Goal: Information Seeking & Learning: Compare options

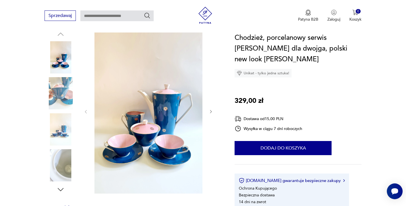
click at [209, 113] on icon "button" at bounding box center [211, 111] width 5 height 5
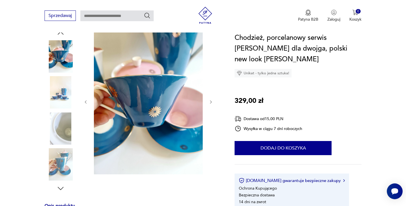
click at [209, 113] on div at bounding box center [148, 102] width 130 height 146
click at [210, 104] on icon "button" at bounding box center [211, 102] width 5 height 5
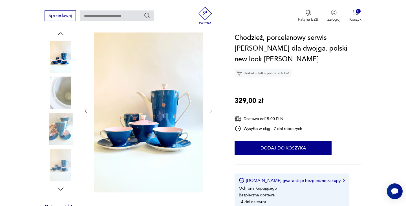
click at [210, 104] on div at bounding box center [148, 111] width 130 height 164
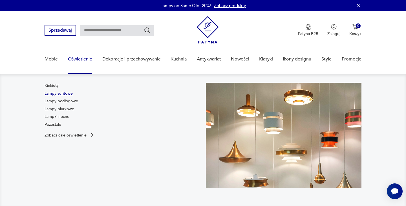
click at [65, 94] on link "Lampy sufitowe" at bounding box center [59, 94] width 28 height 6
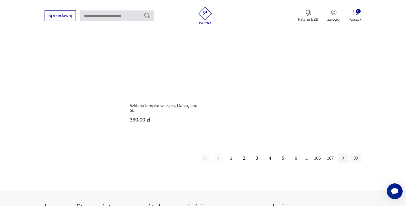
scroll to position [839, 0]
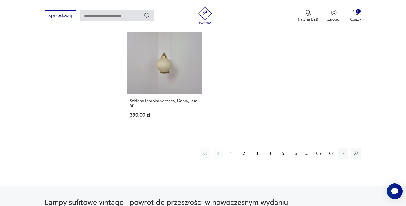
click at [244, 148] on button "2" at bounding box center [244, 153] width 10 height 10
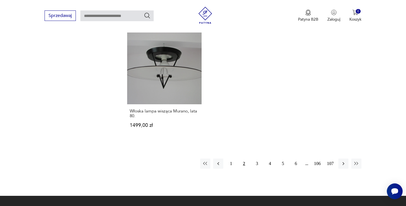
scroll to position [833, 0]
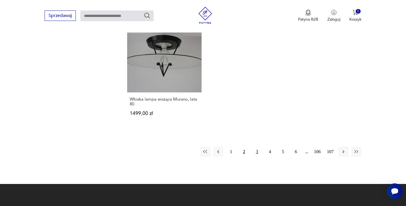
click at [256, 146] on button "3" at bounding box center [257, 151] width 10 height 10
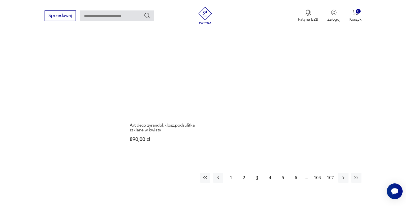
scroll to position [842, 0]
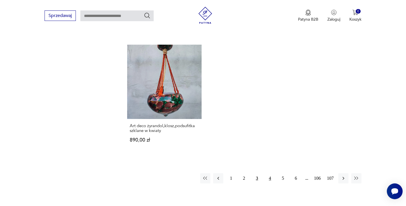
click at [269, 173] on button "4" at bounding box center [270, 178] width 10 height 10
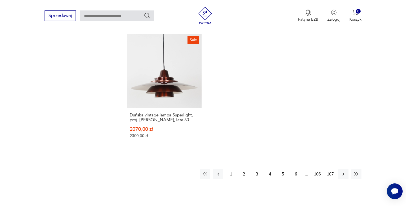
scroll to position [836, 0]
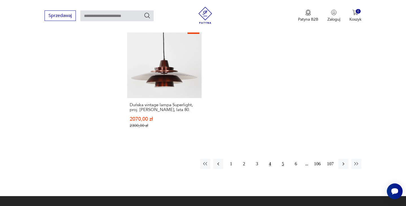
click at [282, 159] on button "5" at bounding box center [283, 164] width 10 height 10
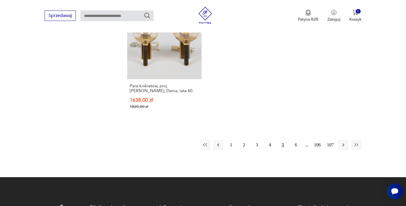
scroll to position [888, 0]
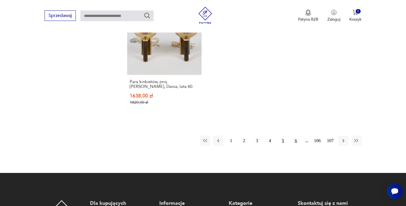
click at [295, 135] on button "6" at bounding box center [296, 140] width 10 height 10
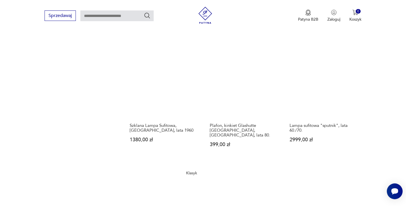
scroll to position [708, 0]
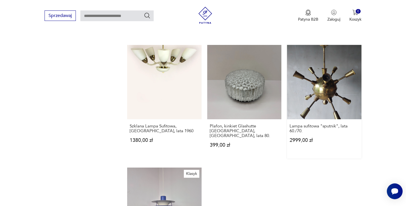
click at [323, 80] on link "Lampa sufitowa "sputnik", lata 60./70. 2999,00 zł" at bounding box center [324, 101] width 74 height 113
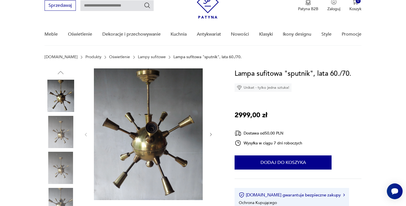
scroll to position [35, 0]
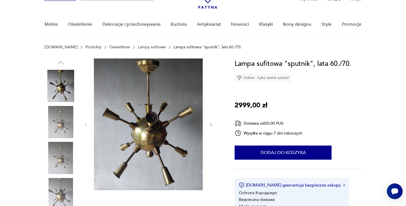
click at [211, 123] on icon "button" at bounding box center [211, 124] width 5 height 5
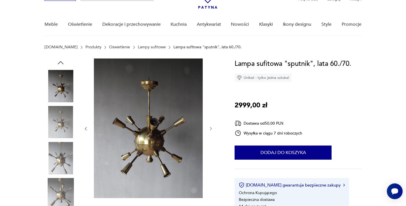
click at [211, 123] on div at bounding box center [148, 128] width 130 height 140
click at [211, 126] on button "button" at bounding box center [211, 129] width 5 height 6
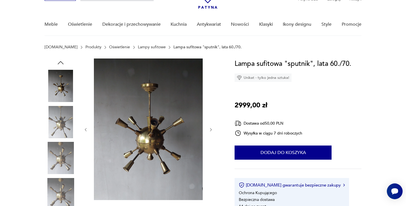
click at [211, 127] on button "button" at bounding box center [211, 130] width 5 height 6
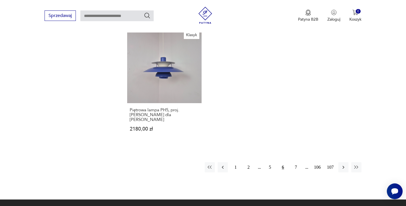
scroll to position [861, 0]
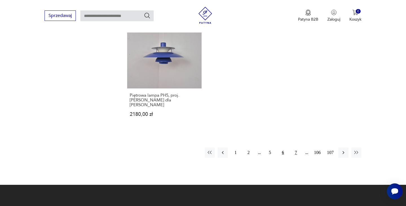
click at [295, 147] on button "7" at bounding box center [296, 152] width 10 height 10
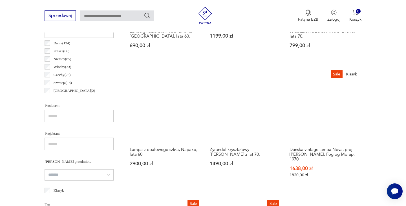
scroll to position [292, 0]
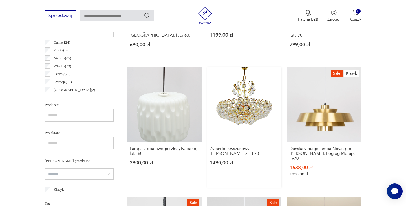
click at [259, 114] on link "Żyrandol kryształowy marki Joski Bodemais z lat 70. 1490,00 zł" at bounding box center [244, 127] width 74 height 120
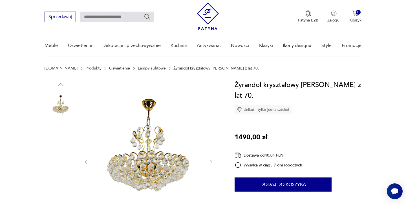
scroll to position [30, 0]
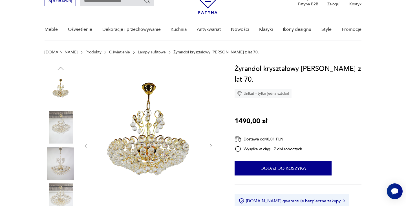
click at [210, 145] on icon "button" at bounding box center [211, 145] width 5 height 5
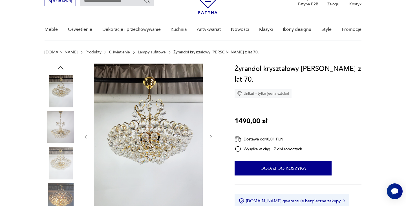
click at [210, 145] on div at bounding box center [148, 136] width 130 height 146
click at [210, 138] on icon "button" at bounding box center [211, 136] width 5 height 5
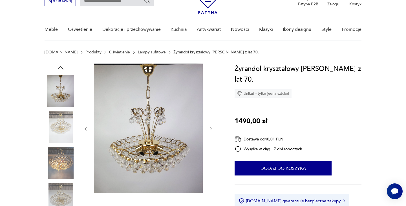
click at [210, 137] on div at bounding box center [148, 128] width 130 height 130
click at [210, 131] on button "button" at bounding box center [211, 129] width 5 height 6
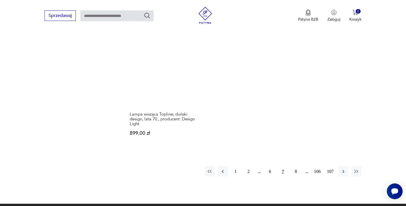
scroll to position [852, 0]
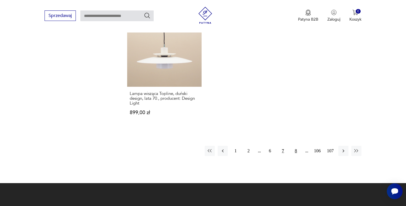
click at [297, 146] on button "8" at bounding box center [296, 151] width 10 height 10
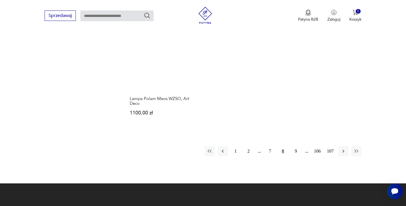
scroll to position [851, 0]
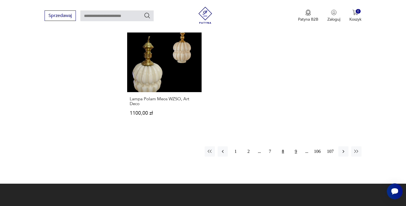
click at [296, 146] on button "9" at bounding box center [296, 151] width 10 height 10
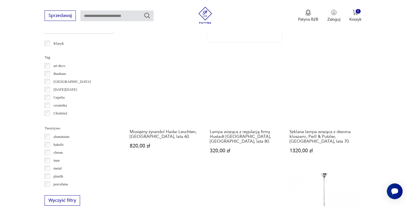
scroll to position [437, 0]
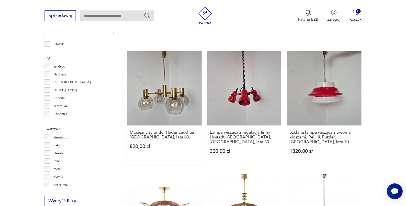
click at [165, 83] on link "Mosiężny żyrandol Hadar Leuchten, Niemcy, lata 60. 820,00 zł" at bounding box center [164, 107] width 74 height 113
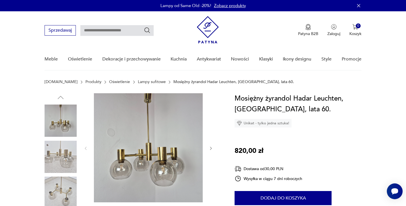
click at [212, 148] on icon "button" at bounding box center [211, 148] width 5 height 5
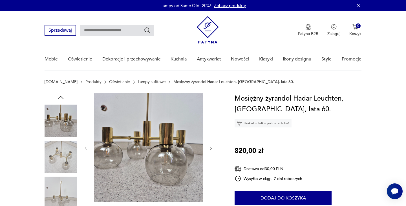
click at [211, 148] on icon "button" at bounding box center [211, 147] width 2 height 3
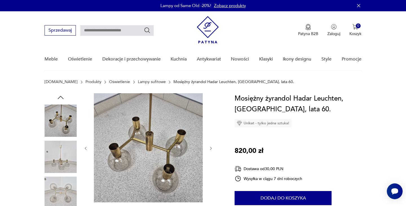
click at [211, 148] on icon "button" at bounding box center [211, 148] width 5 height 5
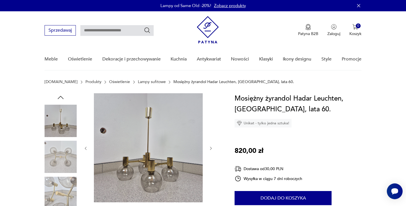
click at [210, 148] on icon "button" at bounding box center [211, 148] width 5 height 5
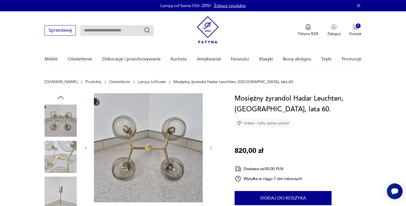
click at [210, 148] on icon "button" at bounding box center [211, 148] width 5 height 5
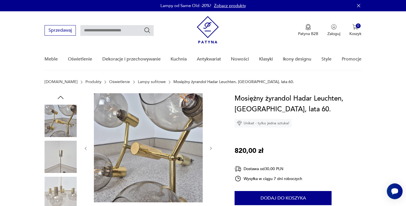
click at [211, 148] on icon "button" at bounding box center [211, 148] width 5 height 5
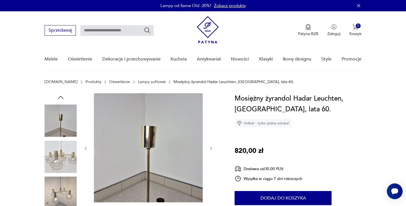
click at [211, 148] on icon "button" at bounding box center [211, 148] width 5 height 5
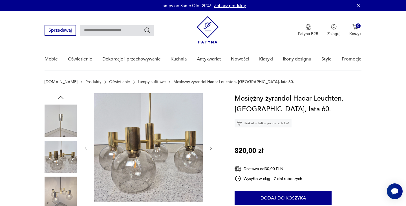
click at [211, 148] on icon "button" at bounding box center [211, 148] width 5 height 5
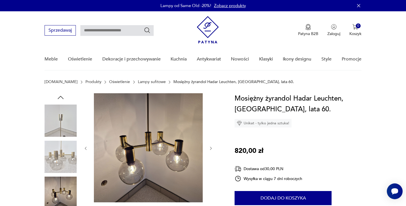
click at [211, 148] on icon "button" at bounding box center [211, 148] width 5 height 5
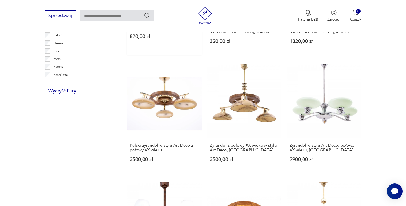
scroll to position [548, 0]
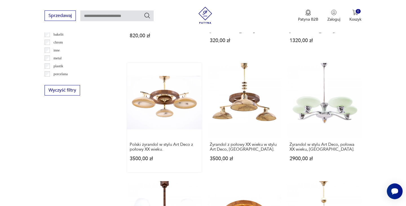
click at [161, 94] on link "Polski żyrandol w stylu Art Deco z połowy XX wieku. 3500,00 zł" at bounding box center [164, 117] width 74 height 109
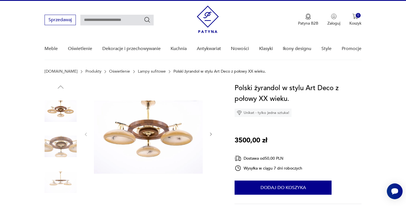
scroll to position [31, 0]
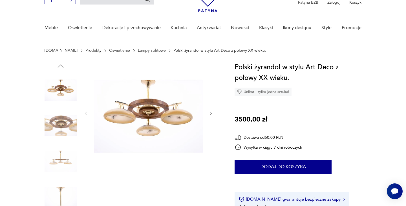
click at [211, 114] on icon "button" at bounding box center [211, 113] width 2 height 3
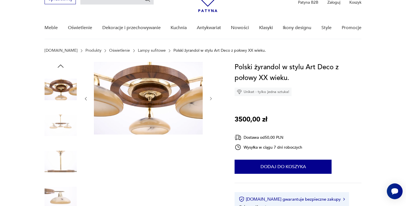
click at [211, 114] on div at bounding box center [148, 99] width 130 height 74
click at [211, 98] on icon "button" at bounding box center [211, 98] width 5 height 5
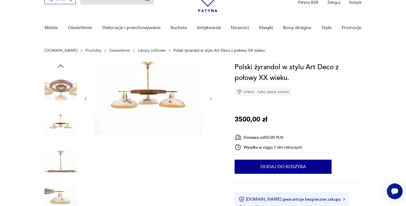
click at [211, 98] on icon "button" at bounding box center [211, 98] width 5 height 5
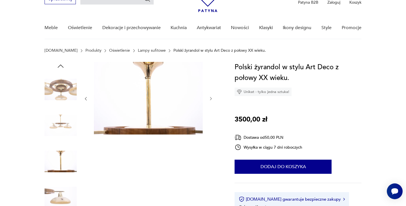
click at [211, 98] on icon "button" at bounding box center [211, 98] width 5 height 5
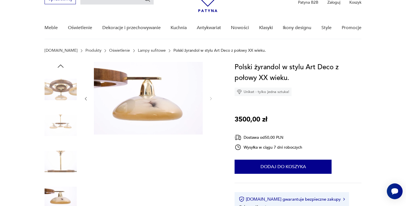
click at [67, 175] on img at bounding box center [61, 161] width 32 height 32
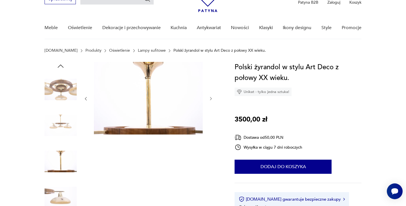
click at [67, 94] on img at bounding box center [61, 89] width 32 height 32
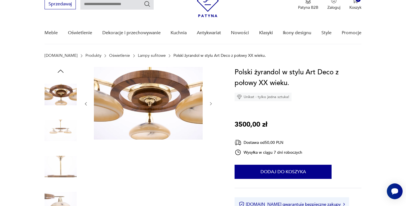
scroll to position [17, 0]
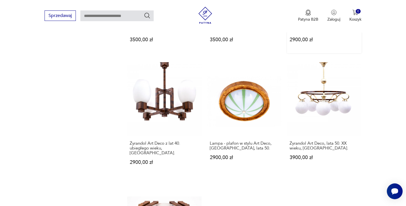
scroll to position [670, 0]
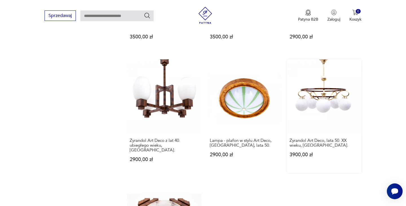
click at [312, 95] on link "Żyrandol Art Deco, lata 50. XX wieku, Polska. 3900,00 zł" at bounding box center [324, 115] width 74 height 113
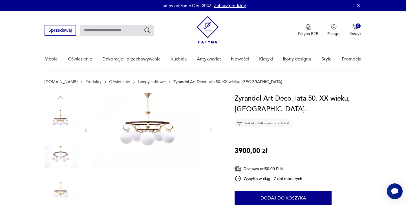
click at [210, 129] on icon "button" at bounding box center [211, 129] width 5 height 5
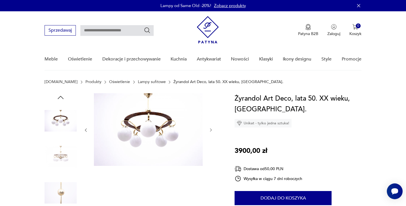
click at [210, 129] on icon "button" at bounding box center [211, 129] width 5 height 5
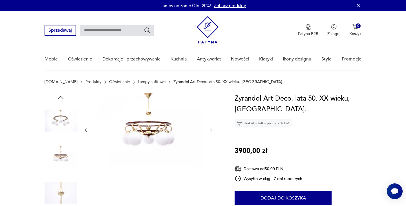
click at [210, 129] on icon "button" at bounding box center [211, 129] width 5 height 5
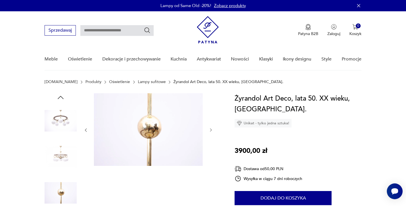
click at [210, 129] on icon "button" at bounding box center [211, 129] width 5 height 5
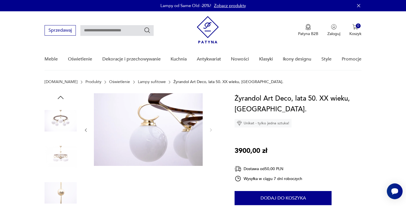
click at [48, 168] on img at bounding box center [61, 156] width 32 height 32
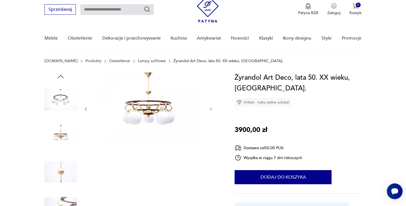
scroll to position [17, 0]
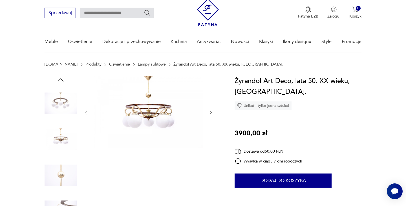
click at [63, 100] on img at bounding box center [61, 103] width 32 height 32
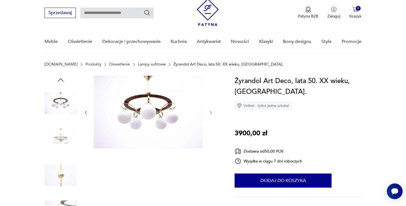
click at [61, 140] on img at bounding box center [61, 139] width 32 height 32
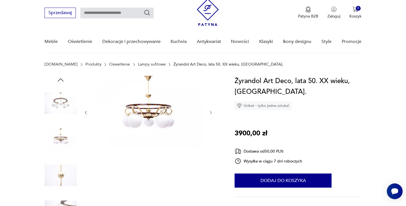
click at [63, 174] on img at bounding box center [61, 175] width 32 height 32
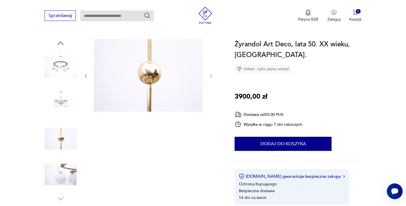
scroll to position [67, 0]
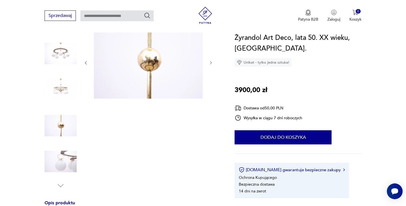
click at [62, 165] on img at bounding box center [61, 161] width 32 height 32
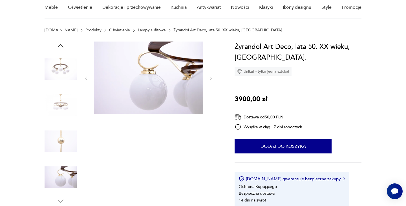
scroll to position [46, 0]
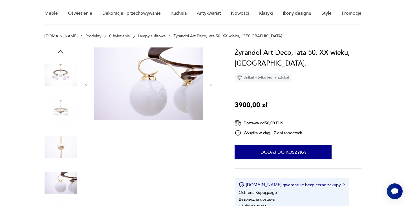
click at [139, 95] on img at bounding box center [148, 83] width 109 height 72
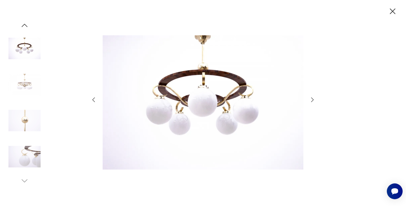
click at [311, 101] on icon "button" at bounding box center [312, 99] width 7 height 7
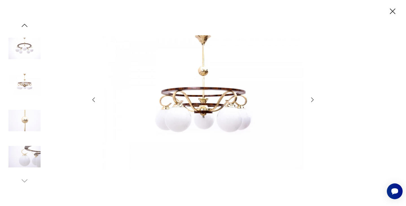
click at [311, 101] on icon "button" at bounding box center [312, 99] width 7 height 7
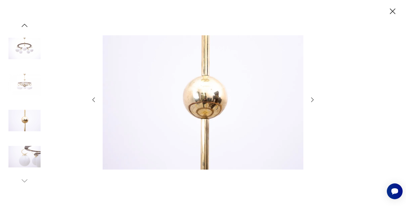
click at [311, 101] on icon "button" at bounding box center [312, 99] width 7 height 7
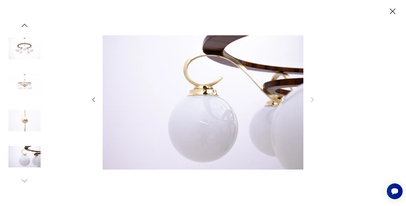
click at [391, 10] on icon "button" at bounding box center [393, 11] width 6 height 6
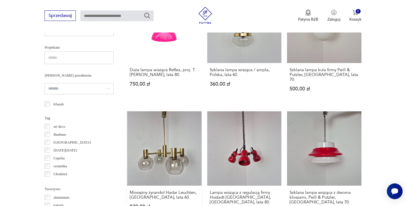
click at [161, 134] on link "Mosiężny żyrandol Hadar Leuchten, Niemcy, lata 60. 820,00 zł" at bounding box center [164, 167] width 74 height 113
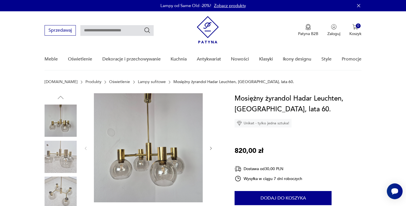
click at [186, 128] on img at bounding box center [148, 147] width 109 height 109
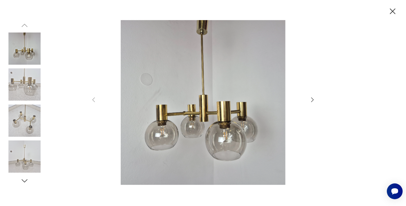
click at [312, 100] on icon "button" at bounding box center [312, 99] width 7 height 7
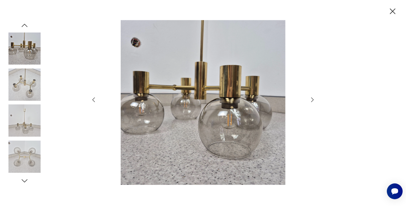
click at [312, 100] on icon "button" at bounding box center [312, 99] width 7 height 7
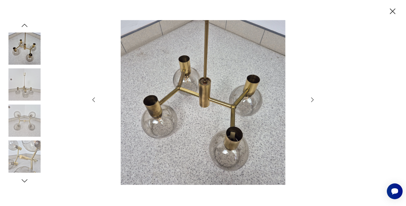
click at [312, 100] on icon "button" at bounding box center [312, 99] width 7 height 7
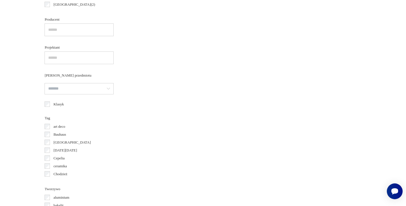
scroll to position [429, 0]
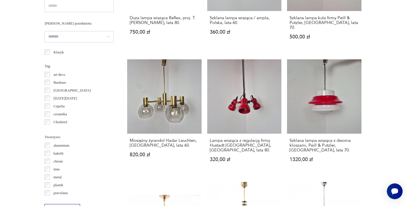
click at [90, 76] on div "art deco" at bounding box center [79, 75] width 69 height 8
click at [107, 48] on div "Klasyk" at bounding box center [79, 52] width 69 height 8
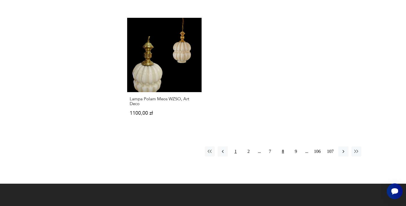
click at [235, 146] on button "1" at bounding box center [236, 151] width 10 height 10
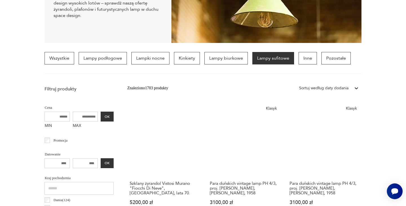
scroll to position [133, 0]
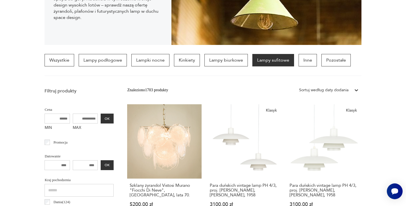
click at [271, 60] on p "Lampy sufitowe" at bounding box center [273, 60] width 42 height 12
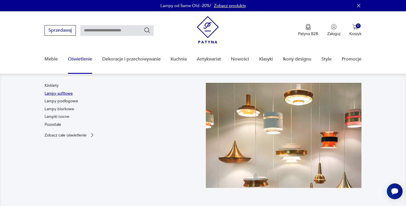
click at [61, 93] on link "Lampy sufitowe" at bounding box center [59, 94] width 28 height 6
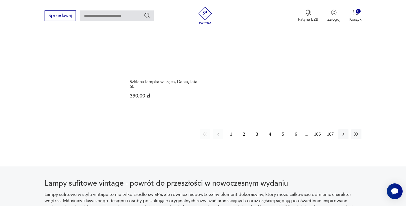
scroll to position [861, 0]
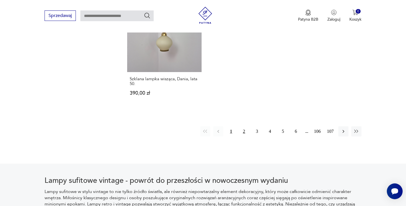
click at [244, 126] on button "2" at bounding box center [244, 131] width 10 height 10
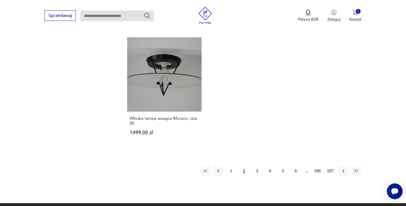
scroll to position [817, 0]
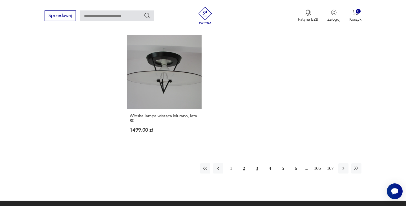
click at [258, 163] on button "3" at bounding box center [257, 168] width 10 height 10
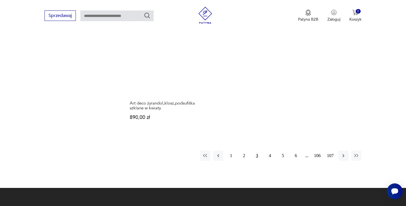
scroll to position [866, 0]
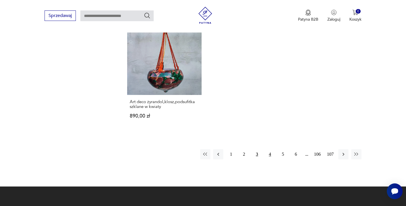
click at [269, 149] on button "4" at bounding box center [270, 154] width 10 height 10
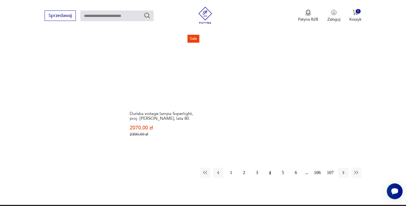
scroll to position [837, 0]
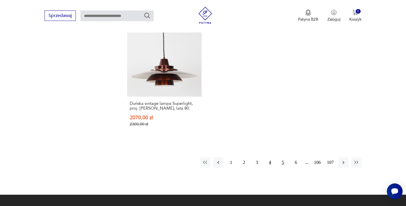
click at [283, 157] on button "5" at bounding box center [283, 162] width 10 height 10
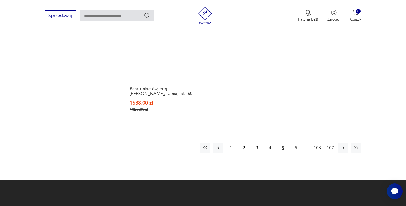
scroll to position [904, 0]
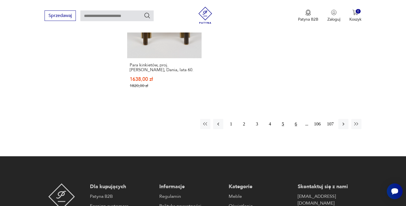
click at [295, 119] on button "6" at bounding box center [296, 124] width 10 height 10
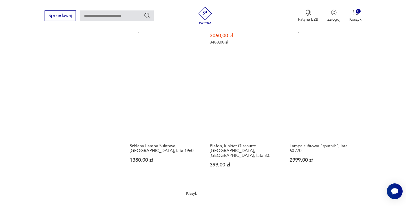
scroll to position [690, 0]
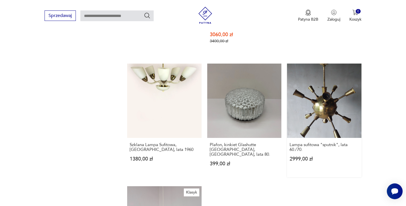
click at [335, 101] on link "Lampa sufitowa "sputnik", lata 60./70. 2999,00 zł" at bounding box center [324, 119] width 74 height 113
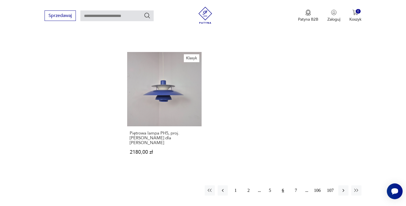
scroll to position [828, 0]
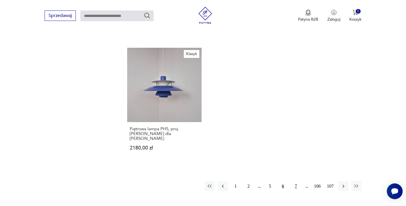
click at [295, 181] on button "7" at bounding box center [296, 186] width 10 height 10
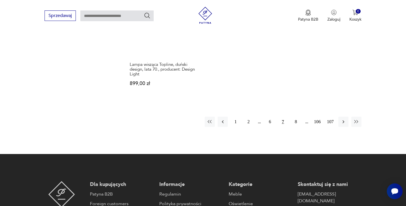
scroll to position [882, 0]
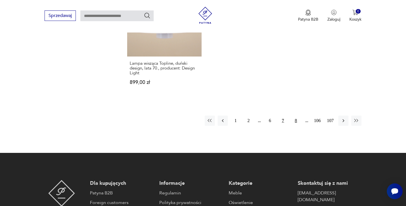
click at [296, 115] on button "8" at bounding box center [296, 120] width 10 height 10
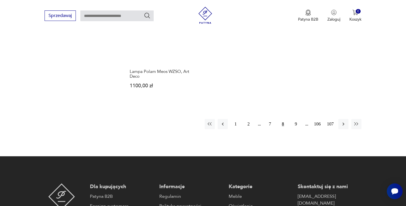
scroll to position [879, 0]
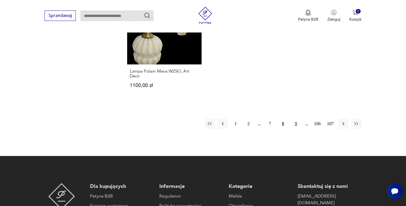
click at [296, 118] on button "9" at bounding box center [296, 123] width 10 height 10
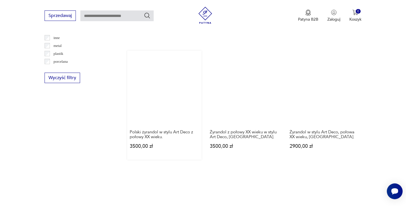
scroll to position [560, 0]
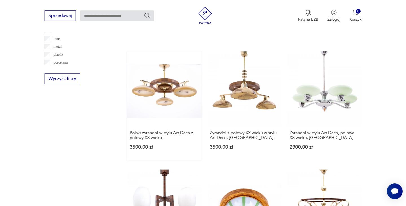
click at [181, 80] on link "Polski żyrandol w stylu Art Deco z połowy XX wieku. 3500,00 zł" at bounding box center [164, 105] width 74 height 109
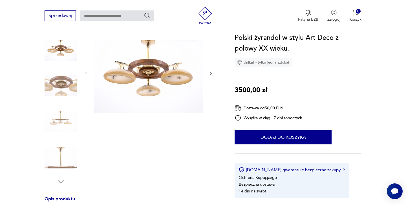
scroll to position [54, 0]
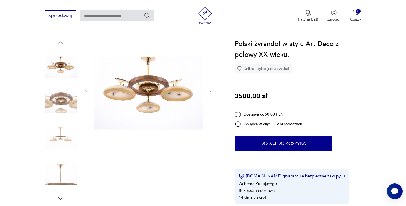
click at [211, 90] on icon "button" at bounding box center [211, 90] width 5 height 5
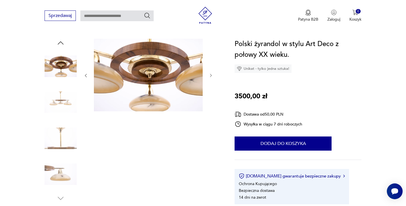
click at [211, 90] on div at bounding box center [148, 76] width 130 height 74
click at [209, 74] on icon "button" at bounding box center [211, 75] width 5 height 5
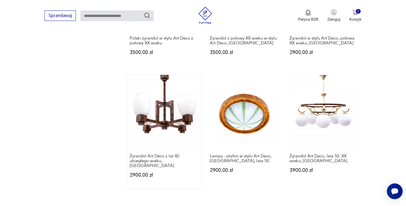
click at [160, 94] on link "Żyrandol Art Deco z lat 40. ubiegłego wieku, Polska. 2900,00 zł" at bounding box center [164, 131] width 74 height 113
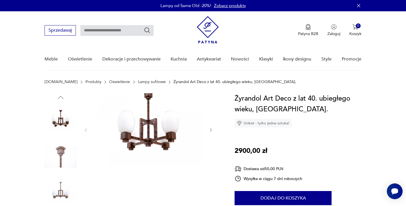
click at [209, 129] on icon "button" at bounding box center [211, 129] width 5 height 5
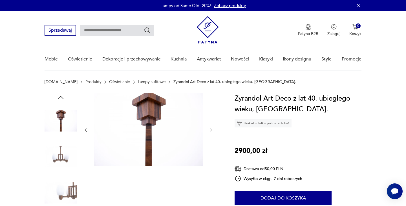
click at [209, 129] on icon "button" at bounding box center [211, 129] width 5 height 5
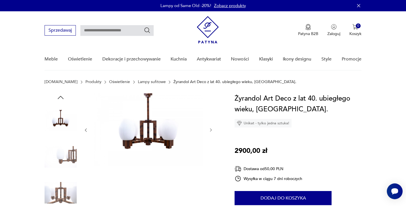
click at [209, 129] on icon "button" at bounding box center [211, 129] width 5 height 5
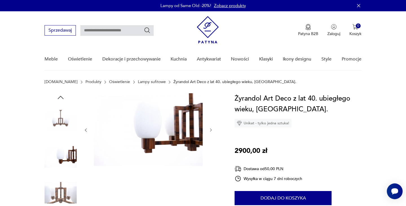
click at [209, 129] on icon "button" at bounding box center [211, 129] width 5 height 5
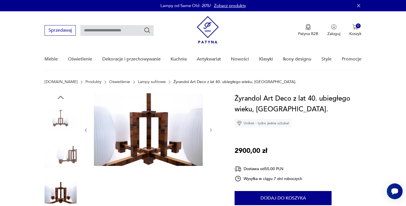
click at [209, 129] on icon "button" at bounding box center [211, 129] width 5 height 5
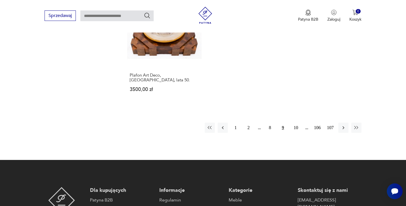
scroll to position [869, 0]
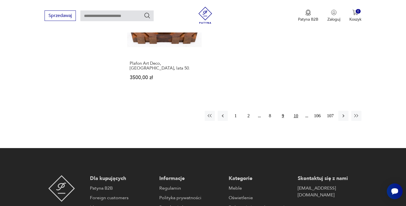
click at [296, 111] on button "10" at bounding box center [296, 116] width 10 height 10
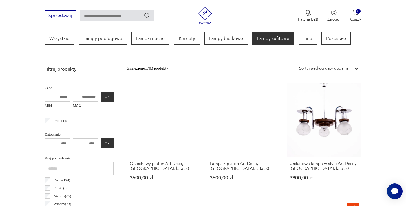
scroll to position [156, 0]
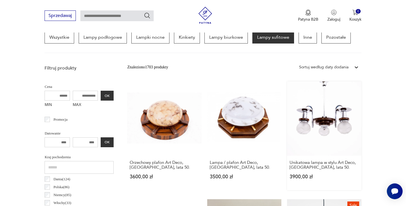
click at [323, 125] on link "Unikatowa lampa w stylu Art Deco, Polska, lata 50. 3900,00 zł" at bounding box center [324, 135] width 74 height 109
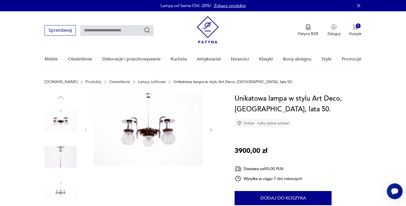
click at [211, 130] on icon "button" at bounding box center [211, 129] width 2 height 3
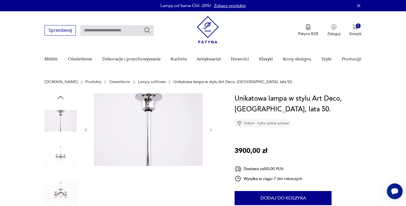
click at [211, 130] on icon "button" at bounding box center [211, 129] width 5 height 5
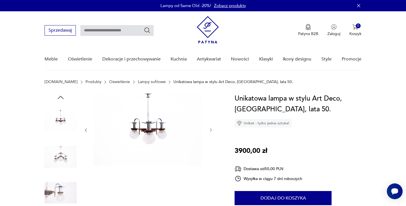
click at [211, 130] on icon "button" at bounding box center [211, 129] width 5 height 5
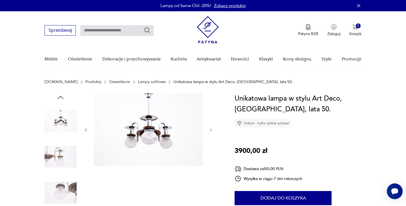
click at [211, 130] on icon "button" at bounding box center [211, 129] width 5 height 5
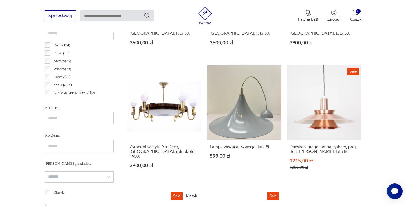
scroll to position [293, 0]
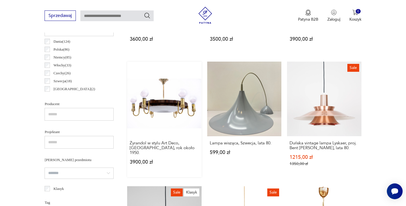
click at [156, 104] on link "Żyrandol w stylu Art Deco, Polska, rok około 1950. 3900,00 zł" at bounding box center [164, 118] width 74 height 115
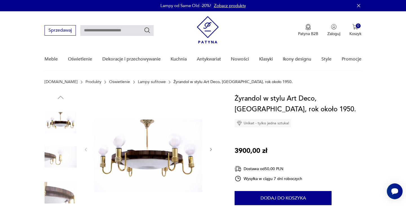
click at [212, 150] on icon "button" at bounding box center [211, 149] width 5 height 5
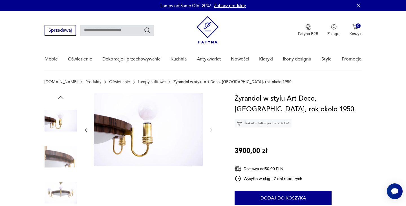
click at [211, 129] on icon "button" at bounding box center [211, 129] width 5 height 5
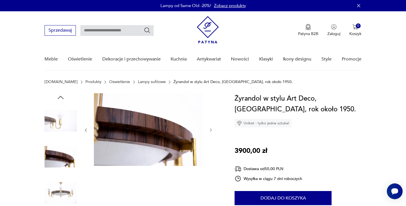
click at [211, 129] on icon "button" at bounding box center [211, 129] width 5 height 5
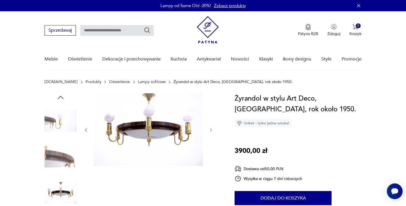
click at [211, 129] on icon "button" at bounding box center [211, 129] width 5 height 5
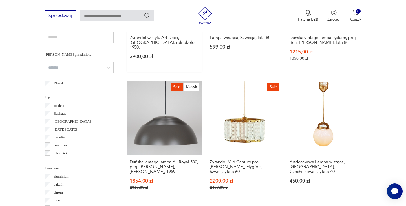
scroll to position [399, 0]
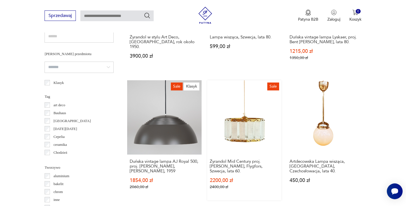
click at [251, 129] on link "Sale Żyrandol Mid Century proj. Wiktor Berndt, Flygfors, Szwecja, lata 60. 2200…" at bounding box center [244, 140] width 74 height 120
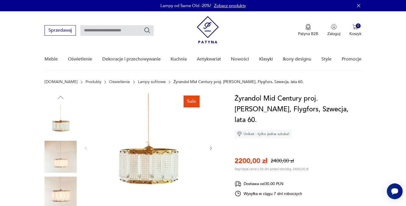
click at [212, 148] on icon "button" at bounding box center [211, 148] width 5 height 5
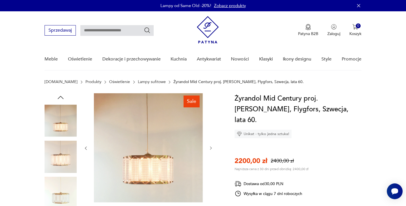
click at [212, 148] on icon "button" at bounding box center [211, 148] width 5 height 5
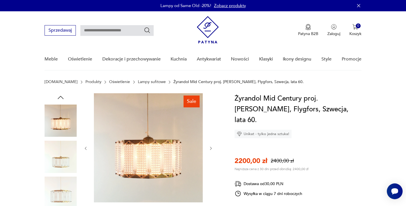
click at [212, 148] on icon "button" at bounding box center [211, 148] width 5 height 5
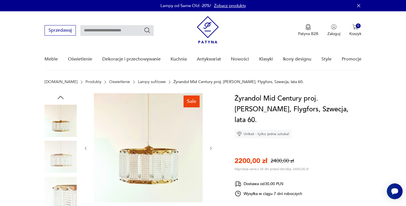
click at [212, 148] on icon "button" at bounding box center [211, 148] width 5 height 5
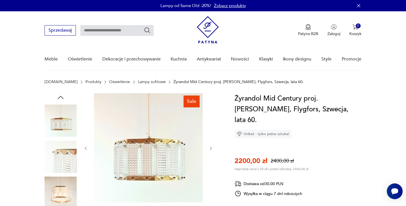
click at [212, 148] on icon "button" at bounding box center [211, 148] width 5 height 5
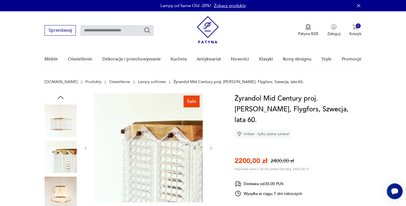
click at [212, 148] on icon "button" at bounding box center [211, 148] width 5 height 5
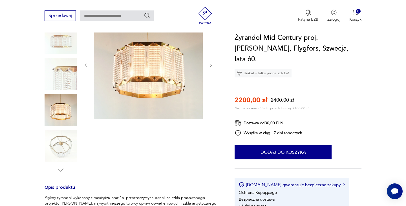
scroll to position [59, 0]
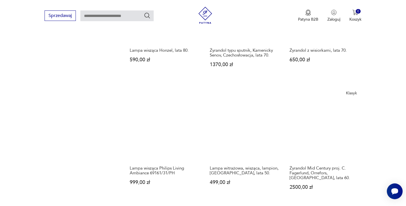
scroll to position [640, 0]
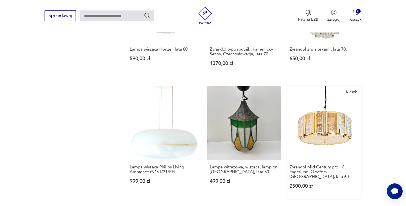
click at [305, 135] on link "Klasyk Żyrandol Mid Century proj. C. Fagerlund, Orrefors, Szwecja, lata 60. 250…" at bounding box center [324, 142] width 74 height 113
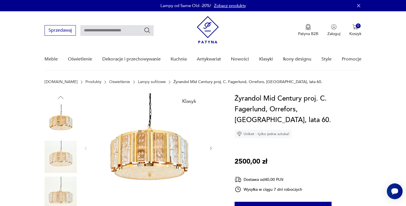
click at [209, 149] on icon "button" at bounding box center [211, 148] width 5 height 5
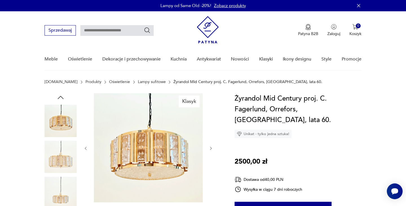
click at [209, 149] on icon "button" at bounding box center [211, 148] width 5 height 5
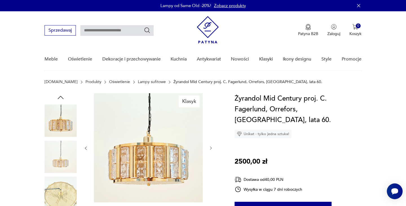
click at [209, 149] on icon "button" at bounding box center [211, 148] width 5 height 5
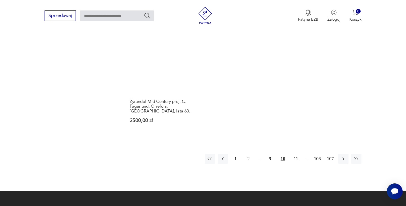
scroll to position [836, 0]
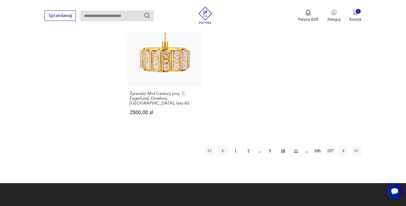
click at [297, 150] on button "11" at bounding box center [296, 151] width 10 height 10
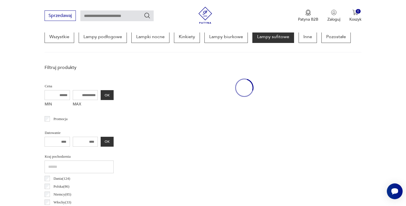
scroll to position [157, 0]
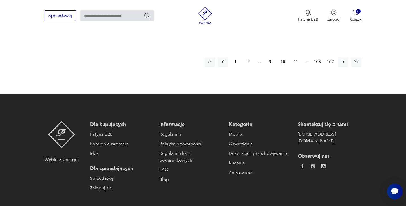
scroll to position [843, 0]
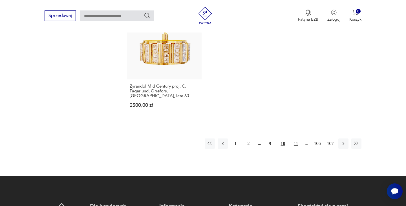
click at [294, 143] on button "11" at bounding box center [296, 143] width 10 height 10
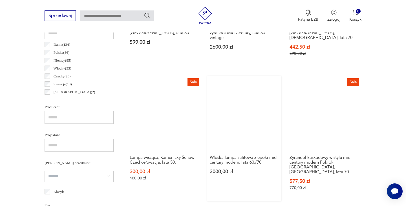
scroll to position [290, 0]
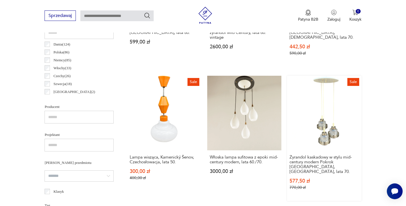
click at [315, 125] on link "Sale Żyrandol kaskadowy w stylu mid-century modern Pokrok Žilina, Czechosłowacj…" at bounding box center [324, 138] width 74 height 125
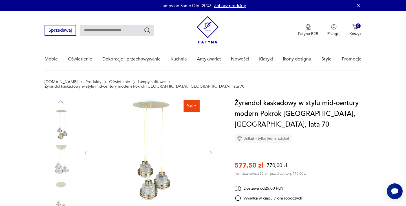
click at [209, 150] on icon "button" at bounding box center [211, 152] width 5 height 5
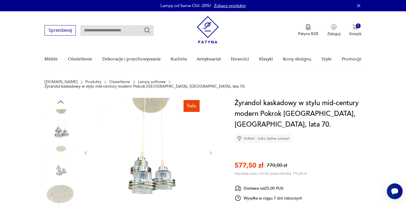
click at [209, 150] on icon "button" at bounding box center [211, 152] width 5 height 5
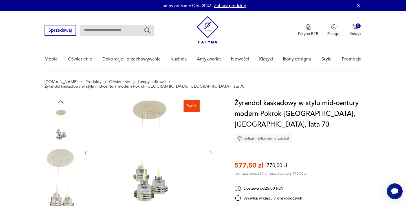
click at [209, 150] on icon "button" at bounding box center [211, 152] width 5 height 5
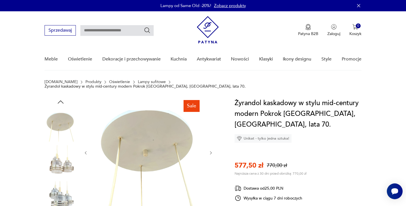
click at [209, 150] on icon "button" at bounding box center [211, 152] width 5 height 5
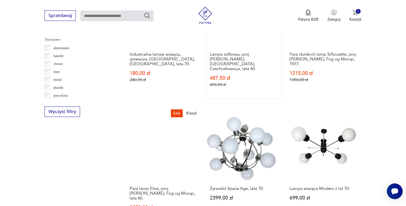
scroll to position [527, 0]
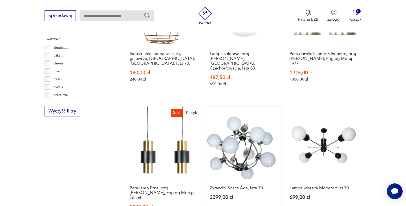
click at [240, 136] on link "Żyrandol Space Age, lata 70. 2399,00 zł" at bounding box center [244, 166] width 74 height 120
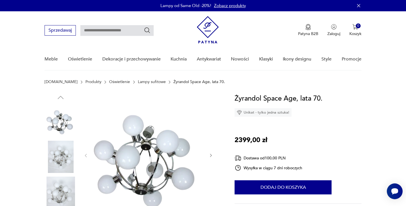
click at [209, 155] on icon "button" at bounding box center [211, 155] width 5 height 5
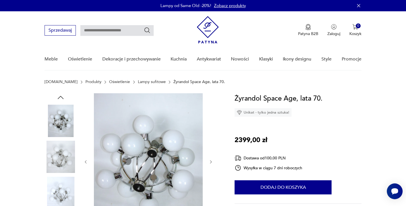
click at [209, 155] on div at bounding box center [148, 161] width 130 height 137
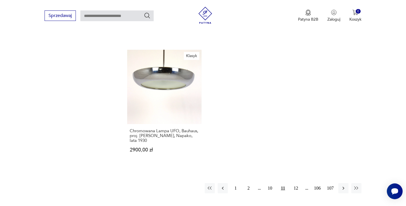
scroll to position [837, 0]
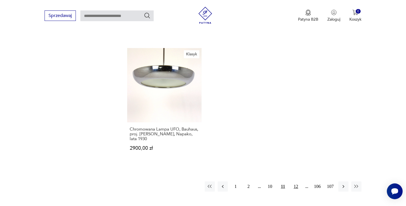
click at [295, 181] on button "12" at bounding box center [296, 186] width 10 height 10
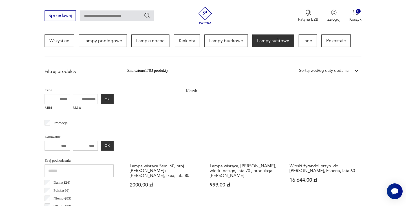
scroll to position [153, 0]
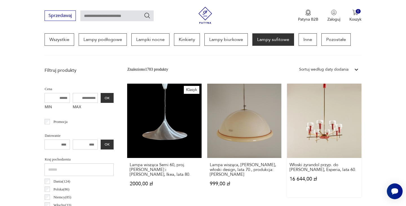
click at [319, 141] on link "Włoski żyrandol przyp. do Angelo Brotto, Esperia, lata 60. 16 644,00 zł" at bounding box center [324, 139] width 74 height 113
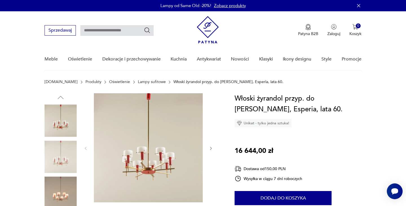
click at [211, 148] on icon "button" at bounding box center [211, 148] width 5 height 5
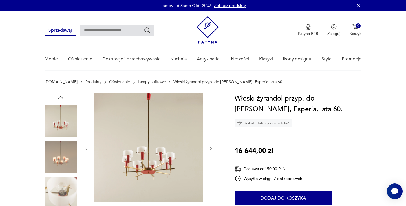
click at [211, 148] on icon "button" at bounding box center [211, 148] width 5 height 5
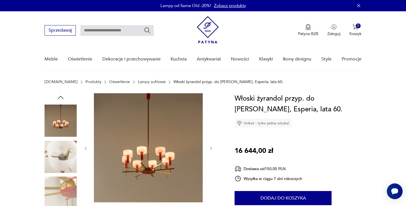
click at [211, 148] on icon "button" at bounding box center [211, 148] width 5 height 5
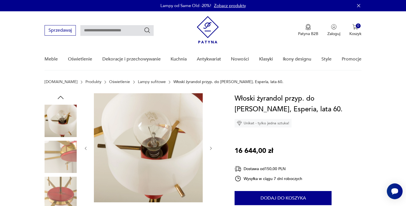
click at [211, 148] on icon "button" at bounding box center [211, 148] width 5 height 5
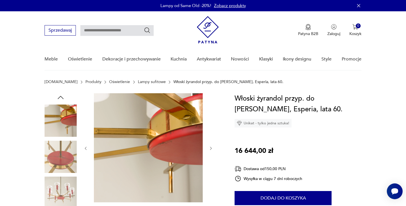
click at [211, 148] on icon "button" at bounding box center [211, 147] width 2 height 3
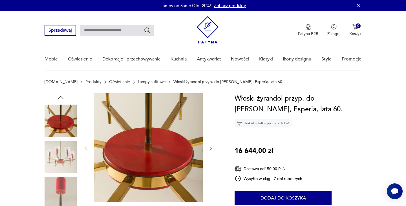
click at [212, 148] on icon "button" at bounding box center [211, 148] width 5 height 5
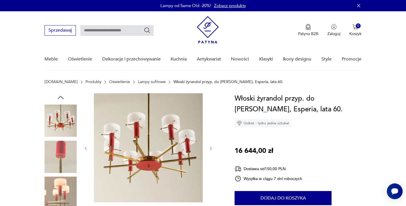
click at [212, 148] on icon "button" at bounding box center [211, 148] width 5 height 5
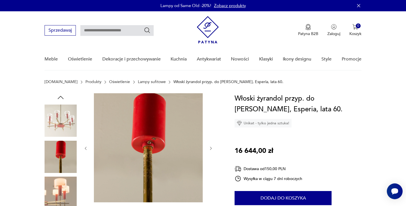
click at [212, 148] on icon "button" at bounding box center [211, 148] width 5 height 5
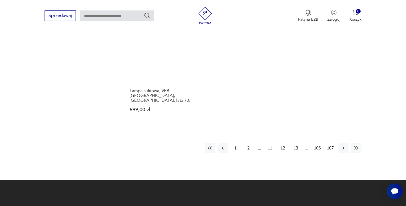
scroll to position [864, 0]
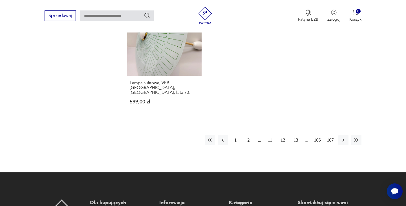
click at [295, 135] on button "13" at bounding box center [296, 140] width 10 height 10
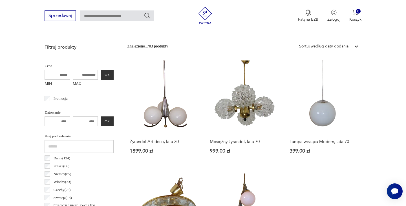
scroll to position [178, 0]
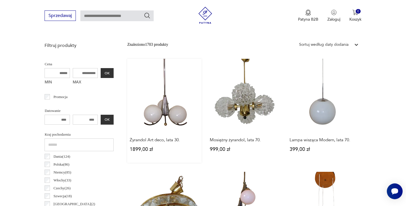
click at [166, 119] on link "Żyrandol Art deco, lata 30. 1899,00 zł" at bounding box center [164, 111] width 74 height 104
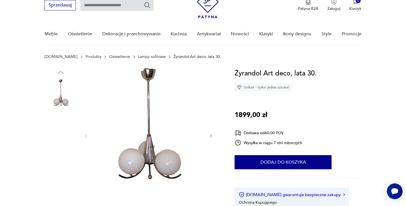
scroll to position [33, 0]
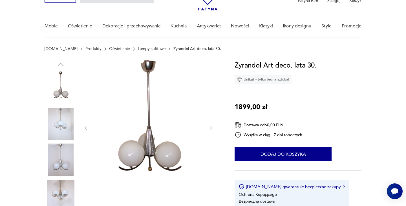
click at [211, 128] on icon "button" at bounding box center [211, 127] width 2 height 3
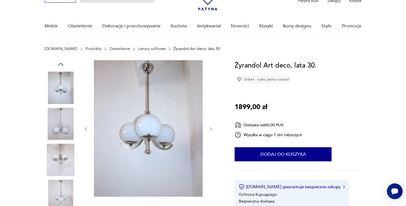
click at [211, 128] on icon "button" at bounding box center [211, 128] width 5 height 5
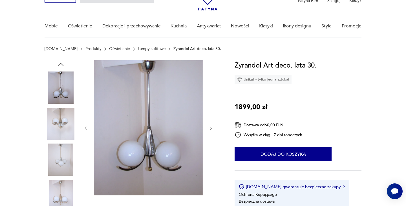
click at [211, 128] on icon "button" at bounding box center [211, 127] width 2 height 3
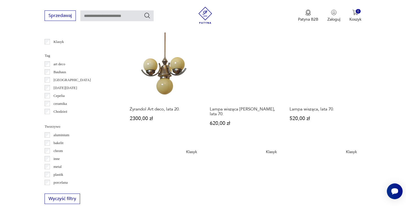
scroll to position [437, 0]
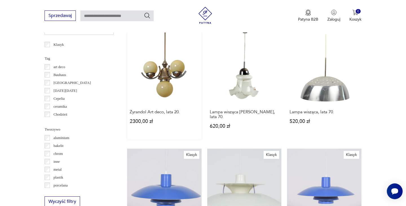
click at [159, 73] on link "Żyrandol Art deco, lata 20. 2300,00 zł" at bounding box center [164, 85] width 74 height 109
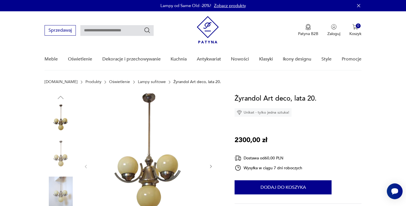
click at [211, 166] on icon "button" at bounding box center [211, 166] width 2 height 3
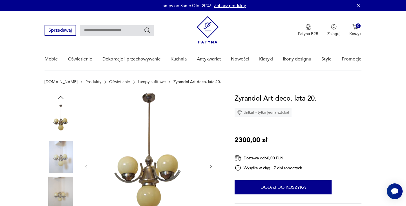
click at [211, 166] on icon "button" at bounding box center [211, 166] width 2 height 3
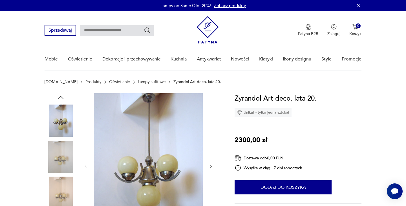
click at [212, 166] on icon "button" at bounding box center [211, 165] width 2 height 3
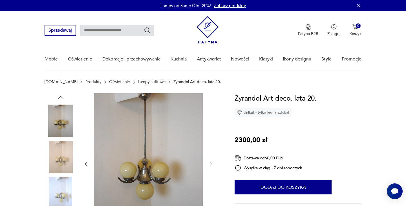
click at [212, 166] on button "button" at bounding box center [211, 164] width 5 height 6
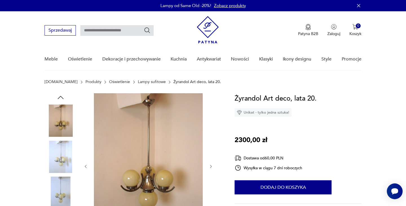
click at [212, 166] on icon "button" at bounding box center [211, 166] width 5 height 5
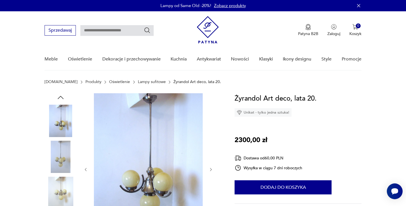
click at [213, 166] on button "button" at bounding box center [211, 169] width 5 height 6
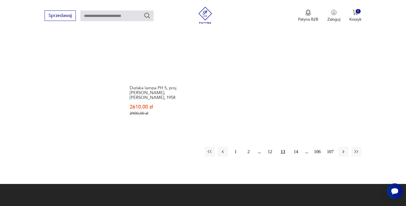
scroll to position [859, 0]
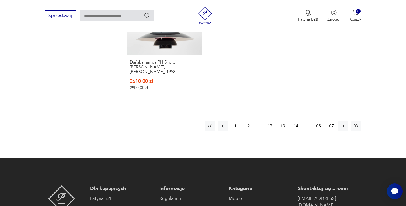
click at [296, 121] on button "14" at bounding box center [296, 126] width 10 height 10
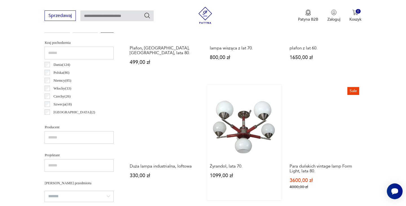
scroll to position [270, 0]
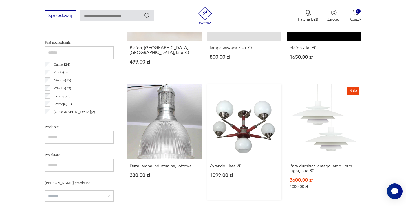
click at [250, 129] on link "Żyrandol, lata 70. 1099,00 zł" at bounding box center [244, 141] width 74 height 115
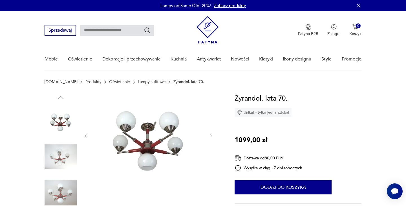
click at [208, 135] on div at bounding box center [148, 135] width 130 height 85
click at [210, 135] on icon "button" at bounding box center [211, 135] width 5 height 5
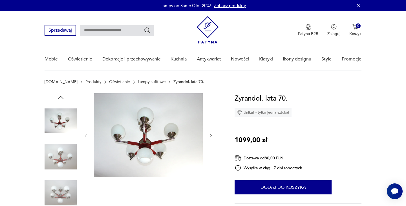
click at [210, 135] on icon "button" at bounding box center [211, 135] width 5 height 5
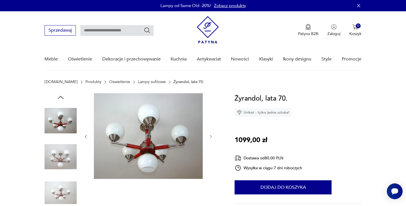
click at [210, 135] on icon "button" at bounding box center [211, 136] width 5 height 5
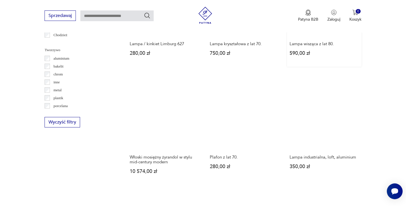
scroll to position [518, 0]
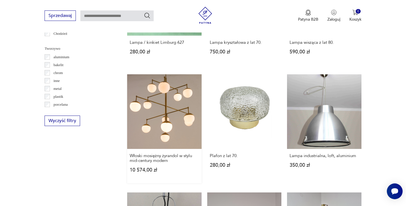
click at [168, 122] on link "Włoski mosiężny żyrandol w stylu mid-century modern 10 574,00 zł" at bounding box center [164, 128] width 74 height 109
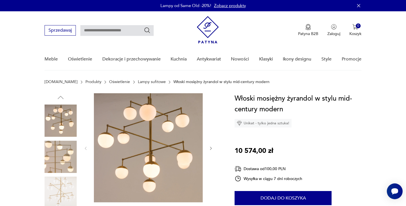
click at [208, 148] on div at bounding box center [148, 148] width 130 height 110
click at [211, 147] on icon "button" at bounding box center [211, 148] width 5 height 5
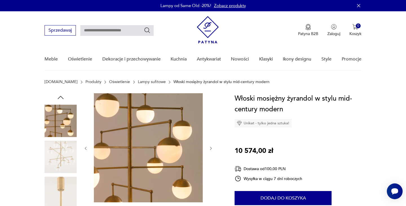
click at [211, 147] on icon "button" at bounding box center [211, 148] width 5 height 5
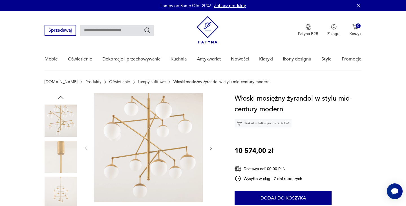
click at [211, 147] on icon "button" at bounding box center [211, 148] width 5 height 5
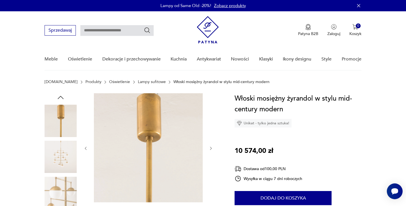
click at [211, 147] on icon "button" at bounding box center [211, 148] width 5 height 5
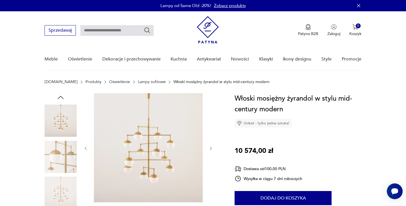
click at [211, 148] on icon "button" at bounding box center [211, 148] width 5 height 5
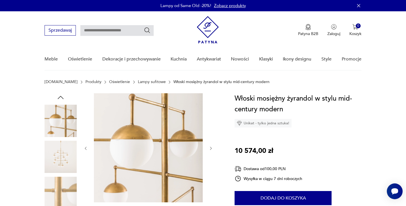
click at [211, 148] on icon "button" at bounding box center [211, 148] width 5 height 5
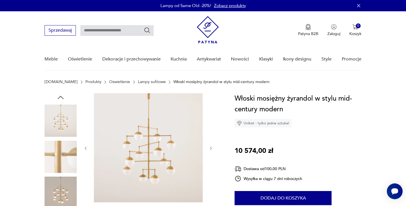
click at [211, 148] on icon "button" at bounding box center [211, 148] width 5 height 5
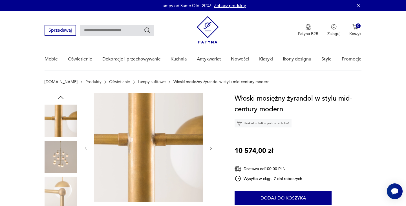
click at [211, 148] on icon "button" at bounding box center [211, 148] width 5 height 5
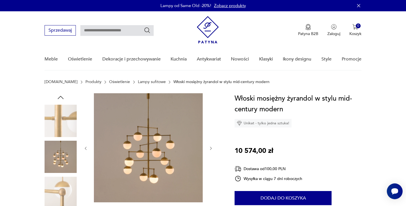
click at [211, 148] on icon "button" at bounding box center [211, 148] width 5 height 5
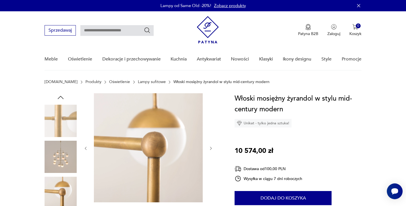
click at [210, 148] on icon "button" at bounding box center [211, 148] width 5 height 5
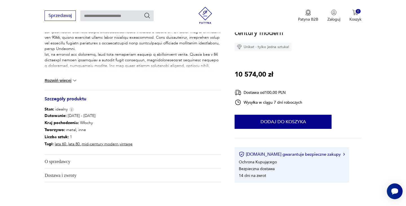
scroll to position [250, 0]
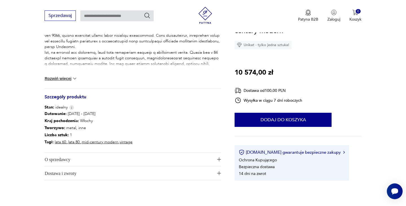
click at [148, 160] on span "O sprzedawcy" at bounding box center [129, 159] width 169 height 14
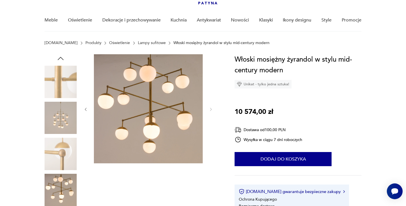
scroll to position [0, 0]
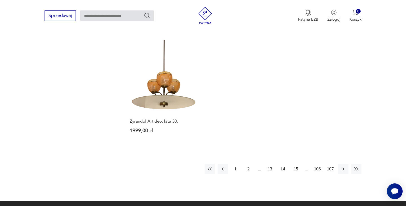
scroll to position [805, 0]
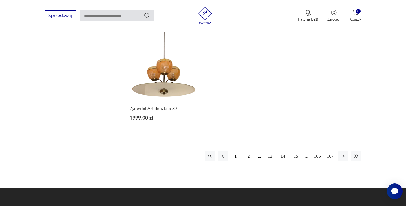
click at [295, 151] on button "15" at bounding box center [296, 156] width 10 height 10
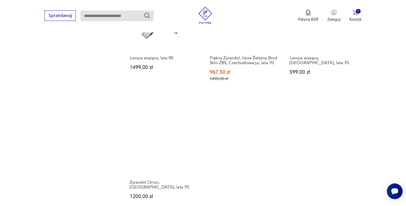
scroll to position [751, 0]
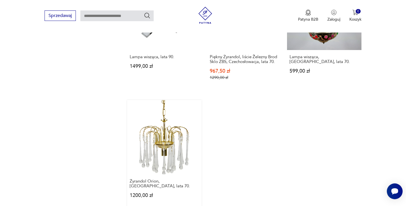
click at [151, 123] on link "Żyrandol Orion, Austria, lata 70. 1200,00 zł" at bounding box center [164, 154] width 74 height 109
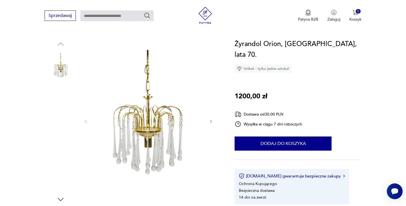
scroll to position [57, 0]
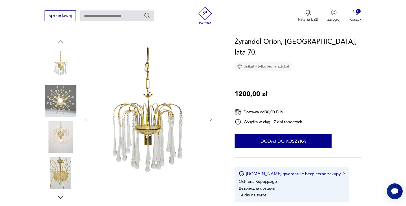
click at [211, 118] on icon "button" at bounding box center [211, 119] width 5 height 5
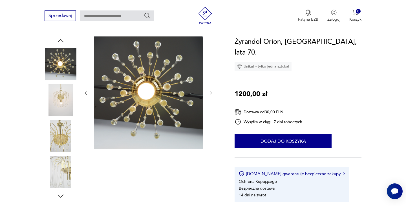
click at [211, 118] on div at bounding box center [148, 92] width 130 height 113
click at [211, 93] on icon "button" at bounding box center [211, 93] width 5 height 5
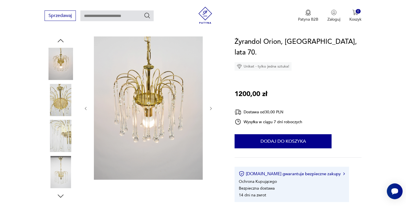
click at [211, 93] on div at bounding box center [148, 108] width 130 height 144
click at [212, 106] on icon "button" at bounding box center [211, 108] width 5 height 5
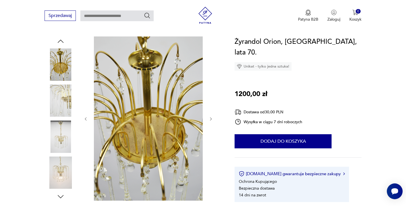
click at [210, 119] on icon "button" at bounding box center [211, 118] width 5 height 5
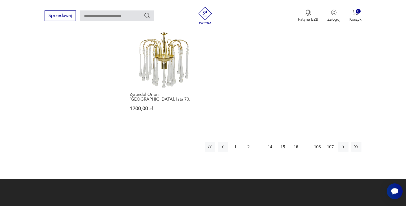
scroll to position [839, 0]
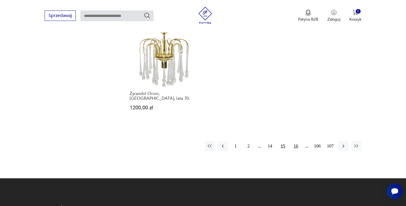
click at [295, 141] on button "16" at bounding box center [296, 146] width 10 height 10
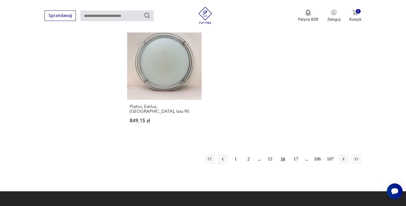
scroll to position [861, 0]
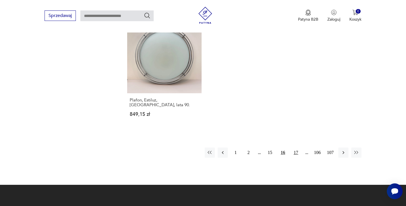
click at [295, 147] on button "17" at bounding box center [296, 152] width 10 height 10
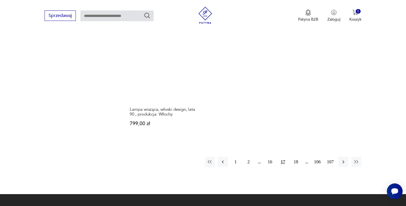
scroll to position [810, 0]
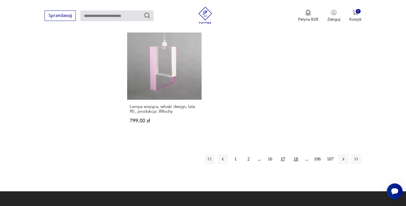
click at [295, 154] on button "18" at bounding box center [296, 159] width 10 height 10
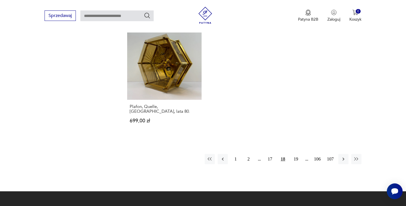
scroll to position [855, 0]
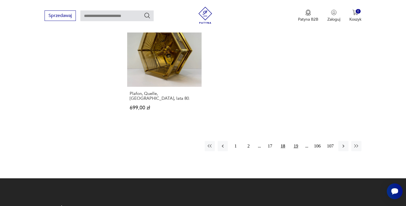
click at [296, 141] on button "19" at bounding box center [296, 146] width 10 height 10
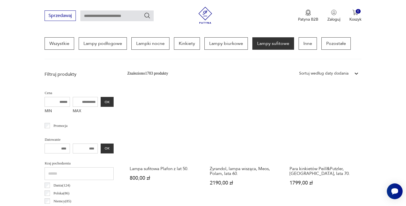
scroll to position [150, 0]
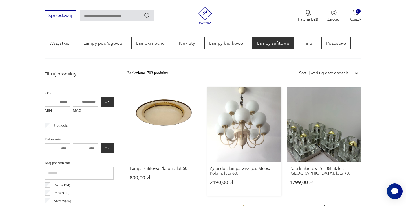
click at [238, 136] on link "Żyrandol, lampa wisząca, Meos, Polam, lata 60. 2190,00 zł" at bounding box center [244, 141] width 74 height 109
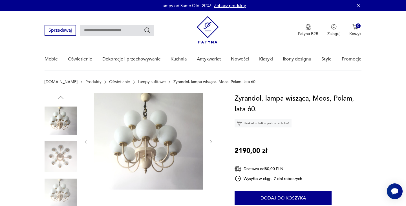
click at [211, 141] on icon "button" at bounding box center [211, 141] width 5 height 5
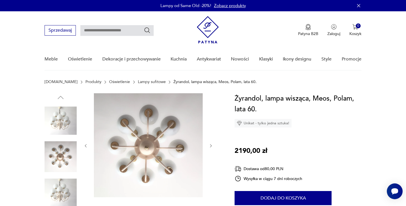
click at [211, 141] on div at bounding box center [148, 145] width 130 height 105
click at [209, 145] on icon "button" at bounding box center [211, 145] width 5 height 5
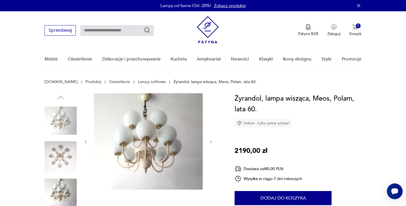
click at [209, 145] on div at bounding box center [148, 141] width 130 height 97
click at [211, 141] on icon "button" at bounding box center [211, 141] width 5 height 5
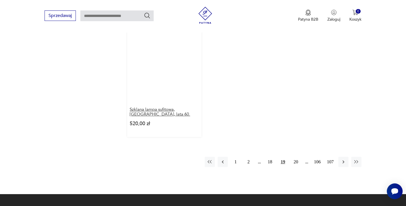
scroll to position [803, 0]
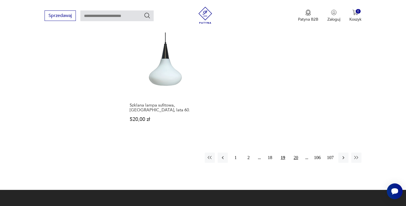
click at [296, 158] on button "20" at bounding box center [296, 157] width 10 height 10
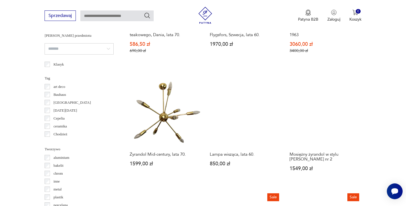
scroll to position [418, 0]
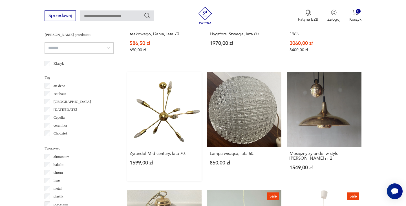
click at [166, 122] on link "Żyrandol Mid-century, lata 70. 1599,00 zł" at bounding box center [164, 126] width 74 height 109
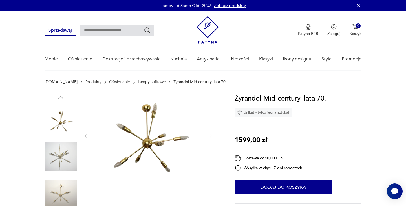
click at [211, 137] on icon "button" at bounding box center [211, 135] width 5 height 5
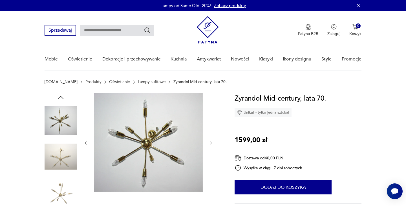
click at [211, 137] on div at bounding box center [148, 142] width 130 height 99
click at [211, 142] on icon "button" at bounding box center [211, 142] width 5 height 5
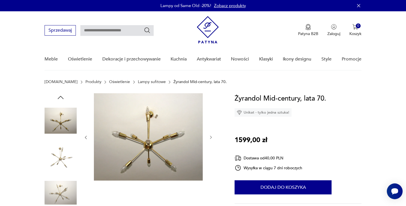
click at [211, 143] on div at bounding box center [148, 137] width 130 height 88
click at [209, 139] on icon "button" at bounding box center [211, 137] width 5 height 5
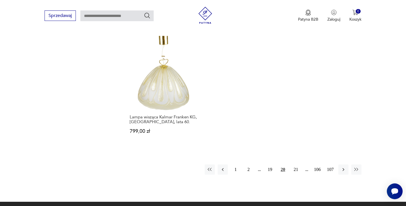
scroll to position [836, 0]
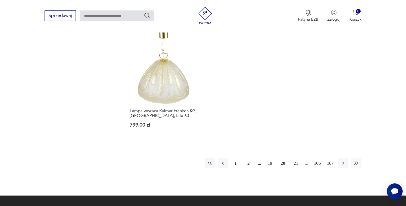
click at [295, 158] on button "21" at bounding box center [296, 163] width 10 height 10
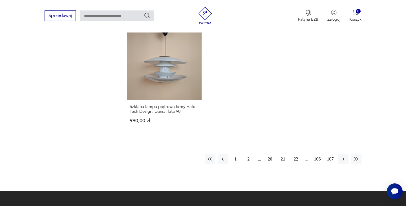
scroll to position [838, 0]
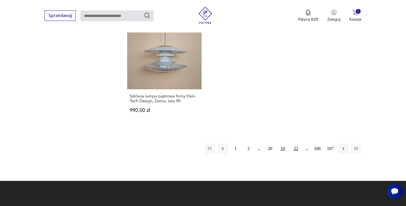
click at [295, 143] on button "22" at bounding box center [296, 148] width 10 height 10
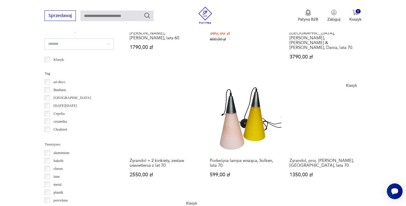
scroll to position [422, 0]
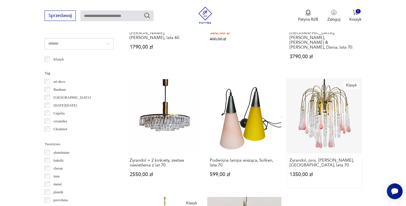
click at [313, 115] on link "Klasyk Żyrandol, proj. P. Venini, Włochy, lata 70. 1350,00 zł" at bounding box center [324, 133] width 74 height 109
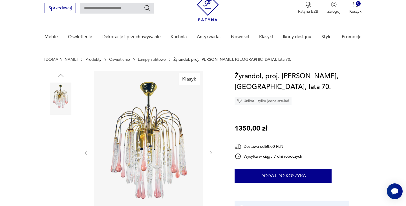
scroll to position [38, 0]
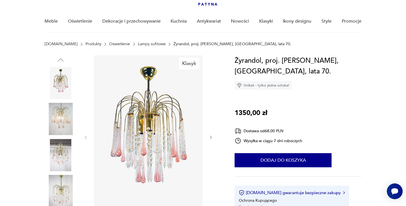
click at [209, 138] on icon "button" at bounding box center [211, 137] width 5 height 5
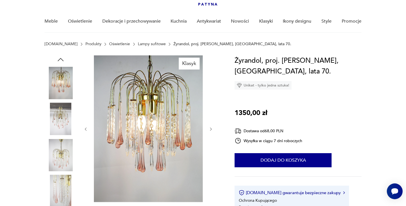
click at [210, 138] on div at bounding box center [148, 128] width 130 height 147
click at [209, 129] on icon "button" at bounding box center [211, 129] width 5 height 5
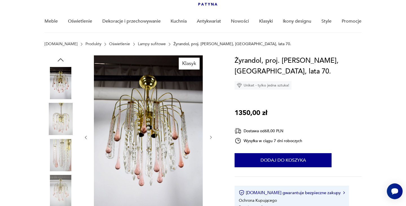
click at [210, 129] on div at bounding box center [148, 137] width 130 height 164
click at [210, 137] on icon "button" at bounding box center [211, 137] width 5 height 5
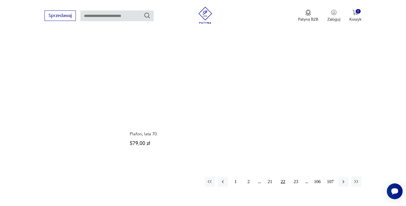
scroll to position [821, 0]
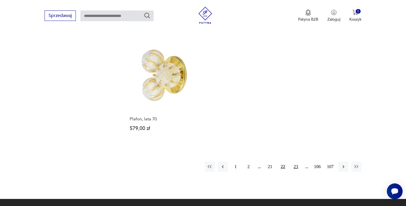
click at [296, 161] on button "23" at bounding box center [296, 166] width 10 height 10
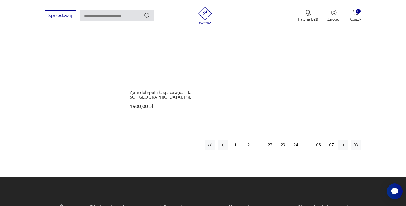
scroll to position [843, 0]
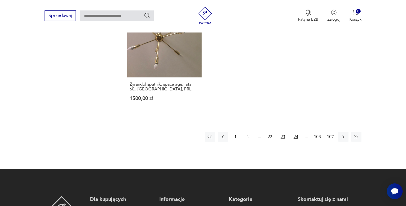
click at [296, 131] on button "24" at bounding box center [296, 136] width 10 height 10
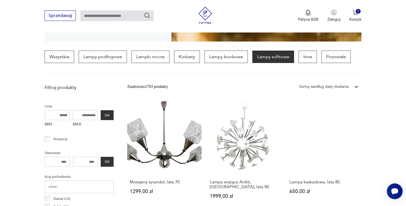
scroll to position [133, 0]
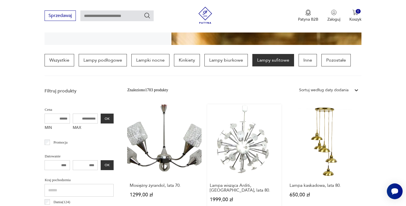
click at [255, 143] on link "Lampa wisząca Arditi, Włochy, lata 80. 1999,00 zł" at bounding box center [244, 158] width 74 height 109
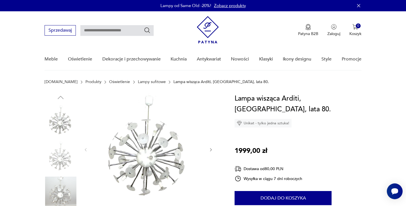
click at [211, 149] on icon "button" at bounding box center [211, 149] width 2 height 3
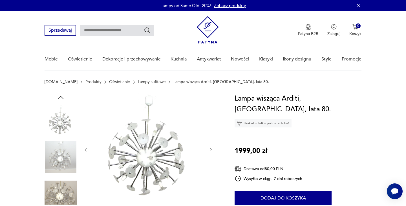
click at [211, 149] on icon "button" at bounding box center [211, 149] width 2 height 3
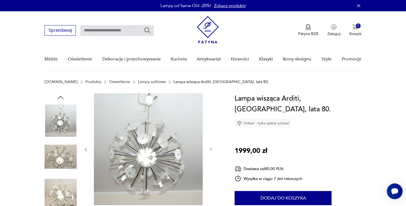
click at [212, 149] on icon "button" at bounding box center [211, 149] width 2 height 3
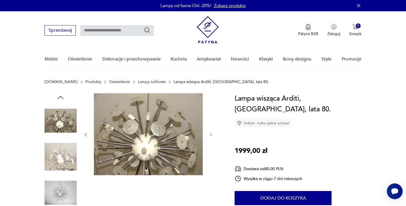
click at [212, 149] on div at bounding box center [148, 134] width 130 height 83
click at [209, 133] on icon "button" at bounding box center [211, 134] width 5 height 5
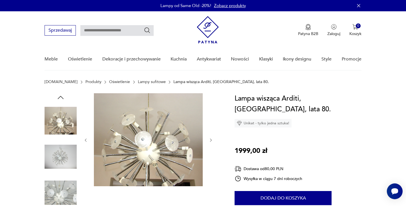
click at [209, 133] on div at bounding box center [148, 140] width 130 height 94
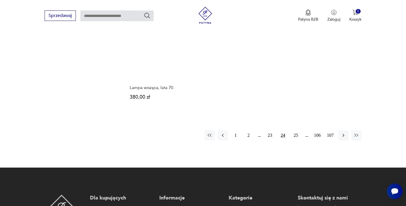
scroll to position [838, 0]
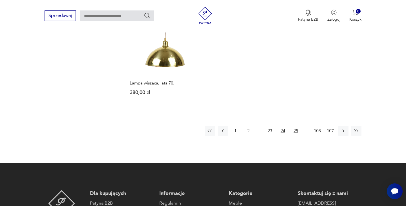
click at [297, 126] on button "25" at bounding box center [296, 131] width 10 height 10
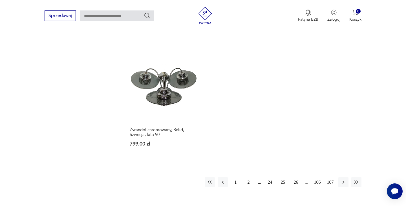
scroll to position [789, 0]
click at [296, 176] on button "26" at bounding box center [296, 181] width 10 height 10
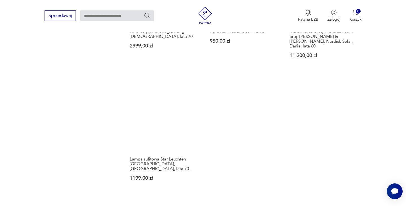
scroll to position [767, 0]
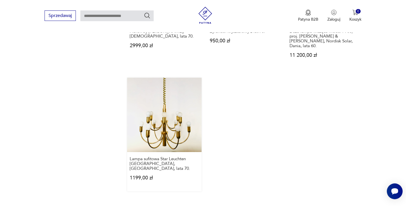
click at [177, 130] on link "Lampa sufitowa Star Leuchten Köln, Niemcy, lata 70. 1199,00 zł" at bounding box center [164, 134] width 74 height 113
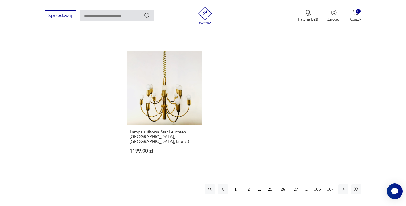
scroll to position [809, 0]
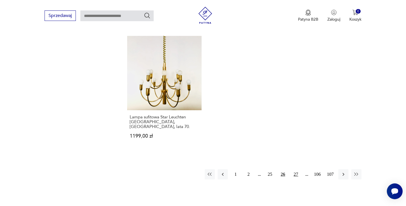
click at [296, 169] on button "27" at bounding box center [296, 174] width 10 height 10
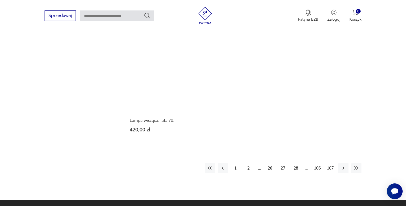
scroll to position [813, 0]
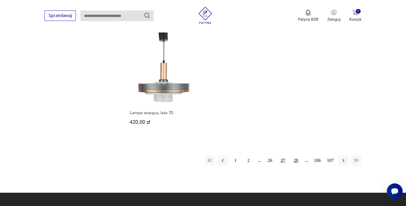
click at [296, 156] on button "28" at bounding box center [296, 160] width 10 height 10
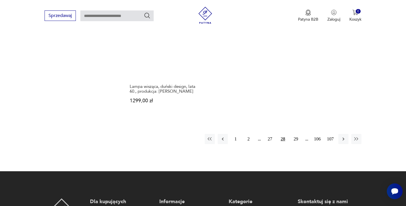
scroll to position [855, 0]
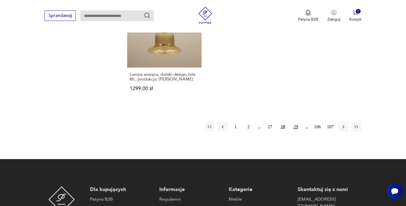
click at [295, 122] on button "29" at bounding box center [296, 127] width 10 height 10
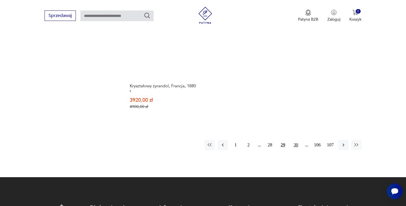
scroll to position [834, 0]
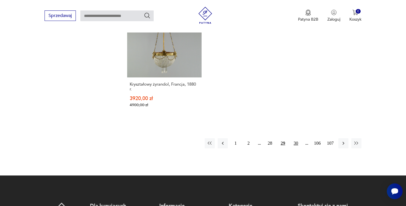
click at [296, 141] on button "30" at bounding box center [296, 143] width 10 height 10
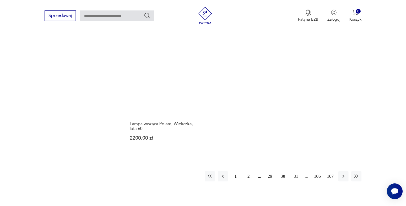
scroll to position [779, 0]
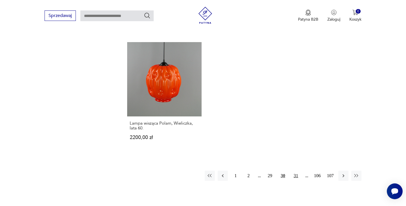
click at [296, 170] on button "31" at bounding box center [296, 175] width 10 height 10
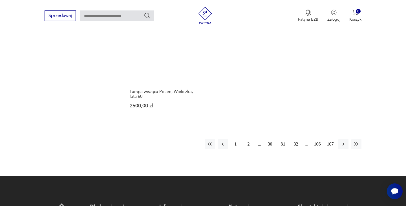
scroll to position [822, 0]
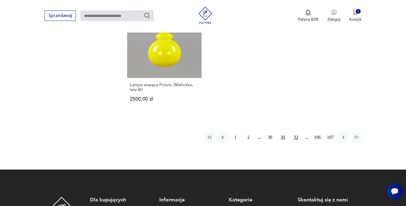
click at [297, 137] on button "32" at bounding box center [296, 137] width 10 height 10
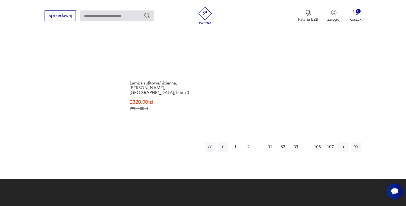
scroll to position [903, 0]
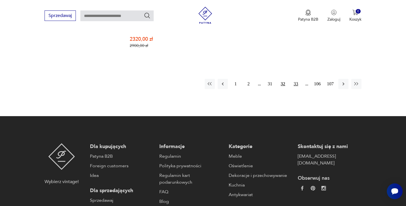
click at [296, 79] on button "33" at bounding box center [296, 84] width 10 height 10
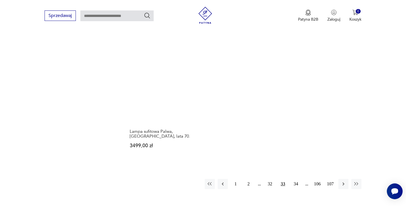
scroll to position [811, 0]
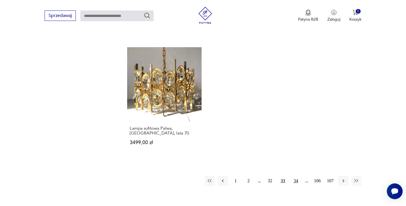
click at [296, 180] on button "34" at bounding box center [296, 180] width 10 height 10
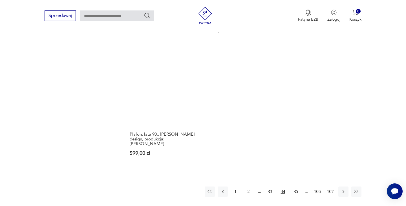
scroll to position [818, 0]
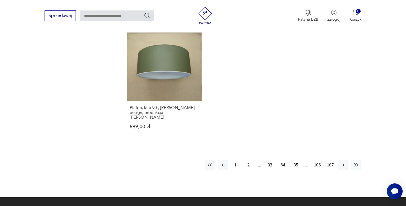
click at [294, 160] on button "35" at bounding box center [296, 165] width 10 height 10
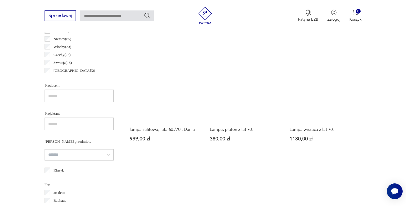
scroll to position [312, 0]
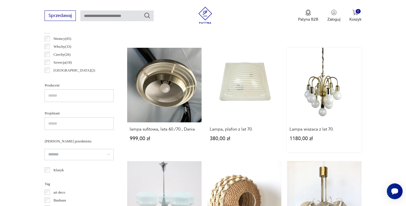
click at [324, 96] on link "Lampa wiszaca z lat 70. 1180,00 zł" at bounding box center [324, 100] width 74 height 104
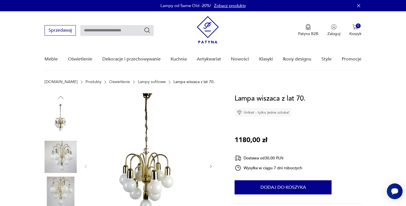
click at [209, 165] on icon "button" at bounding box center [211, 166] width 5 height 5
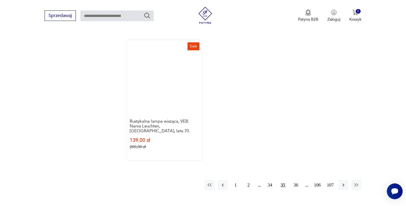
scroll to position [794, 0]
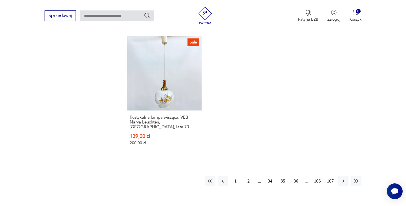
click at [295, 176] on button "36" at bounding box center [296, 181] width 10 height 10
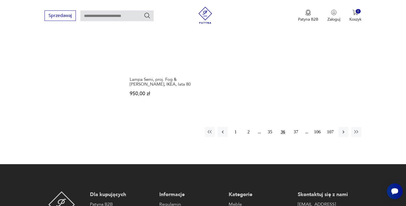
scroll to position [851, 0]
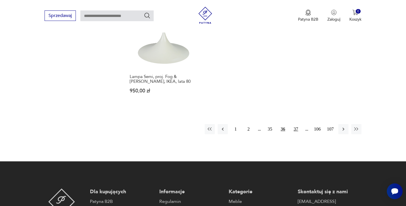
click at [296, 124] on button "37" at bounding box center [296, 129] width 10 height 10
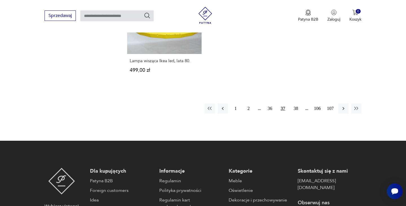
scroll to position [867, 0]
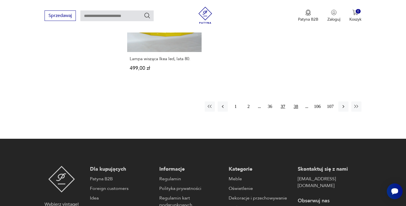
click at [296, 101] on button "38" at bounding box center [296, 106] width 10 height 10
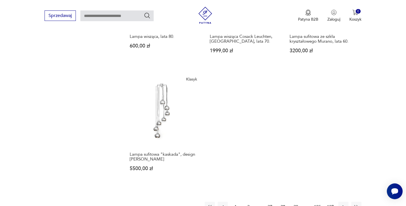
scroll to position [783, 0]
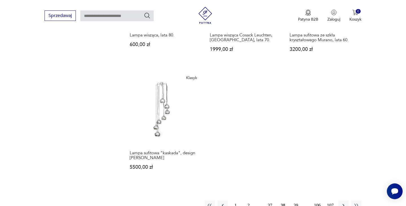
click at [295, 200] on button "39" at bounding box center [296, 205] width 10 height 10
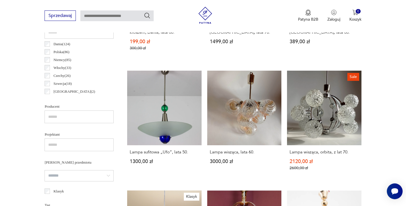
scroll to position [291, 0]
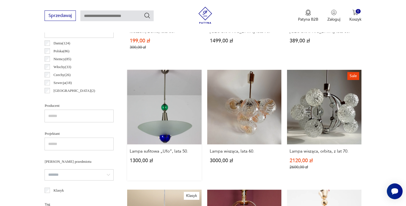
click at [176, 126] on link "Lampa sufitowa „Ufo”, lata 50. 1300,00 zł" at bounding box center [164, 125] width 74 height 110
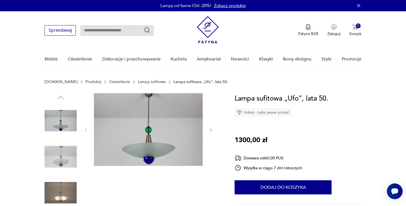
click at [209, 127] on icon "button" at bounding box center [211, 129] width 5 height 5
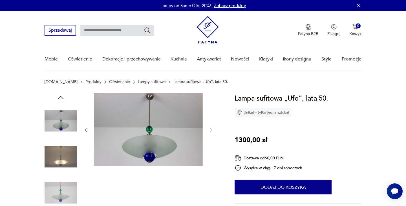
click at [210, 128] on icon "button" at bounding box center [211, 129] width 5 height 5
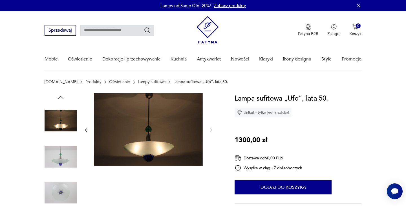
click at [211, 128] on icon "button" at bounding box center [211, 129] width 5 height 5
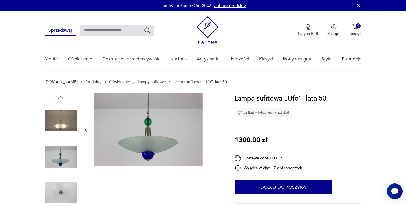
click at [211, 128] on icon "button" at bounding box center [211, 129] width 5 height 5
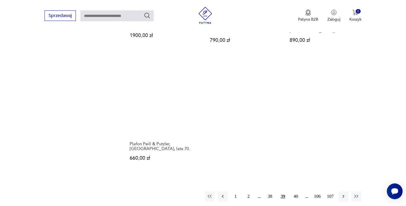
scroll to position [781, 0]
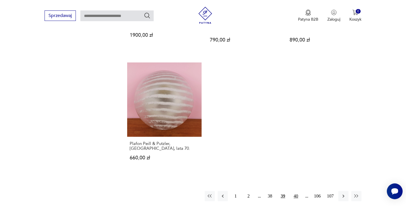
click at [298, 191] on button "40" at bounding box center [296, 196] width 10 height 10
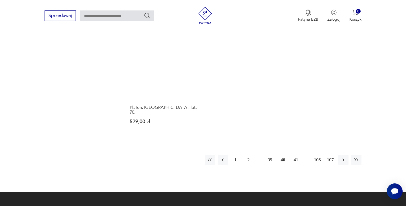
scroll to position [848, 0]
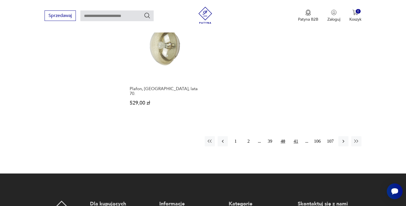
click at [296, 136] on button "41" at bounding box center [296, 141] width 10 height 10
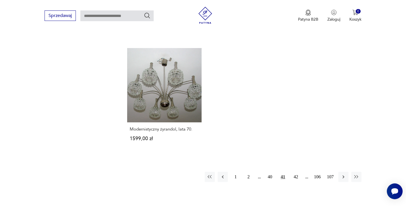
scroll to position [796, 0]
click at [294, 176] on button "42" at bounding box center [296, 176] width 10 height 10
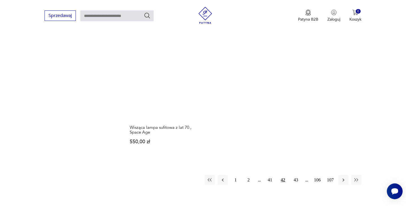
scroll to position [790, 0]
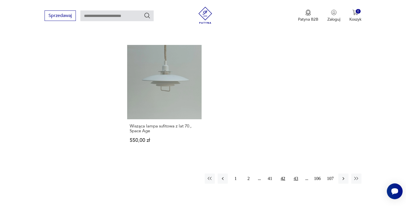
click at [296, 173] on button "43" at bounding box center [296, 178] width 10 height 10
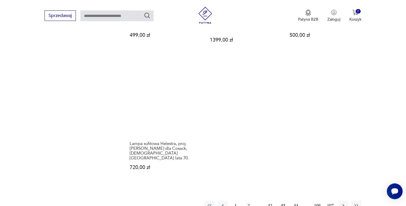
scroll to position [777, 0]
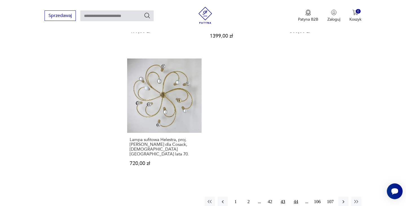
click at [295, 196] on button "44" at bounding box center [296, 201] width 10 height 10
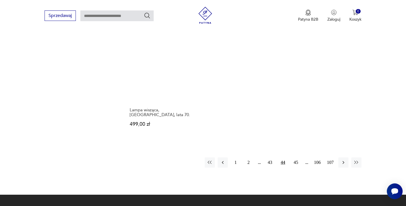
scroll to position [840, 0]
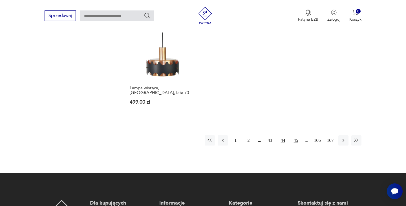
click at [296, 135] on button "45" at bounding box center [296, 140] width 10 height 10
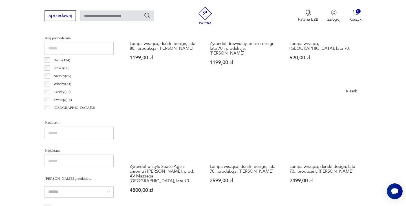
scroll to position [275, 0]
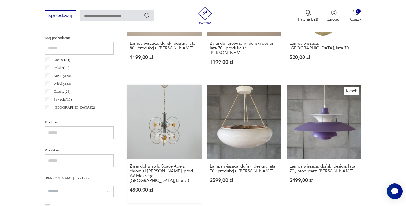
click at [182, 125] on link "Żyrandol w stylu Space Age z chromu i szkła Murano, prod. AV Mazzega, Włochy, l…" at bounding box center [164, 144] width 74 height 118
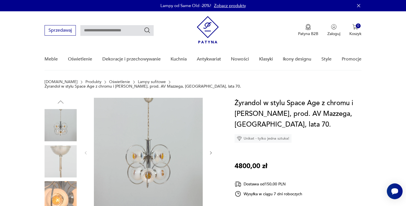
click at [208, 147] on div at bounding box center [148, 153] width 130 height 110
click at [210, 150] on icon "button" at bounding box center [211, 152] width 5 height 5
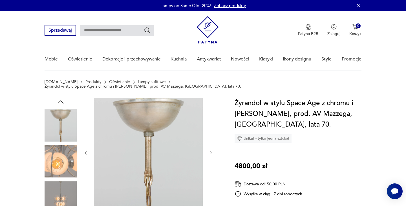
click at [210, 150] on icon "button" at bounding box center [211, 152] width 5 height 5
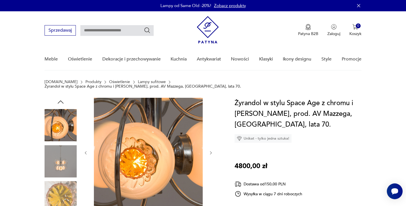
click at [210, 150] on icon "button" at bounding box center [211, 152] width 5 height 5
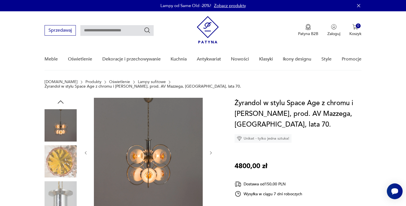
click at [210, 150] on icon "button" at bounding box center [211, 152] width 5 height 5
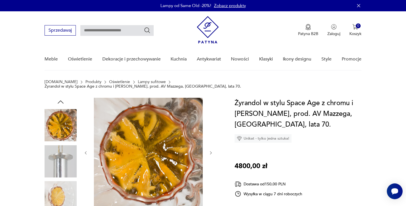
click at [210, 150] on icon "button" at bounding box center [211, 152] width 5 height 5
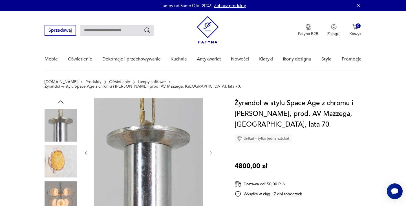
click at [210, 150] on icon "button" at bounding box center [211, 152] width 5 height 5
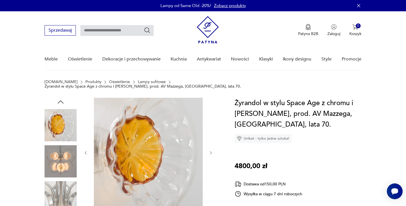
click at [211, 150] on icon "button" at bounding box center [211, 152] width 5 height 5
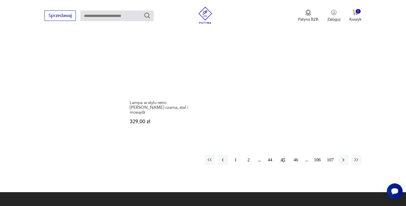
scroll to position [851, 0]
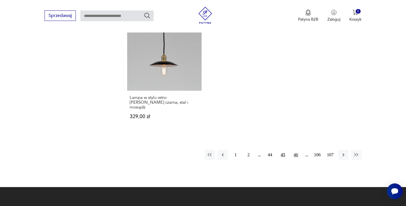
click at [295, 149] on button "46" at bounding box center [296, 154] width 10 height 10
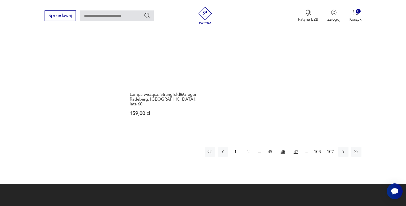
scroll to position [824, 0]
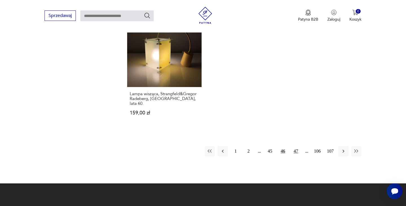
click at [296, 146] on button "47" at bounding box center [296, 151] width 10 height 10
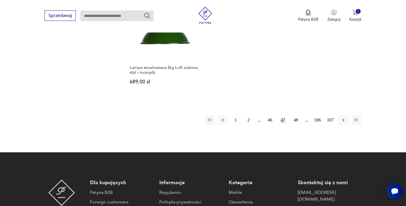
scroll to position [846, 0]
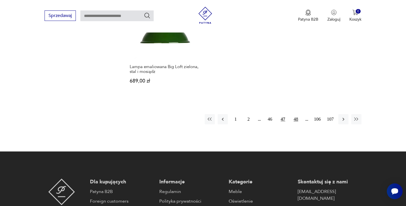
click at [296, 114] on button "48" at bounding box center [296, 119] width 10 height 10
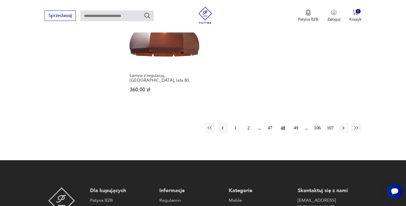
scroll to position [857, 0]
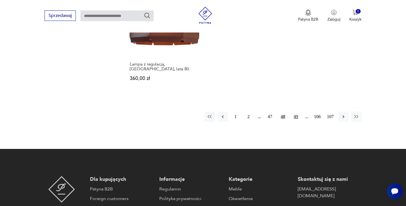
click at [296, 111] on button "49" at bounding box center [296, 116] width 10 height 10
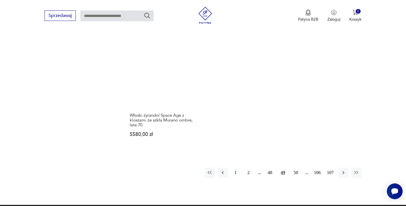
scroll to position [822, 0]
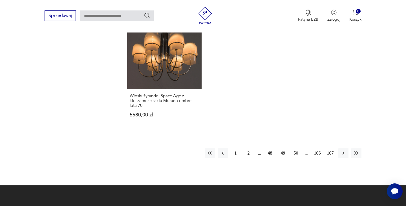
click at [296, 152] on button "50" at bounding box center [296, 153] width 10 height 10
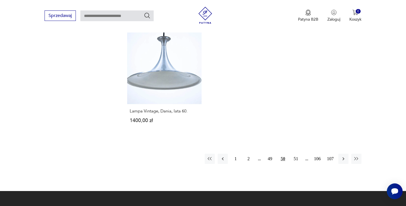
scroll to position [827, 0]
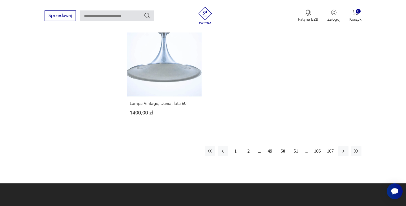
click at [294, 146] on button "51" at bounding box center [296, 151] width 10 height 10
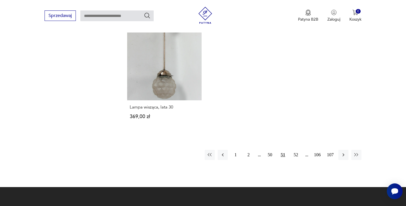
scroll to position [824, 0]
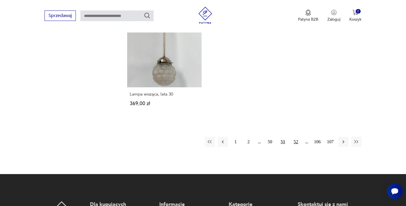
click at [296, 137] on button "52" at bounding box center [296, 142] width 10 height 10
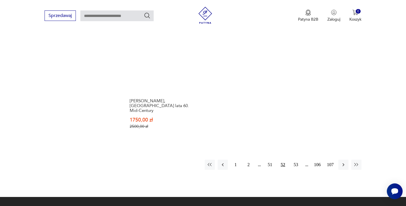
scroll to position [827, 0]
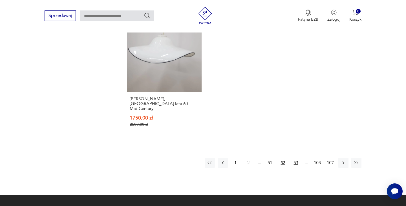
click at [294, 157] on button "53" at bounding box center [296, 162] width 10 height 10
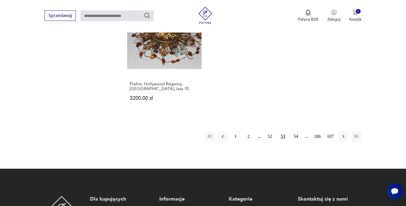
scroll to position [861, 0]
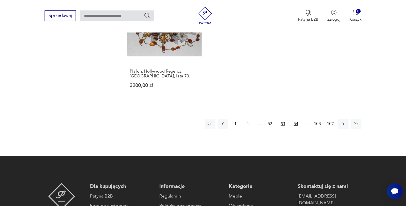
click at [296, 118] on button "54" at bounding box center [296, 123] width 10 height 10
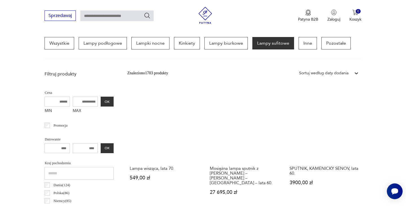
scroll to position [151, 0]
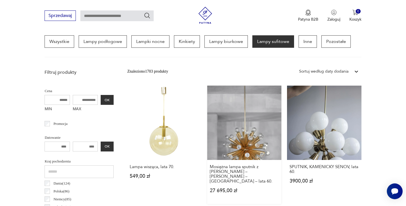
click at [255, 143] on link "Mosiężna lampa sputnik z kryształami Swarovski – Ernst Palme – Niemcy – lata 60…" at bounding box center [244, 144] width 74 height 118
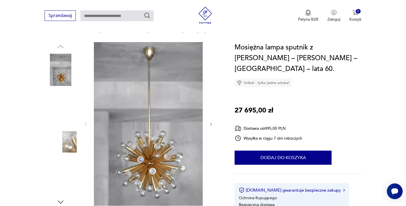
scroll to position [52, 0]
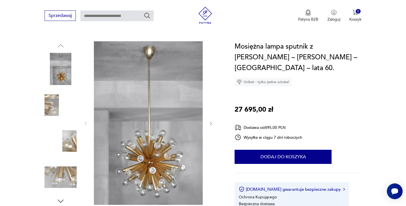
click at [211, 122] on icon "button" at bounding box center [211, 123] width 5 height 5
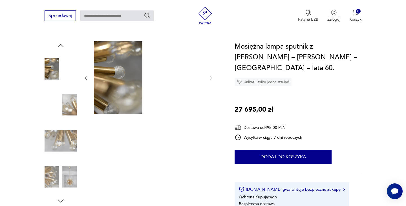
click at [211, 80] on icon "button" at bounding box center [211, 78] width 5 height 5
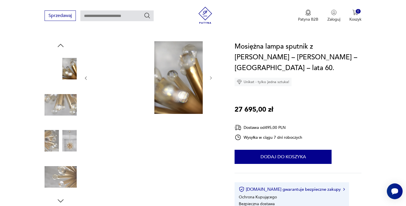
click at [211, 78] on icon "button" at bounding box center [211, 77] width 2 height 3
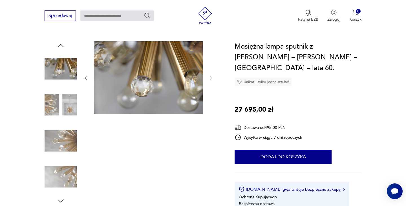
click at [211, 78] on icon "button" at bounding box center [211, 77] width 2 height 3
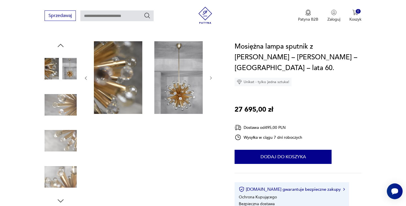
click at [211, 79] on icon "button" at bounding box center [211, 77] width 2 height 3
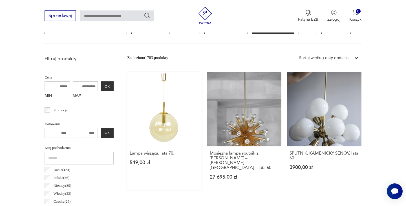
scroll to position [167, 0]
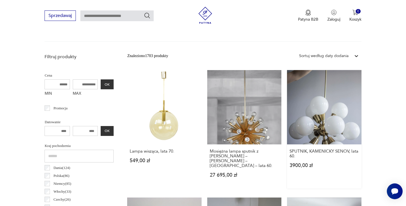
click at [312, 109] on link "SPUTNIK, KAMENICKY SENOV, lata 60. 3900,00 zł" at bounding box center [324, 129] width 74 height 118
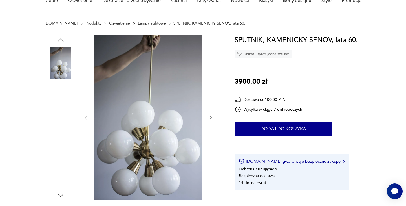
scroll to position [72, 0]
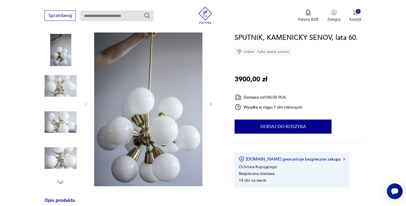
click at [211, 102] on icon "button" at bounding box center [211, 104] width 5 height 5
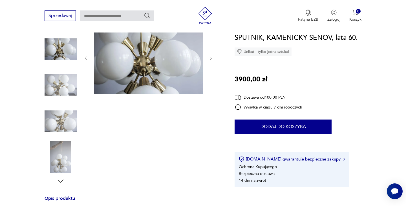
click at [210, 56] on icon "button" at bounding box center [211, 58] width 5 height 5
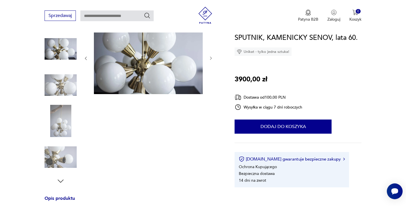
click at [210, 57] on icon "button" at bounding box center [211, 58] width 2 height 3
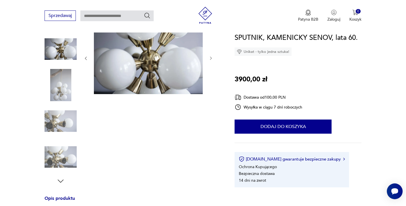
click at [210, 57] on icon "button" at bounding box center [211, 58] width 2 height 3
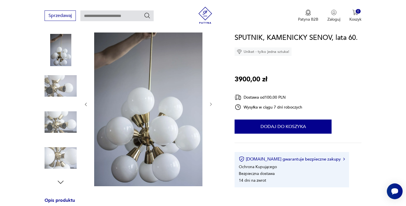
click at [211, 57] on div at bounding box center [148, 104] width 130 height 166
click at [209, 104] on icon "button" at bounding box center [211, 104] width 5 height 5
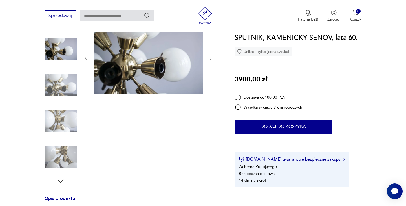
click at [210, 58] on icon "button" at bounding box center [211, 58] width 5 height 5
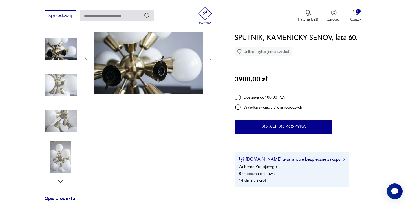
click at [210, 58] on icon "button" at bounding box center [211, 58] width 5 height 5
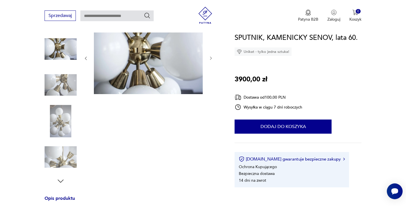
click at [210, 58] on icon "button" at bounding box center [211, 58] width 5 height 5
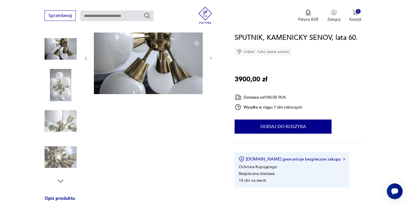
click at [210, 59] on icon "button" at bounding box center [211, 58] width 5 height 5
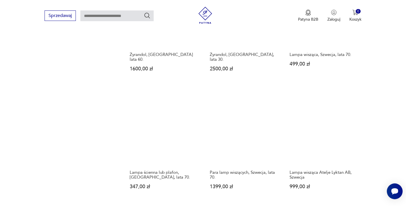
scroll to position [622, 0]
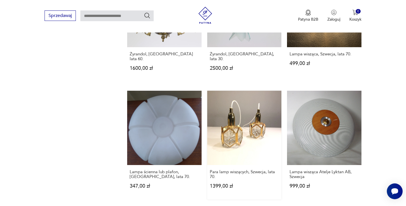
click at [237, 119] on link "Para lamp wiszących, Szwecja, lata 70. 1399,00 zł" at bounding box center [244, 145] width 74 height 109
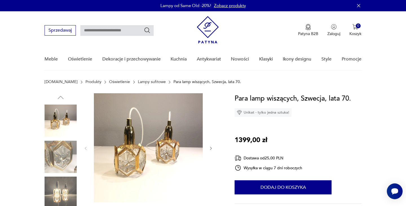
click at [212, 147] on icon "button" at bounding box center [211, 148] width 5 height 5
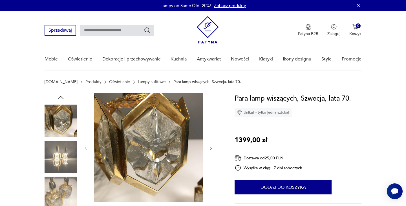
click at [212, 147] on icon "button" at bounding box center [211, 148] width 5 height 5
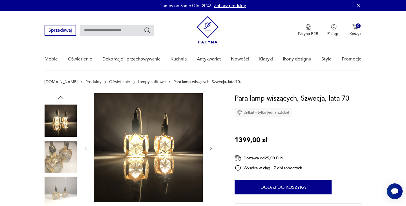
click at [212, 147] on icon "button" at bounding box center [211, 148] width 5 height 5
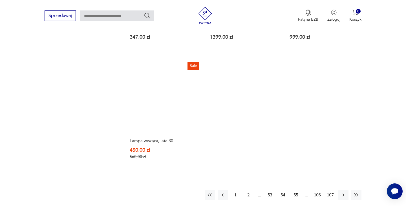
scroll to position [772, 0]
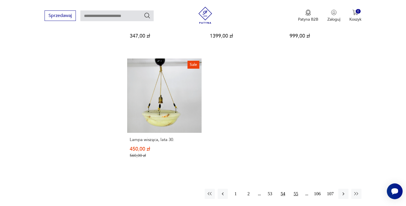
click at [295, 188] on button "55" at bounding box center [296, 193] width 10 height 10
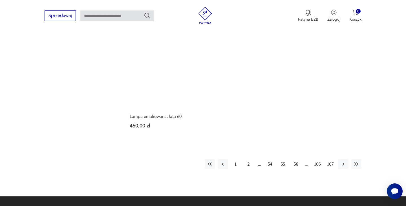
scroll to position [842, 0]
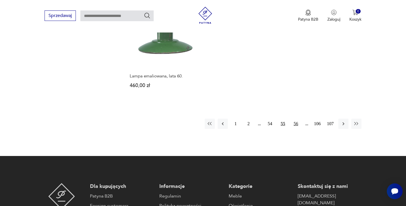
click at [295, 118] on button "56" at bounding box center [296, 123] width 10 height 10
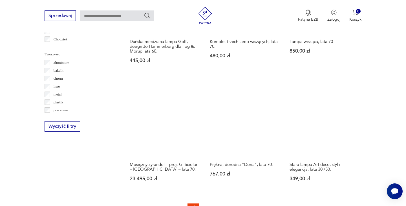
scroll to position [513, 0]
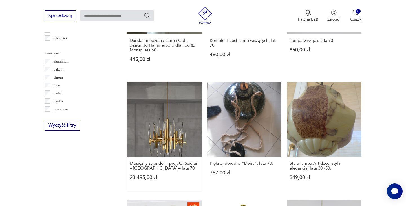
click at [187, 124] on link "Mosiężny żyrandol – proj. G. Sciolari – Włochy – lata 70. 23 495,00 zł" at bounding box center [164, 136] width 74 height 109
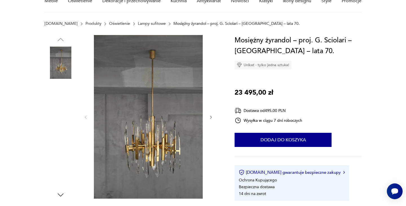
scroll to position [65, 0]
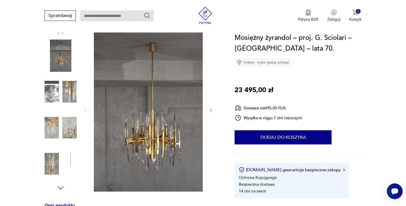
click at [210, 110] on icon "button" at bounding box center [211, 110] width 5 height 5
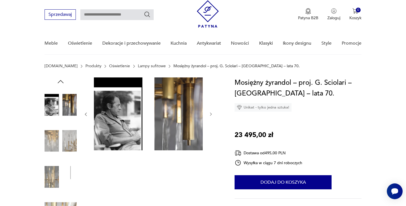
scroll to position [0, 0]
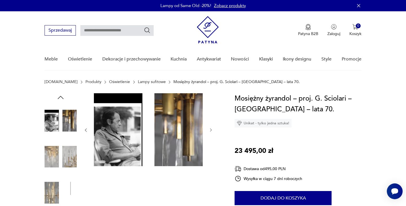
click at [72, 158] on img at bounding box center [61, 156] width 32 height 32
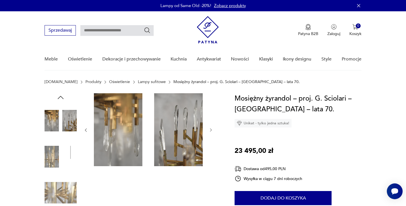
click at [171, 135] on img at bounding box center [148, 129] width 109 height 73
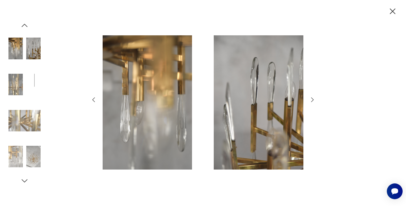
click at [311, 98] on icon "button" at bounding box center [312, 99] width 7 height 7
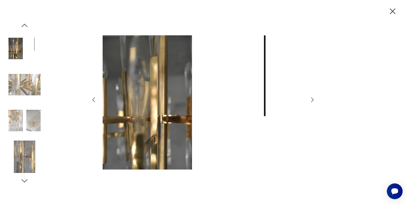
click at [19, 47] on img at bounding box center [24, 48] width 32 height 32
click at [23, 80] on img at bounding box center [24, 84] width 32 height 32
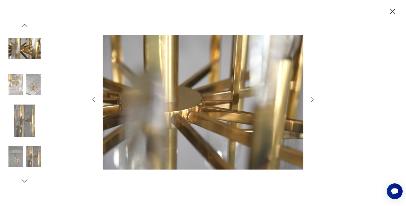
click at [30, 123] on img at bounding box center [24, 120] width 32 height 32
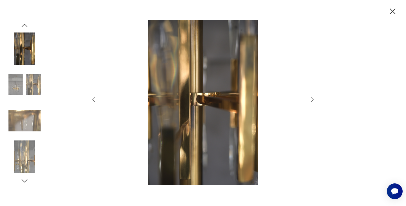
click at [32, 149] on img at bounding box center [24, 156] width 32 height 32
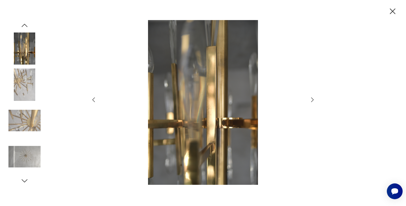
click at [23, 157] on img at bounding box center [24, 156] width 32 height 32
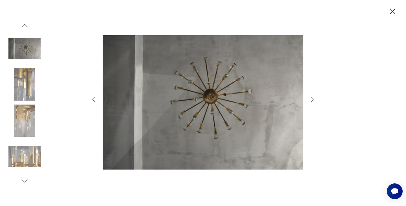
click at [312, 100] on icon "button" at bounding box center [312, 99] width 7 height 7
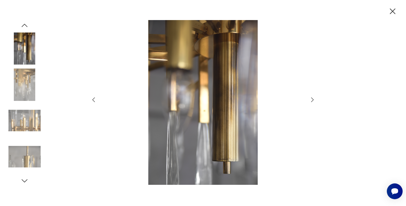
click at [312, 100] on icon "button" at bounding box center [312, 99] width 7 height 7
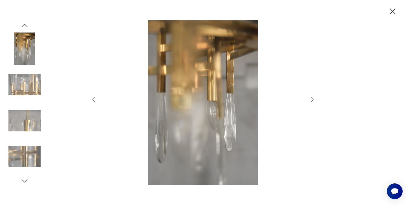
click at [312, 100] on icon "button" at bounding box center [312, 99] width 7 height 7
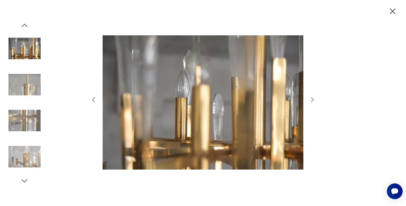
click at [312, 100] on icon "button" at bounding box center [312, 99] width 7 height 7
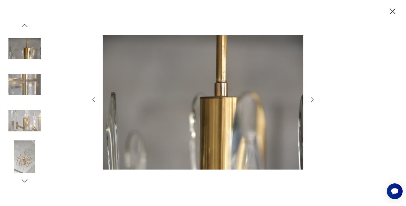
click at [312, 100] on icon "button" at bounding box center [312, 99] width 7 height 7
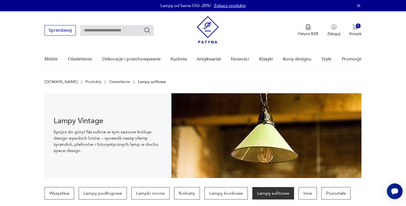
scroll to position [565, 0]
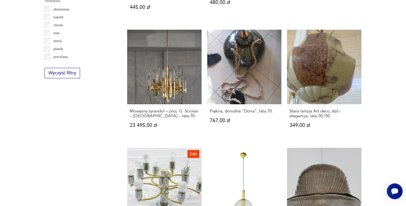
scroll to position [842, 0]
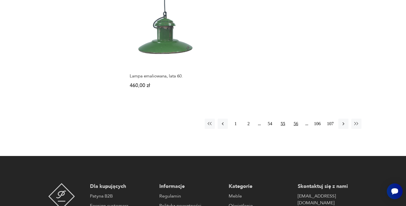
click at [296, 118] on button "56" at bounding box center [296, 123] width 10 height 10
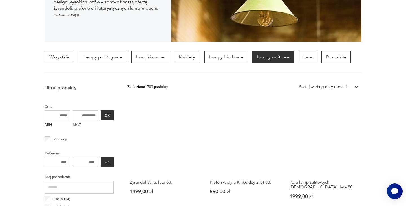
scroll to position [133, 0]
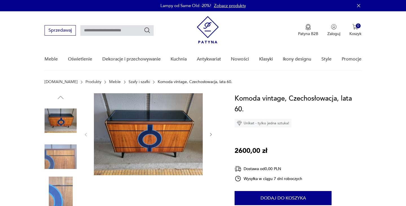
click at [155, 133] on img at bounding box center [148, 134] width 109 height 82
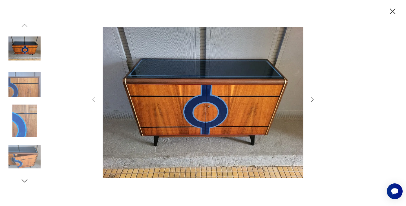
click at [310, 101] on icon "button" at bounding box center [312, 99] width 7 height 7
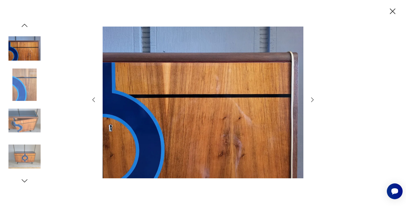
click at [310, 100] on icon "button" at bounding box center [312, 99] width 7 height 7
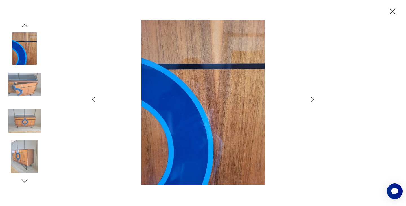
click at [311, 100] on icon "button" at bounding box center [312, 99] width 7 height 7
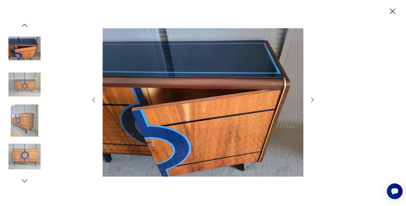
click at [311, 100] on icon "button" at bounding box center [312, 99] width 7 height 7
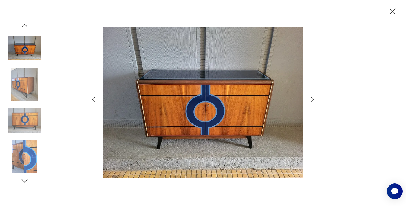
click at [312, 100] on icon "button" at bounding box center [312, 99] width 7 height 7
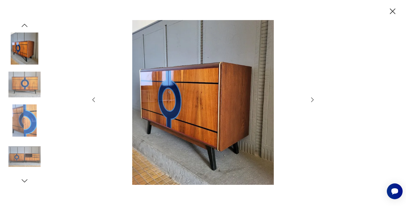
click at [312, 101] on icon "button" at bounding box center [312, 99] width 3 height 5
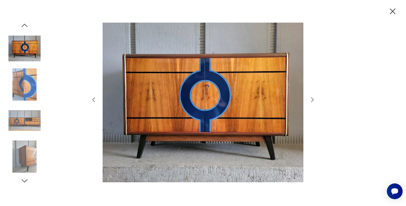
click at [391, 12] on icon "button" at bounding box center [393, 11] width 10 height 10
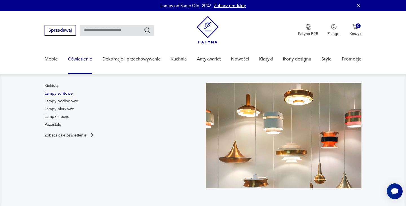
click at [65, 93] on link "Lampy sufitowe" at bounding box center [59, 94] width 28 height 6
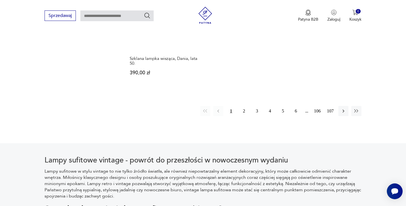
scroll to position [875, 0]
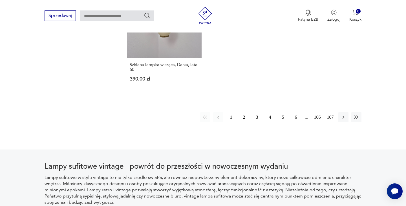
click at [295, 112] on button "6" at bounding box center [296, 117] width 10 height 10
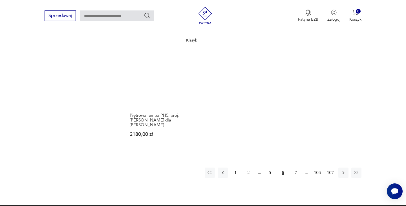
scroll to position [829, 0]
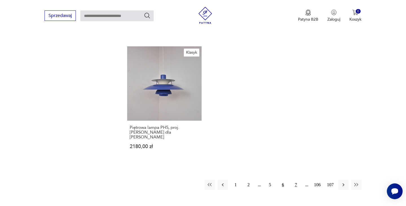
click at [296, 179] on button "7" at bounding box center [296, 184] width 10 height 10
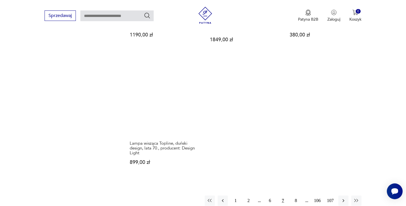
scroll to position [845, 0]
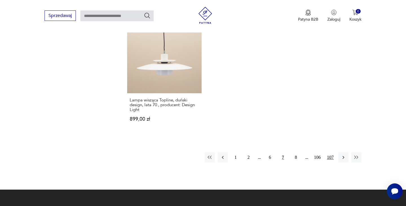
click at [330, 152] on button "107" at bounding box center [330, 157] width 10 height 10
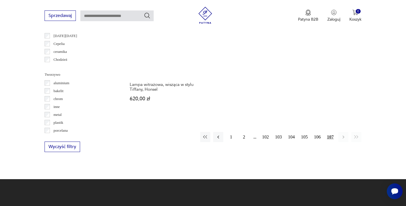
scroll to position [494, 0]
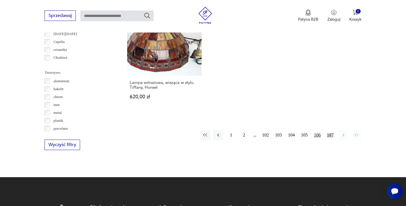
click at [316, 135] on button "106" at bounding box center [317, 135] width 10 height 10
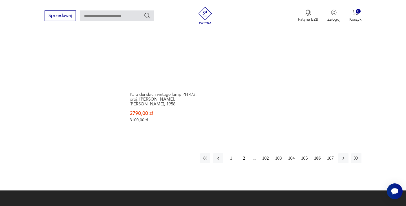
scroll to position [881, 0]
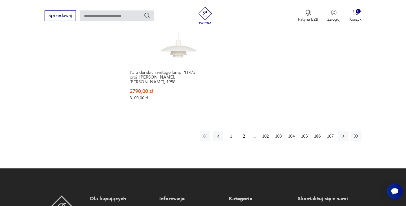
click at [305, 131] on button "105" at bounding box center [305, 136] width 10 height 10
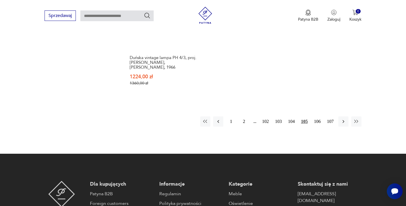
scroll to position [885, 0]
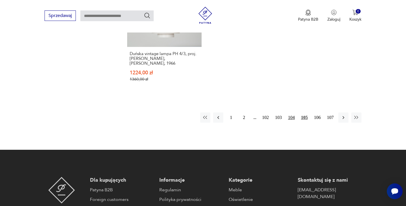
click at [292, 114] on button "104" at bounding box center [292, 117] width 10 height 10
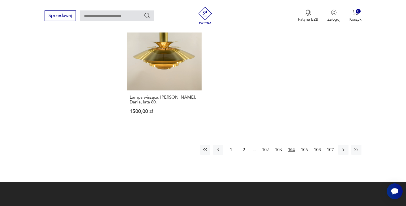
scroll to position [847, 0]
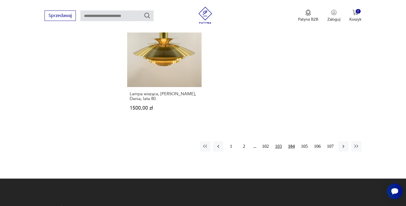
click at [280, 147] on button "103" at bounding box center [279, 146] width 10 height 10
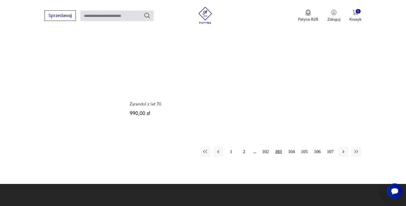
scroll to position [845, 0]
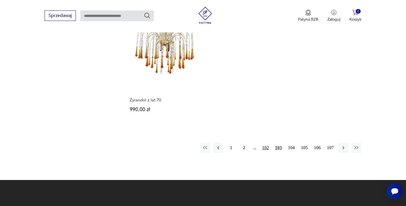
click at [263, 142] on button "102" at bounding box center [266, 147] width 10 height 10
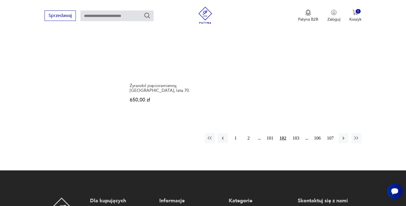
scroll to position [859, 0]
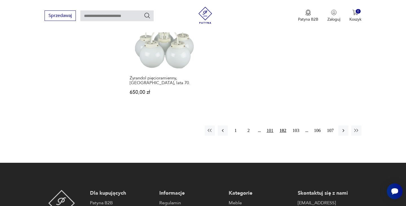
click at [270, 127] on button "101" at bounding box center [270, 130] width 10 height 10
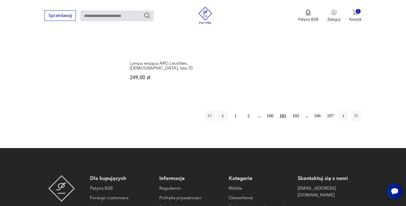
scroll to position [857, 0]
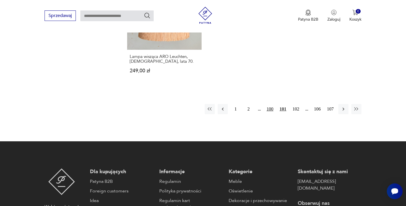
click at [269, 104] on button "100" at bounding box center [270, 109] width 10 height 10
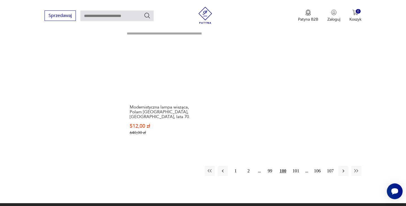
scroll to position [824, 0]
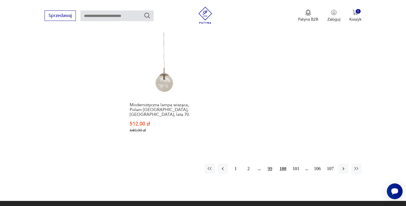
click at [268, 163] on button "99" at bounding box center [270, 168] width 10 height 10
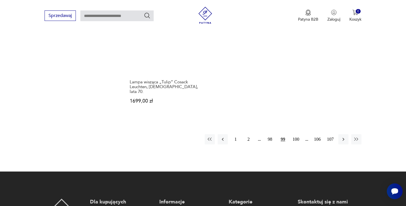
scroll to position [848, 0]
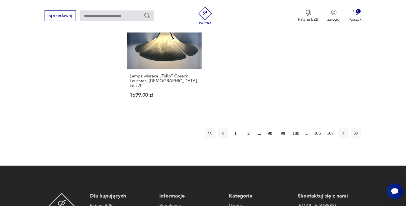
click at [269, 128] on button "98" at bounding box center [270, 133] width 10 height 10
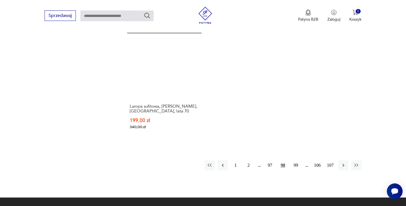
scroll to position [839, 0]
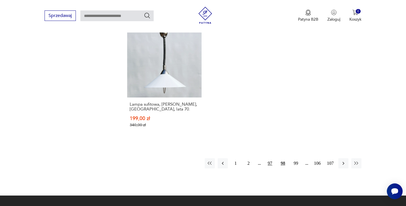
click at [270, 158] on button "97" at bounding box center [270, 163] width 10 height 10
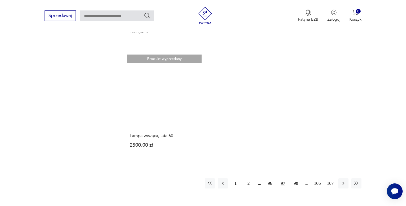
scroll to position [792, 0]
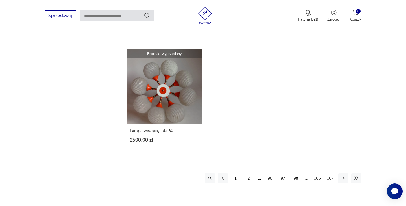
click at [269, 173] on button "96" at bounding box center [270, 178] width 10 height 10
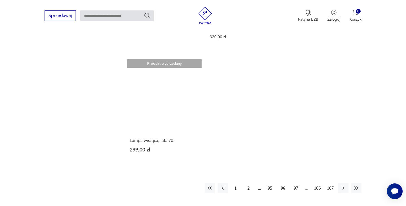
scroll to position [789, 0]
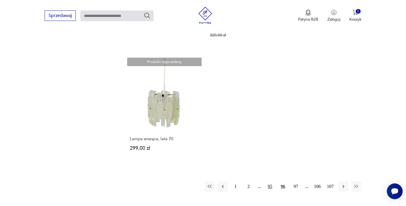
click at [270, 181] on button "95" at bounding box center [270, 186] width 10 height 10
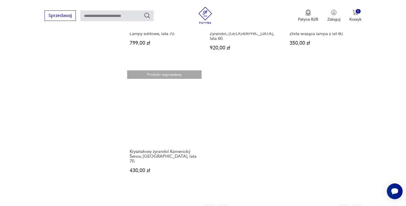
scroll to position [776, 0]
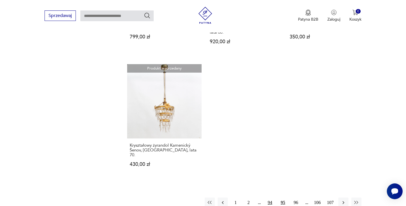
click at [269, 197] on button "94" at bounding box center [270, 202] width 10 height 10
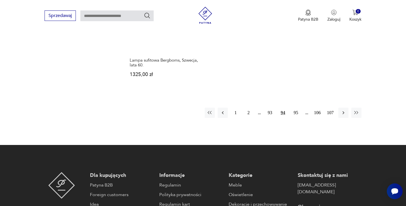
scroll to position [903, 0]
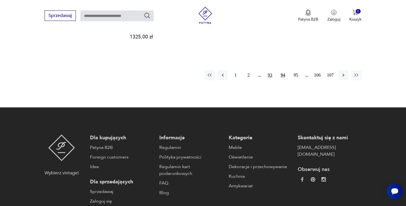
click at [269, 70] on button "93" at bounding box center [270, 75] width 10 height 10
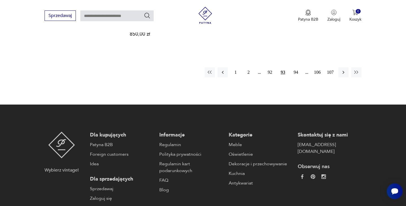
scroll to position [787, 0]
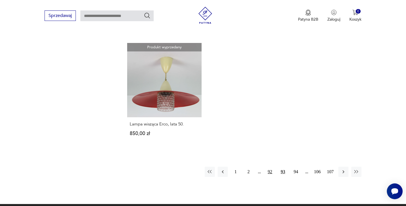
click at [269, 166] on button "92" at bounding box center [270, 171] width 10 height 10
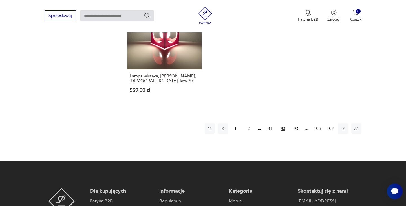
scroll to position [845, 0]
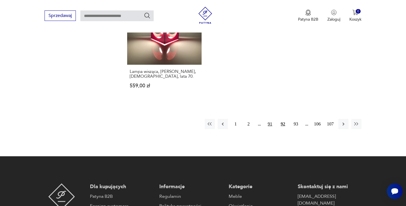
click at [270, 120] on button "91" at bounding box center [270, 124] width 10 height 10
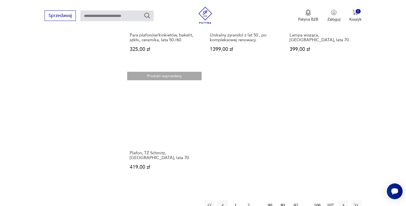
scroll to position [766, 0]
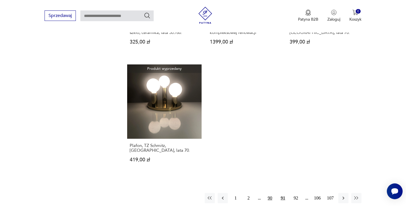
click at [269, 193] on button "90" at bounding box center [270, 198] width 10 height 10
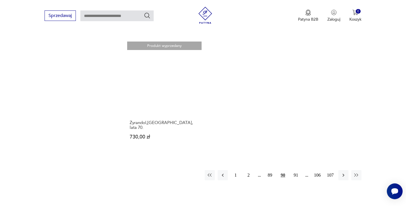
scroll to position [791, 0]
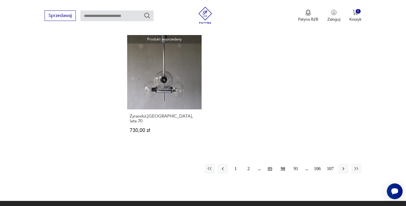
click at [268, 163] on button "89" at bounding box center [270, 168] width 10 height 10
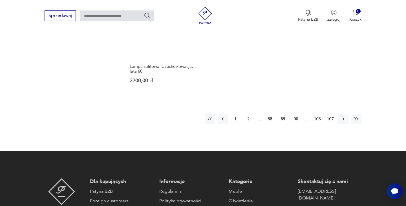
scroll to position [867, 0]
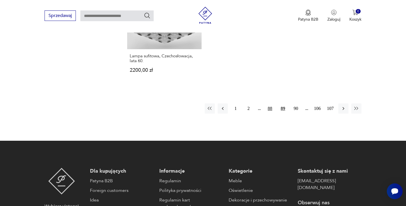
click at [271, 103] on button "88" at bounding box center [270, 108] width 10 height 10
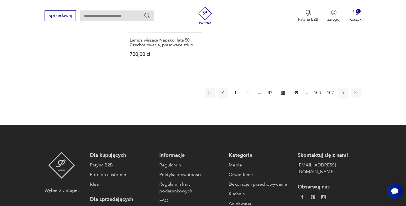
scroll to position [886, 0]
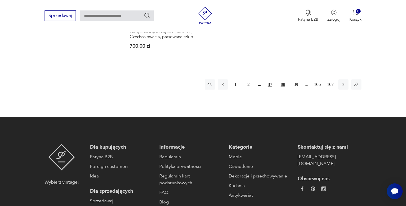
click at [269, 84] on button "87" at bounding box center [270, 84] width 10 height 10
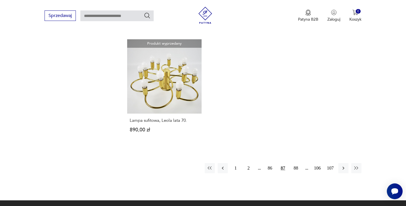
scroll to position [810, 0]
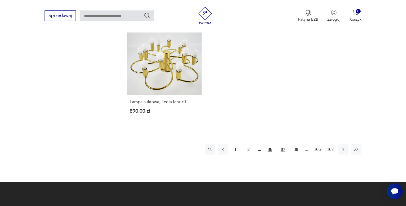
click at [269, 146] on button "86" at bounding box center [270, 149] width 10 height 10
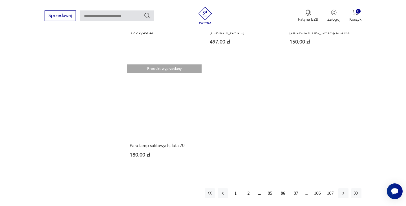
scroll to position [799, 0]
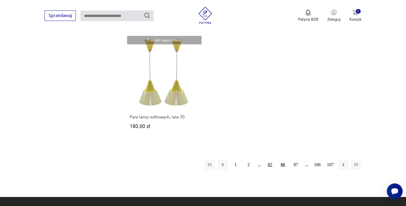
click at [267, 159] on button "85" at bounding box center [270, 164] width 10 height 10
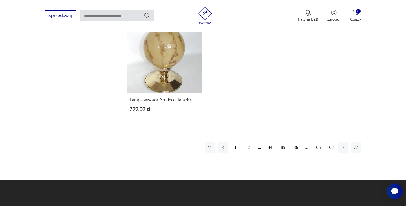
scroll to position [828, 0]
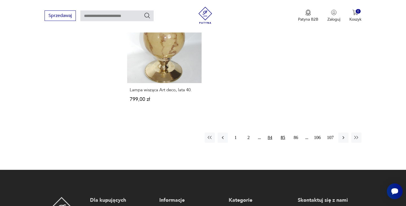
click at [270, 138] on button "84" at bounding box center [270, 137] width 10 height 10
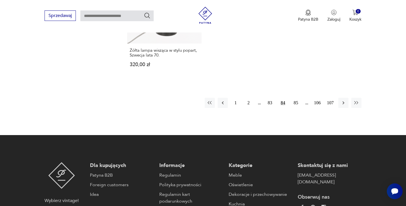
scroll to position [875, 0]
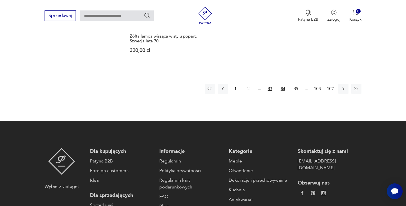
click at [269, 86] on button "83" at bounding box center [270, 88] width 10 height 10
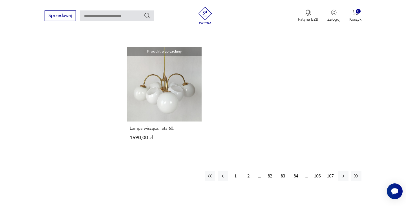
scroll to position [782, 0]
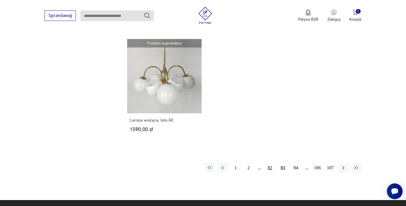
click at [271, 168] on button "82" at bounding box center [270, 167] width 10 height 10
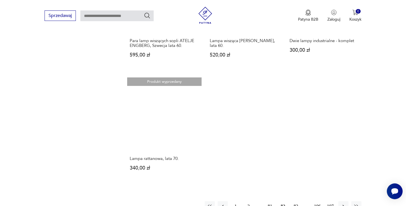
scroll to position [774, 0]
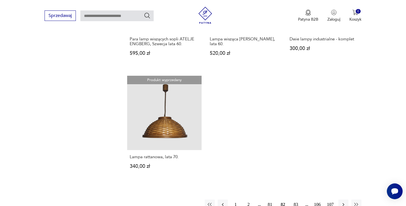
click at [268, 199] on button "81" at bounding box center [270, 204] width 10 height 10
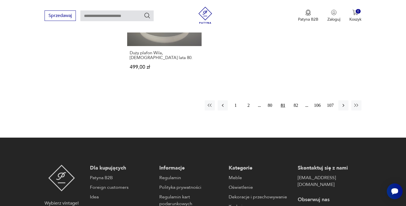
scroll to position [870, 0]
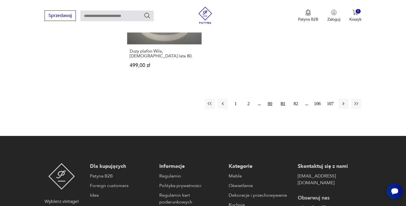
click at [270, 98] on button "80" at bounding box center [270, 103] width 10 height 10
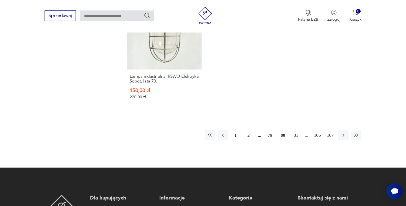
scroll to position [849, 0]
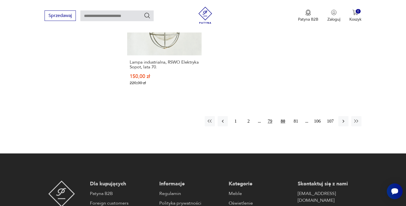
click at [270, 116] on button "79" at bounding box center [270, 121] width 10 height 10
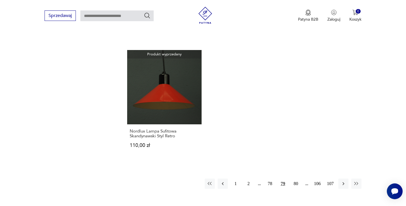
scroll to position [781, 0]
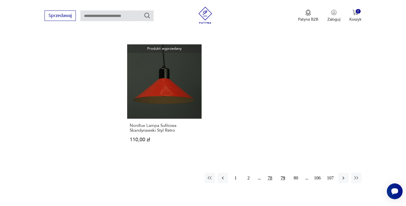
click at [269, 173] on button "78" at bounding box center [270, 178] width 10 height 10
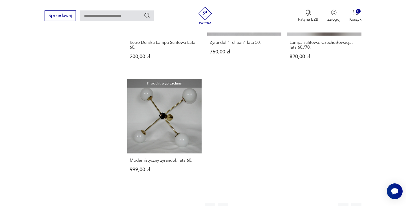
scroll to position [750, 0]
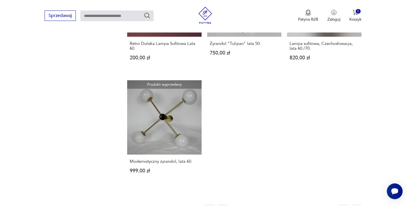
click at [268, 204] on button "77" at bounding box center [270, 209] width 10 height 10
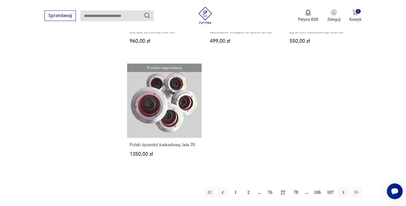
scroll to position [831, 0]
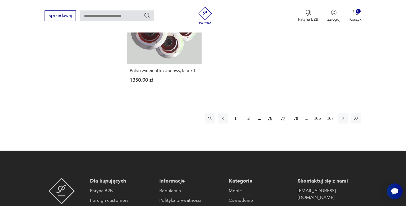
click at [270, 118] on button "76" at bounding box center [270, 118] width 10 height 10
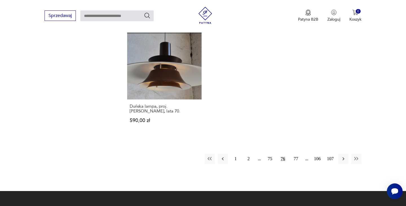
scroll to position [818, 0]
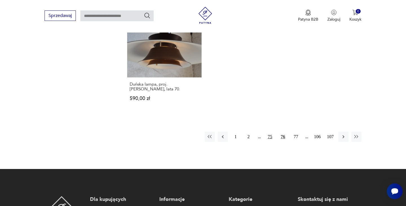
click at [270, 131] on button "75" at bounding box center [270, 136] width 10 height 10
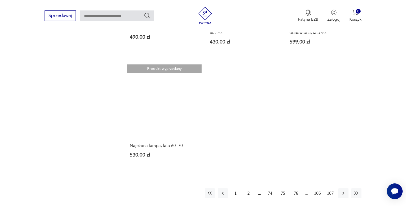
scroll to position [766, 0]
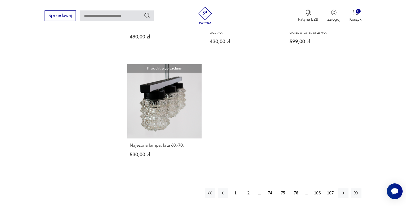
click at [271, 188] on button "74" at bounding box center [270, 193] width 10 height 10
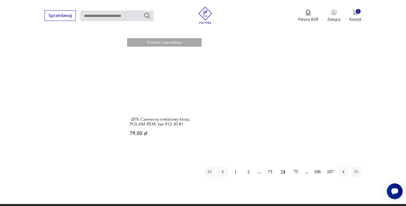
scroll to position [809, 0]
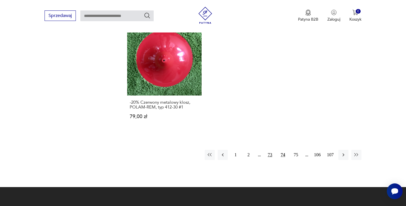
click at [270, 149] on button "73" at bounding box center [270, 154] width 10 height 10
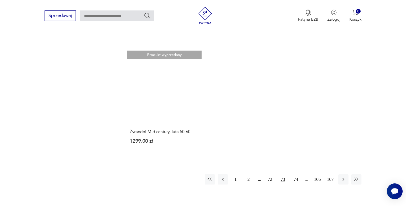
scroll to position [781, 0]
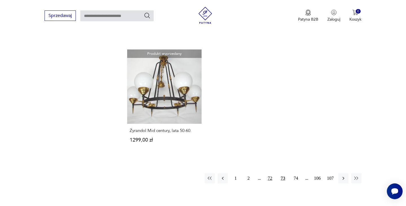
click at [270, 173] on button "72" at bounding box center [270, 178] width 10 height 10
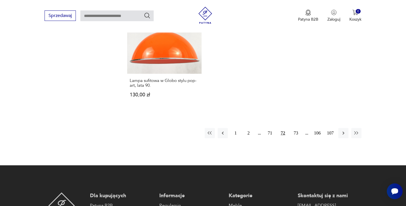
scroll to position [828, 0]
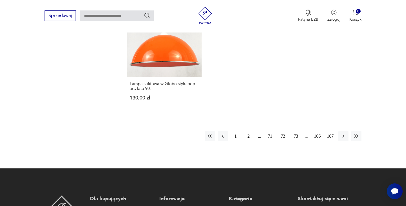
click at [271, 131] on button "71" at bounding box center [270, 136] width 10 height 10
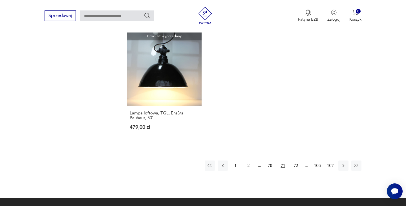
scroll to position [819, 0]
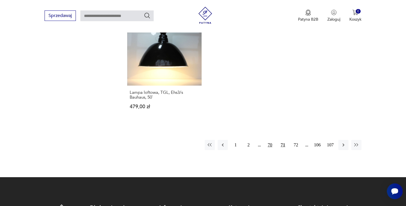
click at [268, 142] on button "70" at bounding box center [270, 145] width 10 height 10
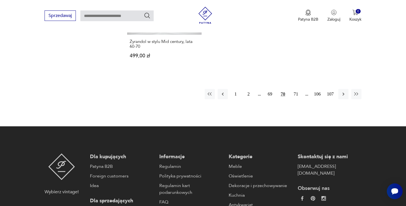
scroll to position [855, 0]
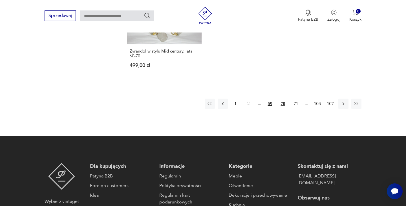
click at [271, 98] on button "69" at bounding box center [270, 103] width 10 height 10
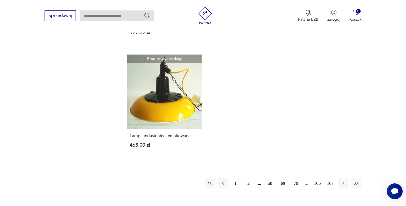
scroll to position [804, 0]
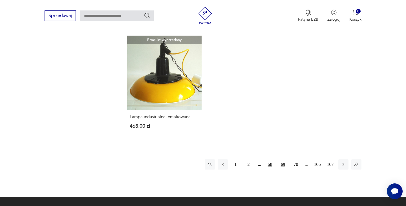
click at [268, 159] on button "68" at bounding box center [270, 164] width 10 height 10
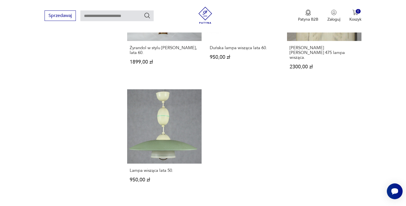
scroll to position [776, 0]
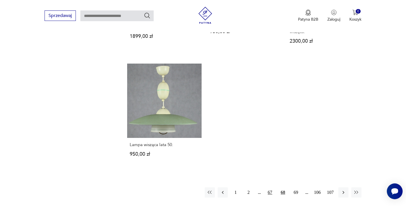
click at [270, 187] on button "67" at bounding box center [270, 192] width 10 height 10
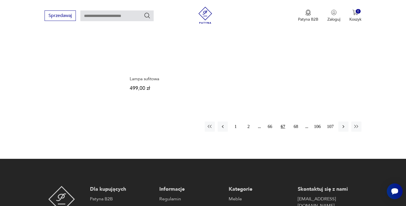
scroll to position [837, 0]
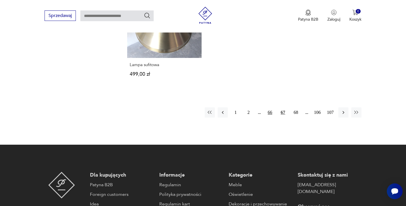
click at [271, 113] on button "66" at bounding box center [270, 112] width 10 height 10
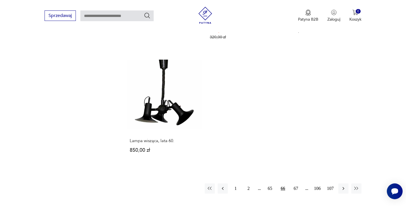
scroll to position [800, 0]
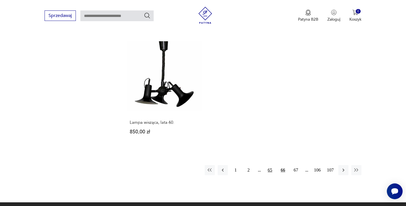
click at [269, 165] on button "65" at bounding box center [270, 170] width 10 height 10
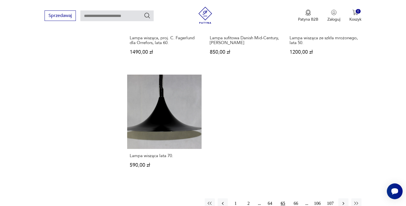
scroll to position [755, 0]
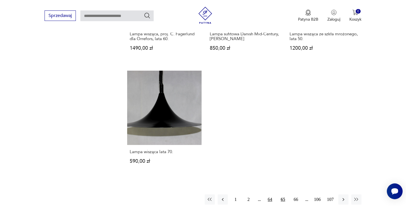
click at [270, 195] on button "64" at bounding box center [270, 199] width 10 height 10
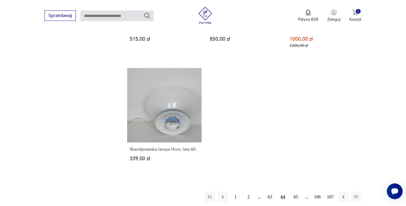
scroll to position [776, 0]
click at [269, 191] on button "63" at bounding box center [270, 196] width 10 height 10
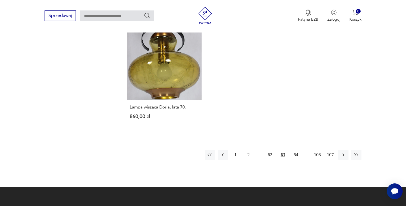
scroll to position [794, 0]
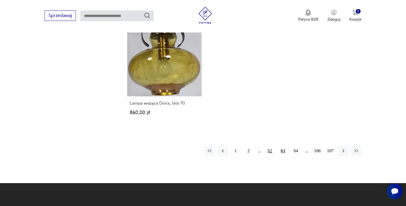
click at [270, 150] on button "62" at bounding box center [270, 151] width 10 height 10
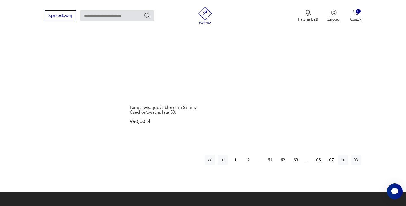
scroll to position [821, 0]
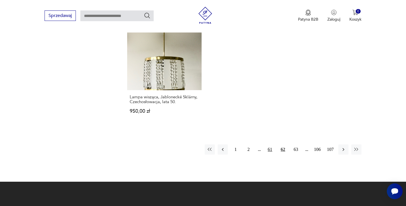
click at [269, 150] on button "61" at bounding box center [270, 149] width 10 height 10
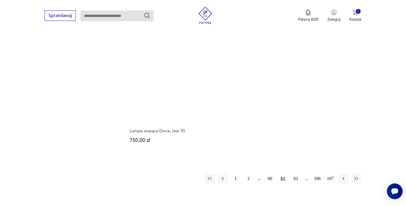
scroll to position [781, 0]
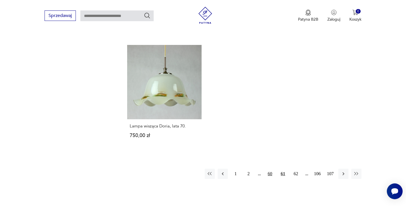
click at [270, 172] on button "60" at bounding box center [270, 173] width 10 height 10
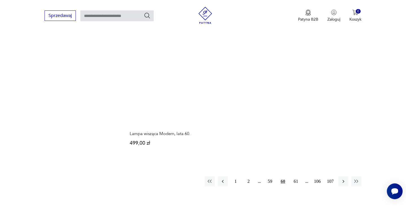
scroll to position [780, 0]
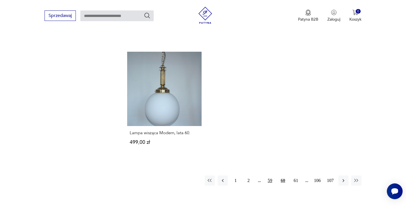
click at [271, 175] on button "59" at bounding box center [270, 180] width 10 height 10
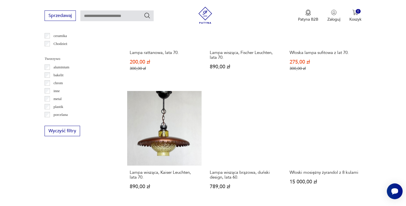
scroll to position [508, 0]
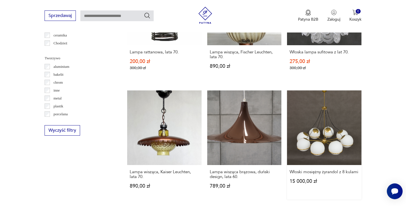
click at [335, 133] on link "Włoski mosiężny żyrandol z 8 kulami 15 000,00 zł" at bounding box center [324, 144] width 74 height 109
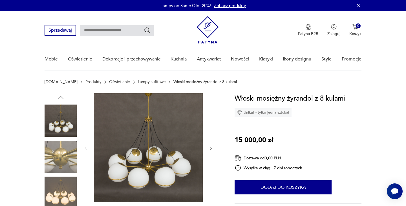
click at [210, 147] on icon "button" at bounding box center [211, 148] width 5 height 5
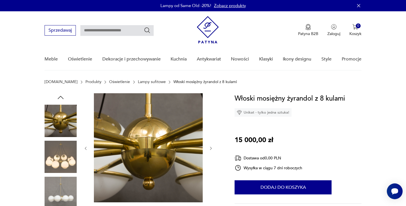
click at [210, 147] on icon "button" at bounding box center [211, 148] width 5 height 5
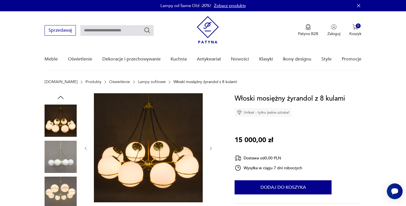
click at [210, 147] on icon "button" at bounding box center [211, 148] width 5 height 5
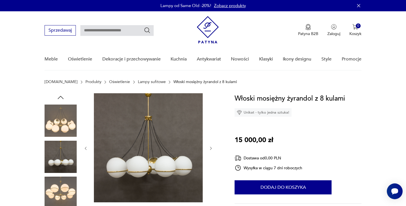
click at [210, 147] on icon "button" at bounding box center [211, 148] width 5 height 5
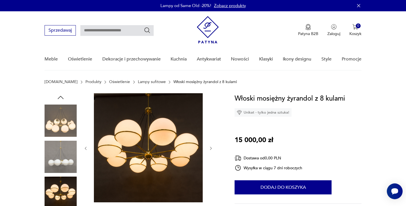
click at [210, 147] on icon "button" at bounding box center [211, 148] width 5 height 5
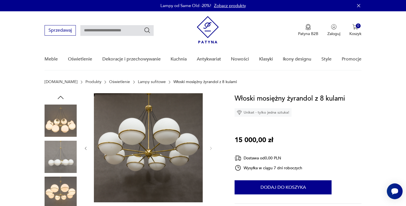
click at [53, 167] on img at bounding box center [61, 156] width 32 height 32
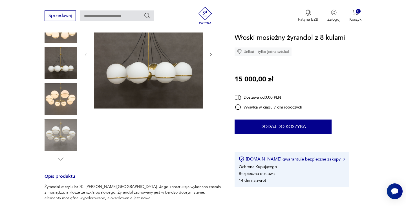
scroll to position [83, 0]
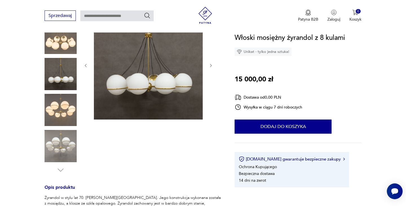
click at [56, 147] on img at bounding box center [61, 146] width 32 height 32
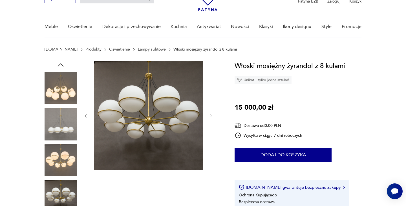
scroll to position [27, 0]
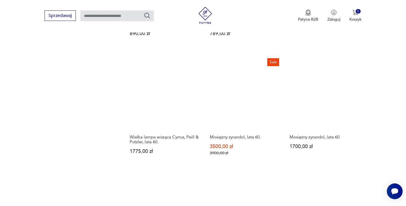
scroll to position [661, 0]
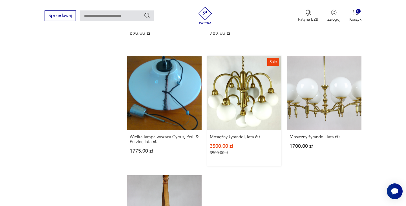
click at [246, 89] on link "Sale Mosiężny żyrandol, lata 60. 3500,00 zł 3900,00 zł" at bounding box center [244, 111] width 74 height 110
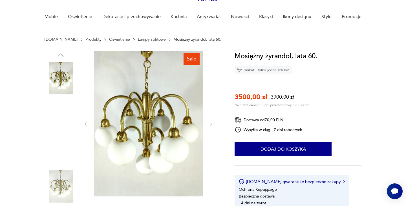
scroll to position [46, 0]
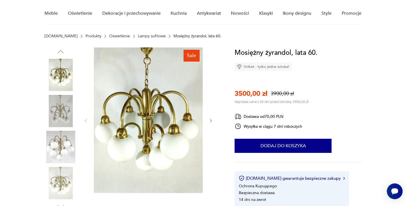
click at [210, 121] on icon "button" at bounding box center [211, 120] width 5 height 5
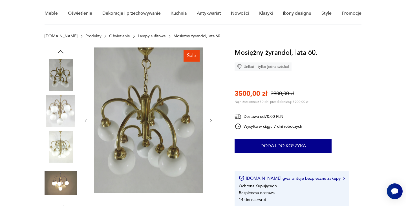
click at [210, 121] on icon "button" at bounding box center [211, 120] width 5 height 5
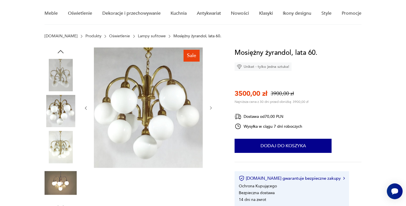
click at [210, 122] on div at bounding box center [148, 107] width 130 height 121
click at [210, 107] on icon "button" at bounding box center [211, 107] width 5 height 5
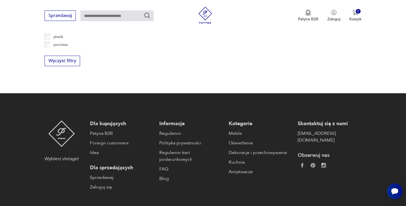
scroll to position [630, 0]
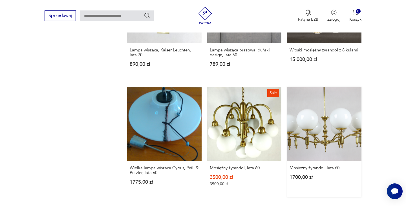
click at [315, 154] on link "Mosiężny żyrandol, lata 60. 1700,00 zł" at bounding box center [324, 142] width 74 height 110
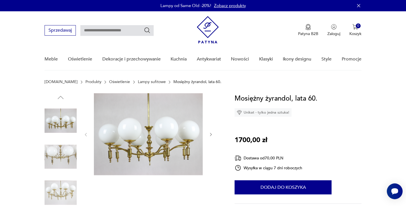
click at [210, 134] on icon "button" at bounding box center [211, 134] width 5 height 5
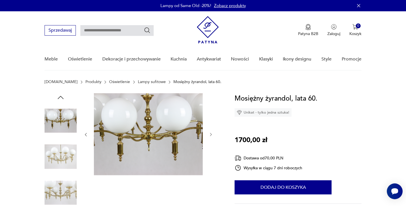
click at [210, 134] on icon "button" at bounding box center [211, 134] width 5 height 5
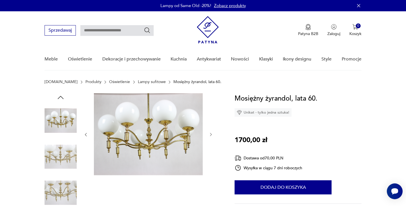
click at [211, 134] on icon "button" at bounding box center [211, 134] width 5 height 5
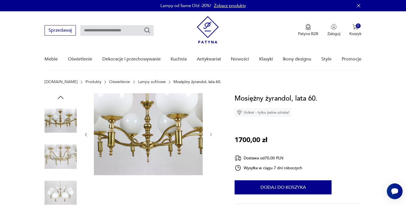
click at [211, 134] on icon "button" at bounding box center [211, 134] width 5 height 5
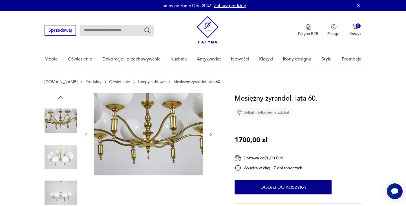
click at [211, 135] on icon "button" at bounding box center [211, 134] width 2 height 3
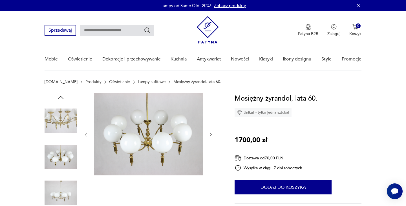
click at [211, 135] on icon "button" at bounding box center [211, 134] width 2 height 3
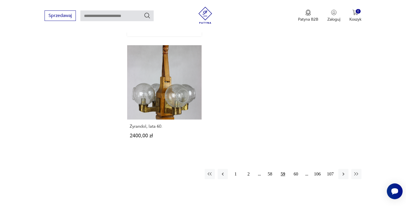
scroll to position [796, 0]
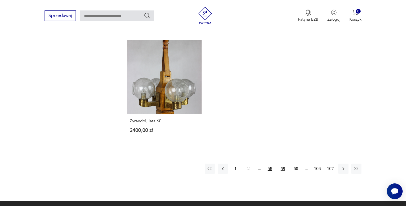
click at [270, 168] on button "58" at bounding box center [270, 168] width 10 height 10
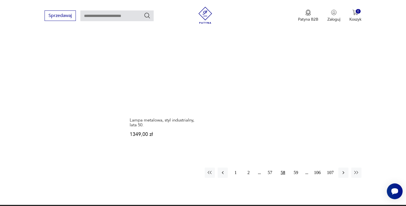
scroll to position [819, 0]
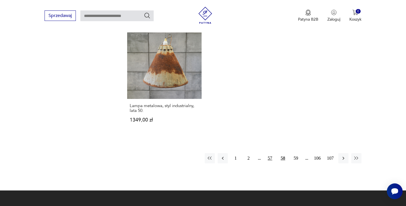
click at [269, 153] on button "57" at bounding box center [270, 158] width 10 height 10
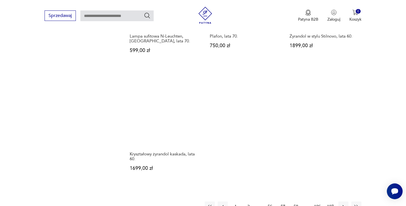
scroll to position [798, 0]
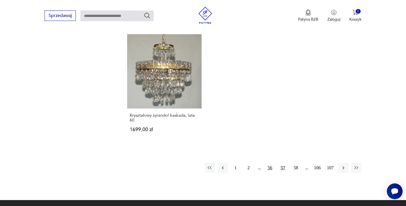
click at [270, 168] on button "56" at bounding box center [270, 167] width 10 height 10
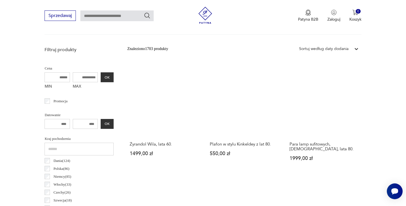
scroll to position [194, 0]
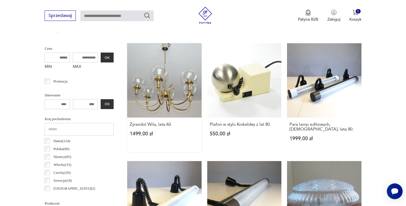
click at [170, 101] on link "Żyrandol Wila, lata 60. 1499,00 zł" at bounding box center [164, 97] width 74 height 109
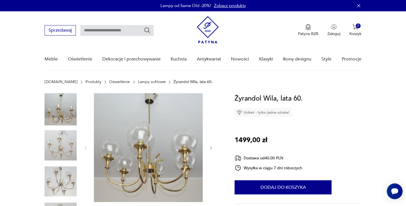
click at [210, 146] on icon "button" at bounding box center [211, 148] width 5 height 5
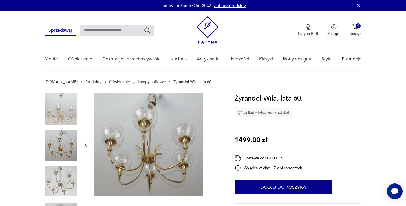
click at [210, 146] on icon "button" at bounding box center [211, 144] width 5 height 5
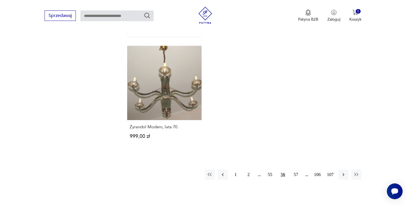
scroll to position [813, 0]
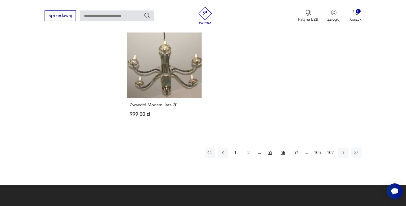
click at [270, 147] on button "55" at bounding box center [270, 152] width 10 height 10
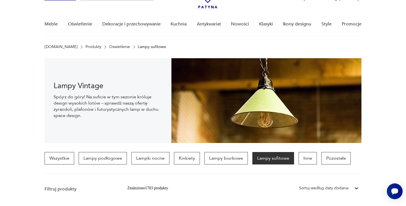
scroll to position [41, 0]
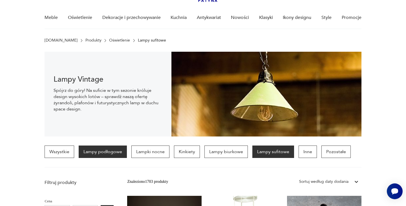
click at [115, 150] on p "Lampy podłogowe" at bounding box center [103, 151] width 48 height 12
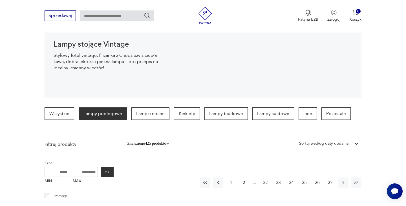
scroll to position [28, 0]
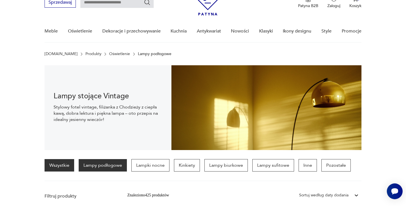
click at [64, 160] on link "Wszystkie" at bounding box center [60, 165] width 30 height 12
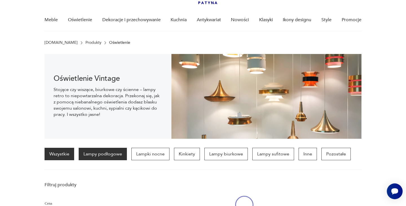
click at [97, 153] on p "Lampy podłogowe" at bounding box center [103, 154] width 48 height 12
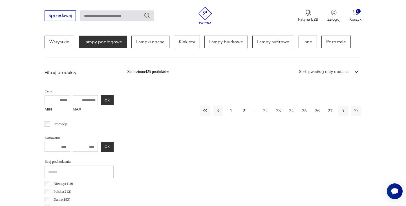
scroll to position [151, 0]
click at [231, 111] on button "1" at bounding box center [231, 111] width 10 height 10
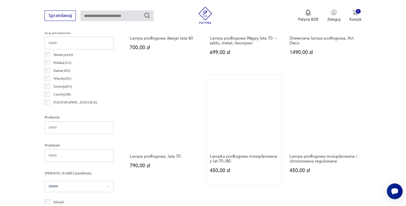
scroll to position [281, 0]
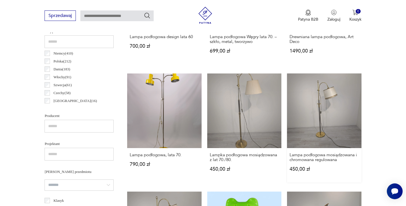
click at [335, 117] on link "Lampa podłogowa mosiądzowana i chromowana regulowana 450,00 zł" at bounding box center [324, 127] width 74 height 109
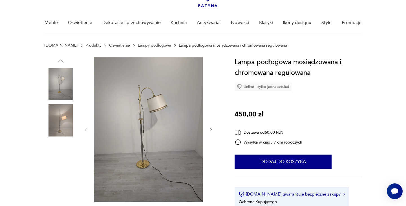
scroll to position [38, 0]
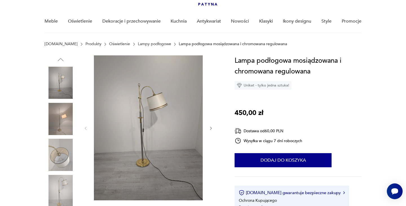
click at [209, 129] on icon "button" at bounding box center [211, 128] width 5 height 5
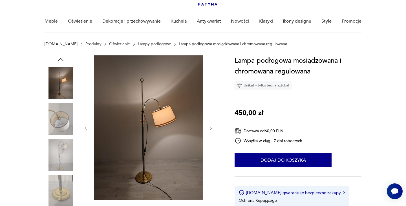
click at [209, 129] on icon "button" at bounding box center [211, 128] width 5 height 5
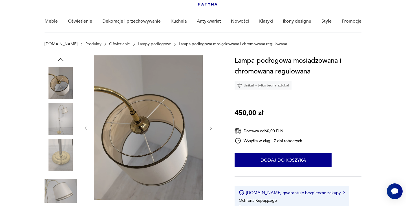
click at [210, 126] on icon "button" at bounding box center [211, 127] width 2 height 3
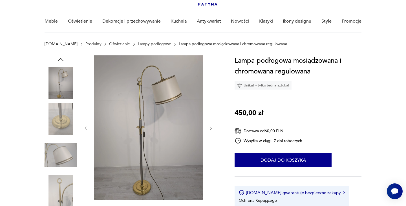
click at [210, 126] on icon "button" at bounding box center [211, 127] width 2 height 3
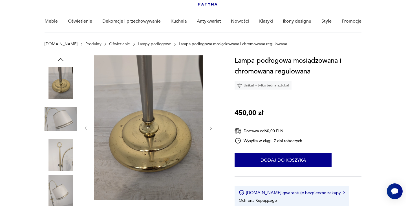
click at [210, 126] on icon "button" at bounding box center [211, 127] width 2 height 3
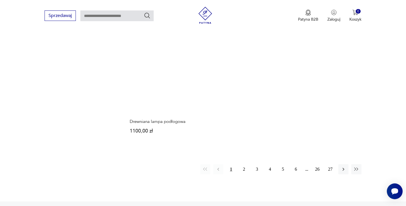
scroll to position [802, 0]
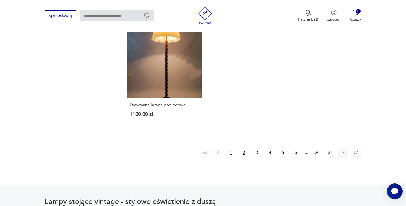
click at [245, 151] on button "2" at bounding box center [244, 152] width 10 height 10
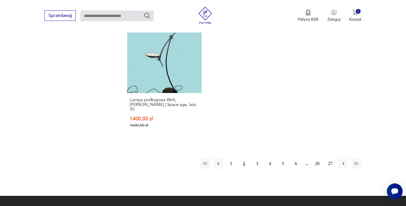
scroll to position [826, 0]
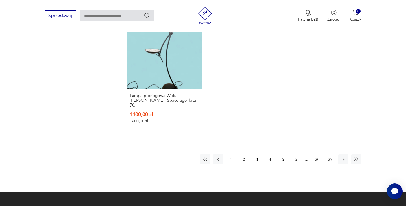
click at [256, 154] on button "3" at bounding box center [257, 159] width 10 height 10
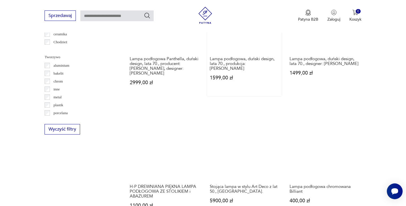
scroll to position [510, 0]
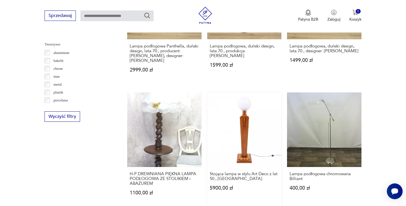
click at [252, 139] on link "Stojąca lampa w stylu Art Deco z lat 50., Polska. 5900,00 zł" at bounding box center [244, 148] width 74 height 113
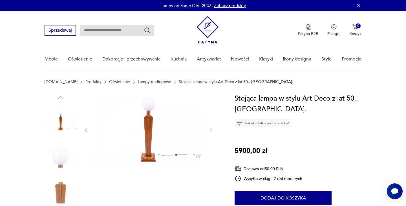
click at [211, 131] on icon "button" at bounding box center [211, 129] width 5 height 5
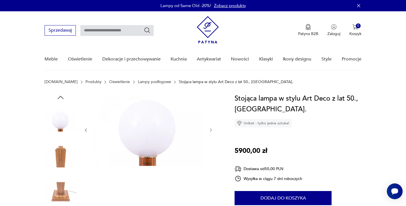
click at [211, 131] on icon "button" at bounding box center [211, 129] width 5 height 5
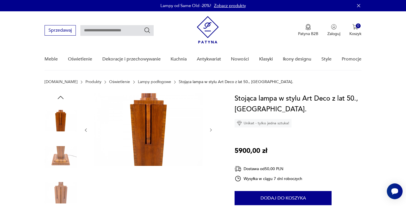
click at [211, 131] on icon "button" at bounding box center [211, 129] width 5 height 5
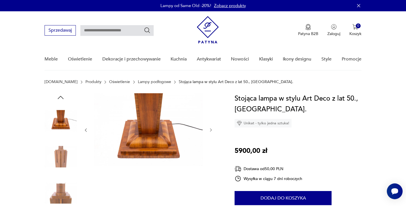
click at [211, 131] on icon "button" at bounding box center [211, 129] width 5 height 5
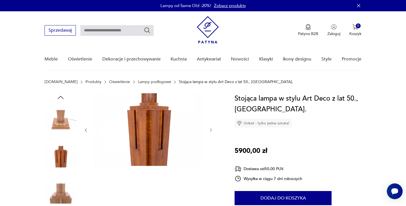
click at [211, 131] on icon "button" at bounding box center [211, 129] width 5 height 5
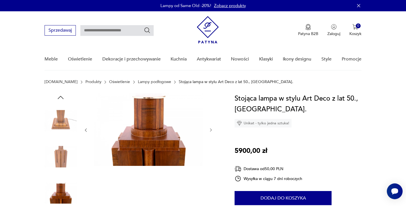
click at [211, 131] on icon "button" at bounding box center [211, 129] width 5 height 5
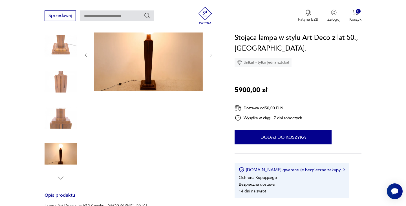
scroll to position [44, 0]
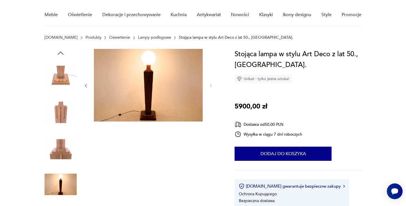
click at [151, 110] on img at bounding box center [148, 85] width 109 height 72
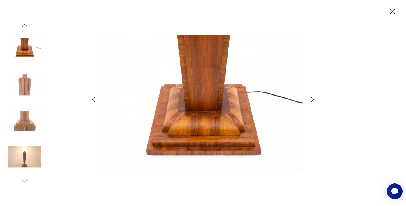
click at [310, 100] on icon "button" at bounding box center [312, 99] width 7 height 7
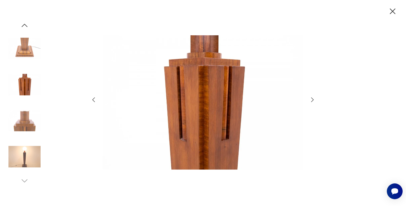
click at [310, 100] on icon "button" at bounding box center [312, 99] width 7 height 7
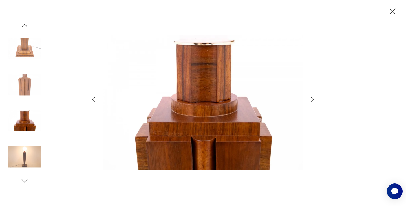
click at [310, 100] on icon "button" at bounding box center [312, 99] width 7 height 7
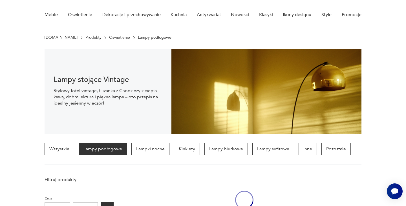
scroll to position [574, 0]
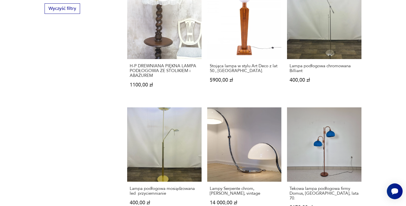
scroll to position [826, 0]
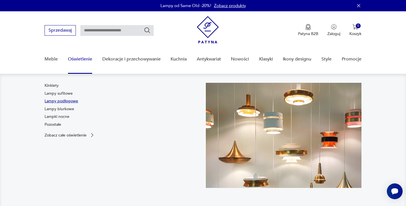
click at [65, 102] on link "Lampy podłogowe" at bounding box center [62, 101] width 34 height 6
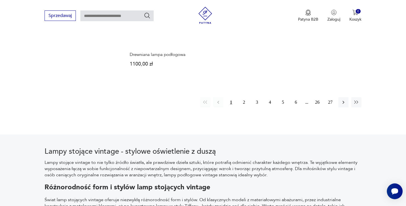
scroll to position [847, 0]
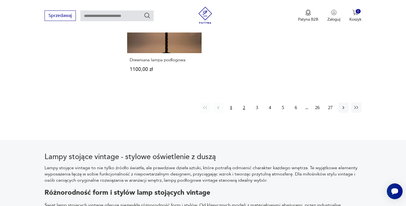
click at [244, 108] on button "2" at bounding box center [244, 107] width 10 height 10
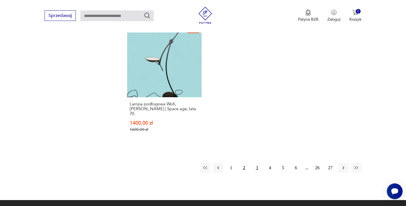
scroll to position [832, 0]
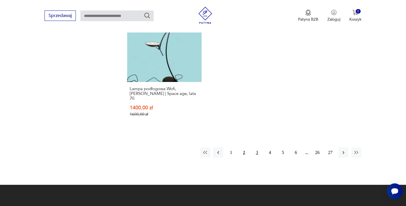
click at [257, 147] on button "3" at bounding box center [257, 152] width 10 height 10
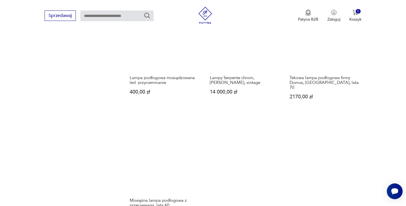
scroll to position [834, 0]
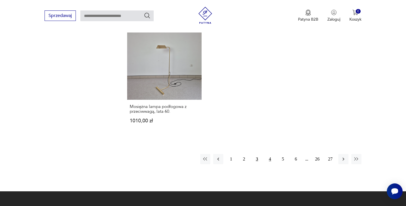
click at [270, 154] on button "4" at bounding box center [270, 159] width 10 height 10
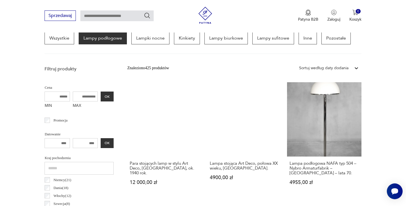
scroll to position [156, 0]
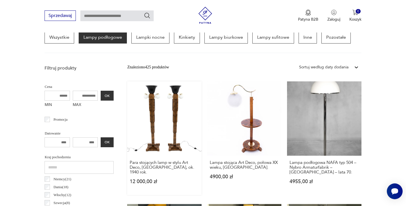
click at [165, 130] on link "Para stojących lamp w stylu Art Deco, Polska, ok. 1940 rok. 12 000,00 zł" at bounding box center [164, 137] width 74 height 113
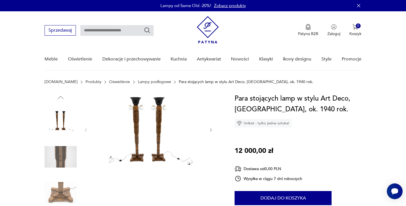
click at [180, 130] on img at bounding box center [148, 129] width 109 height 72
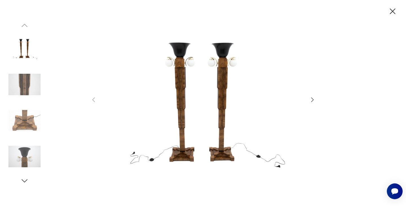
click at [311, 98] on icon "button" at bounding box center [312, 99] width 7 height 7
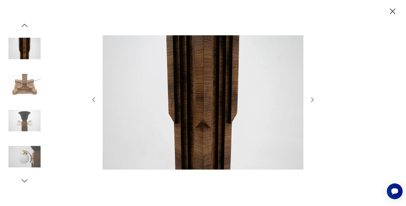
click at [311, 98] on icon "button" at bounding box center [312, 99] width 7 height 7
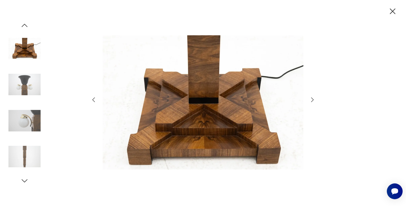
click at [311, 98] on icon "button" at bounding box center [312, 99] width 7 height 7
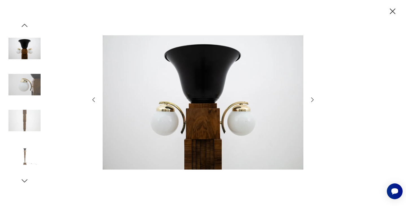
click at [311, 98] on icon "button" at bounding box center [312, 99] width 7 height 7
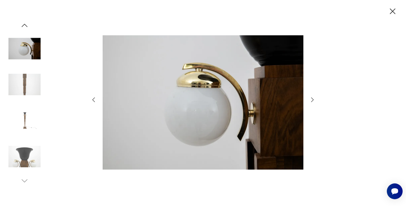
click at [311, 98] on icon "button" at bounding box center [312, 99] width 7 height 7
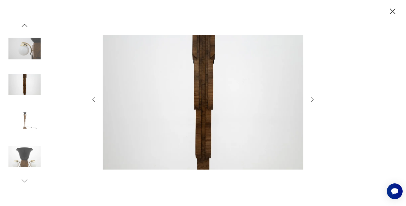
click at [311, 98] on icon "button" at bounding box center [312, 99] width 7 height 7
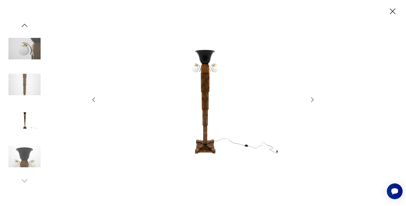
click at [311, 98] on icon "button" at bounding box center [312, 99] width 7 height 7
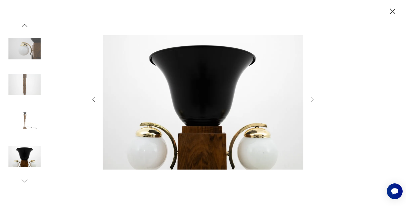
click at [390, 12] on icon "button" at bounding box center [393, 11] width 10 height 10
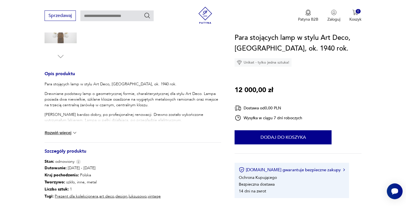
scroll to position [196, 0]
click at [69, 133] on button "Rozwiń więcej" at bounding box center [61, 132] width 33 height 6
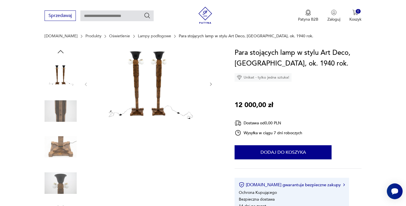
scroll to position [27, 0]
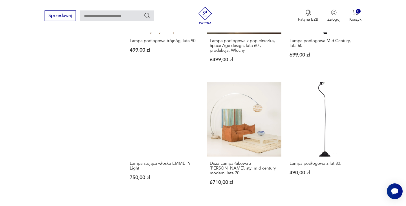
scroll to position [642, 0]
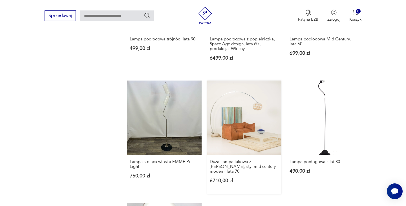
click at [245, 121] on link "Duża Lampa łukowa z kloszem Murano, styl mid century modern, lata 70. 6710,00 zł" at bounding box center [244, 136] width 74 height 113
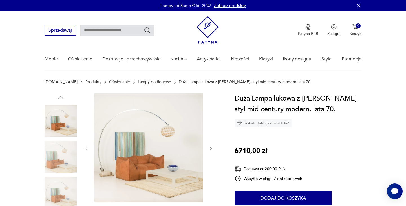
click at [211, 149] on icon "button" at bounding box center [211, 148] width 5 height 5
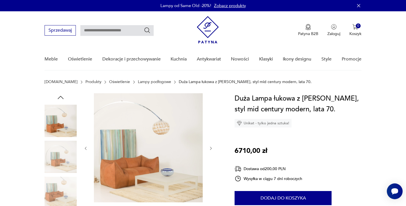
click at [211, 149] on icon "button" at bounding box center [211, 148] width 5 height 5
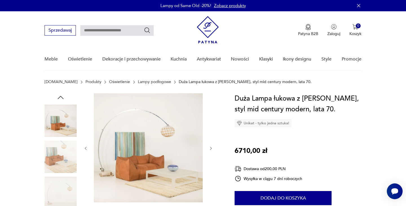
click at [211, 149] on icon "button" at bounding box center [211, 148] width 5 height 5
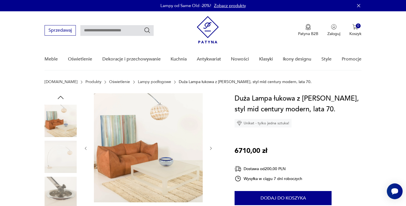
click at [211, 149] on icon "button" at bounding box center [211, 148] width 5 height 5
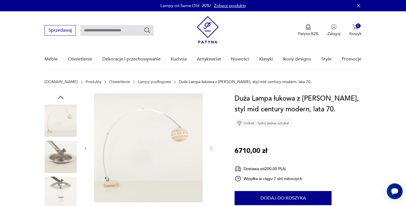
click at [211, 149] on icon "button" at bounding box center [211, 148] width 5 height 5
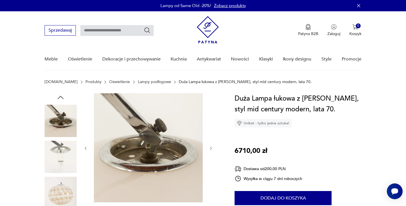
click at [211, 149] on icon "button" at bounding box center [211, 148] width 5 height 5
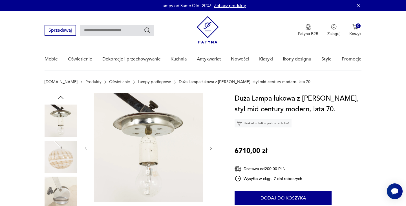
click at [211, 149] on icon "button" at bounding box center [211, 148] width 5 height 5
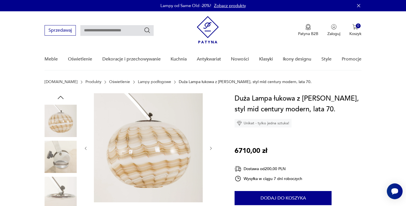
click at [211, 149] on icon "button" at bounding box center [211, 148] width 5 height 5
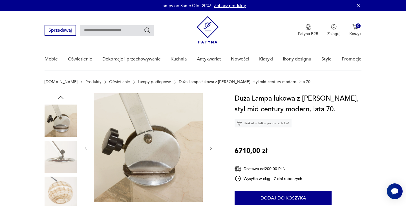
click at [211, 149] on icon "button" at bounding box center [211, 148] width 5 height 5
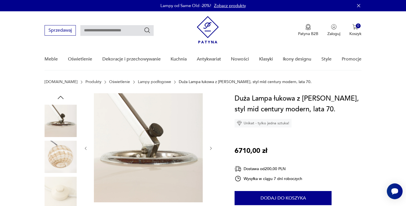
click at [211, 149] on icon "button" at bounding box center [211, 148] width 5 height 5
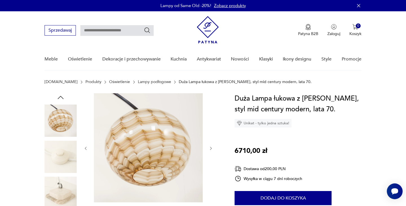
click at [212, 149] on icon "button" at bounding box center [211, 148] width 5 height 5
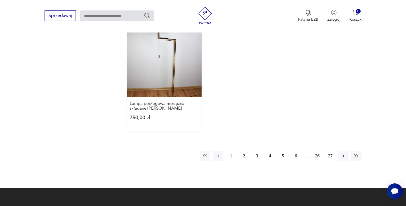
scroll to position [825, 0]
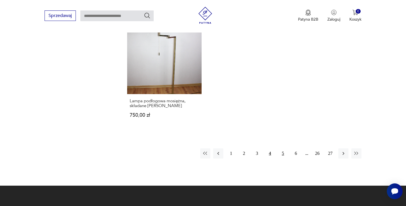
click at [283, 154] on button "5" at bounding box center [283, 153] width 10 height 10
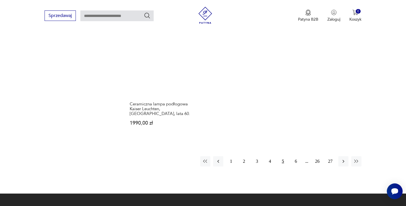
scroll to position [814, 0]
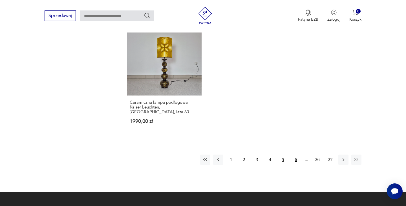
click at [296, 154] on button "6" at bounding box center [296, 159] width 10 height 10
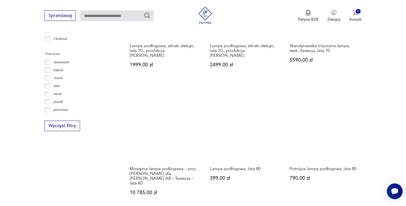
scroll to position [513, 0]
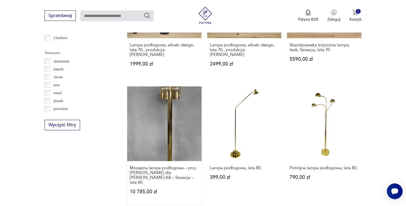
click at [180, 136] on link "Mosiężna lampa podłogowa – proj. Hans-Agne Jakobsson dla Hans-Agne Jakobsson AB…" at bounding box center [164, 145] width 74 height 118
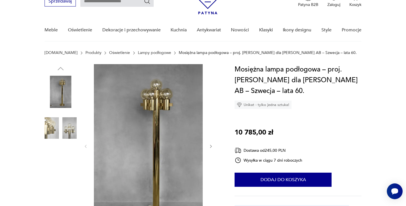
scroll to position [45, 0]
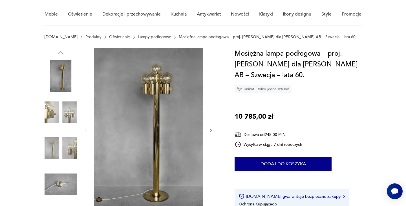
click at [209, 131] on icon "button" at bounding box center [211, 130] width 5 height 5
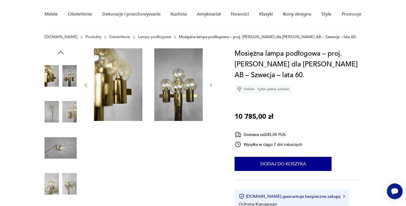
click at [210, 85] on icon "button" at bounding box center [211, 85] width 5 height 5
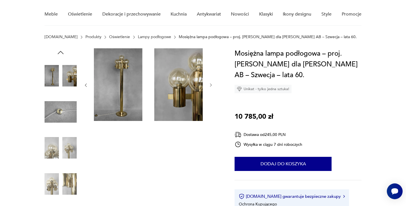
click at [210, 85] on icon "button" at bounding box center [211, 85] width 5 height 5
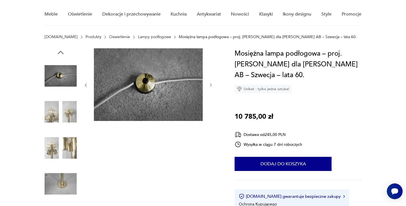
click at [210, 85] on icon "button" at bounding box center [211, 85] width 5 height 5
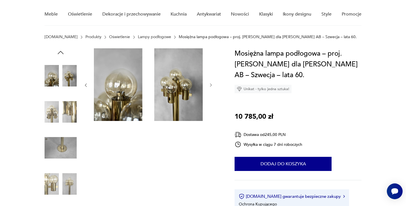
click at [210, 85] on icon "button" at bounding box center [211, 85] width 5 height 5
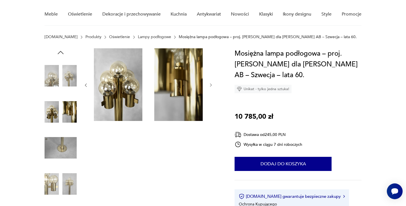
click at [210, 85] on icon "button" at bounding box center [211, 85] width 5 height 5
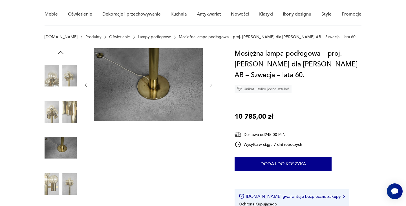
click at [210, 85] on icon "button" at bounding box center [211, 85] width 5 height 5
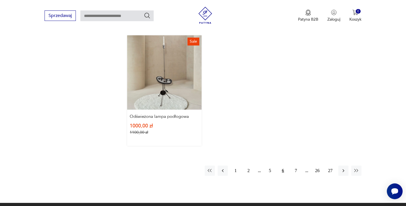
scroll to position [821, 0]
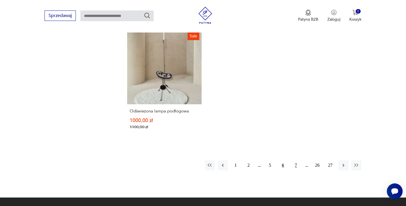
click at [295, 160] on button "7" at bounding box center [296, 165] width 10 height 10
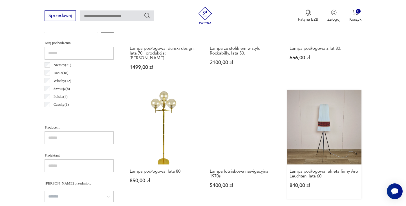
scroll to position [276, 0]
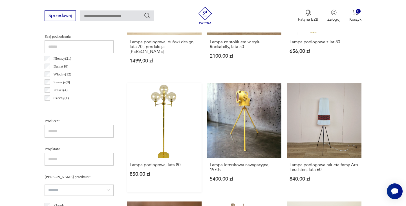
click at [174, 123] on link "Lampa podłogowa, lata 80. 850,00 zł" at bounding box center [164, 137] width 74 height 109
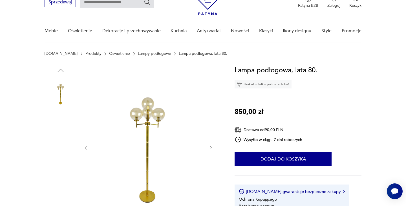
scroll to position [41, 0]
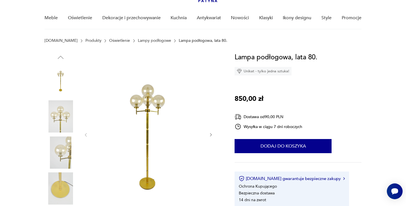
click at [211, 135] on icon "button" at bounding box center [211, 134] width 5 height 5
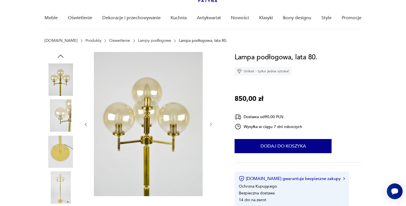
click at [211, 135] on div at bounding box center [148, 124] width 130 height 145
click at [210, 124] on icon "button" at bounding box center [211, 124] width 5 height 5
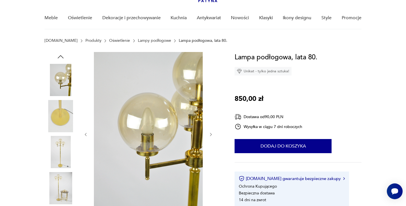
click at [210, 124] on div at bounding box center [148, 134] width 130 height 165
click at [209, 135] on icon "button" at bounding box center [211, 134] width 5 height 5
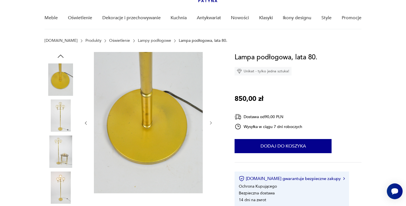
click at [209, 135] on div at bounding box center [148, 123] width 130 height 142
click at [210, 126] on div at bounding box center [148, 123] width 130 height 142
click at [210, 123] on icon "button" at bounding box center [211, 122] width 5 height 5
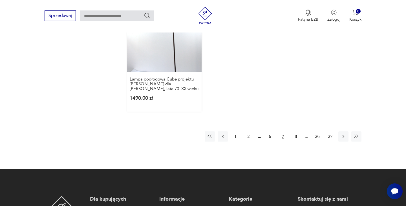
scroll to position [847, 0]
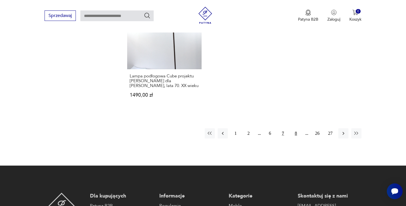
click at [295, 128] on button "8" at bounding box center [296, 133] width 10 height 10
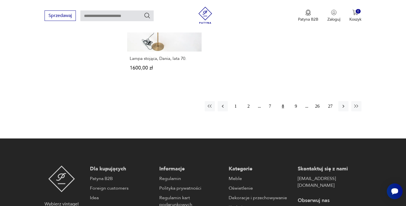
scroll to position [881, 0]
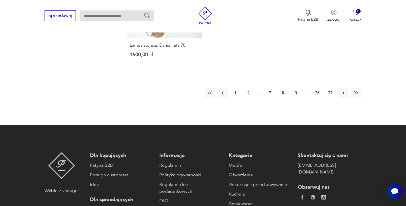
click at [298, 88] on button "9" at bounding box center [296, 93] width 10 height 10
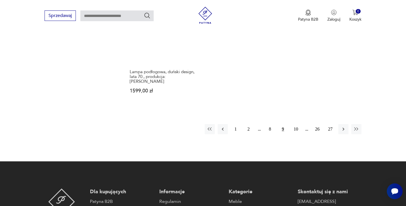
scroll to position [859, 0]
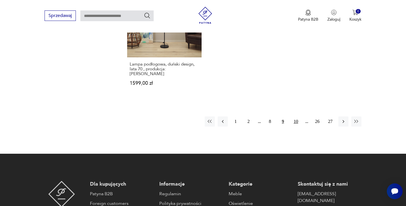
click at [296, 116] on button "10" at bounding box center [296, 121] width 10 height 10
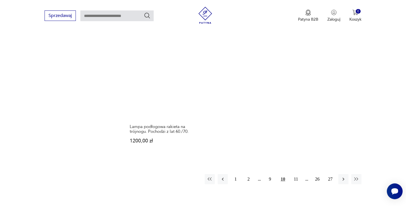
scroll to position [800, 0]
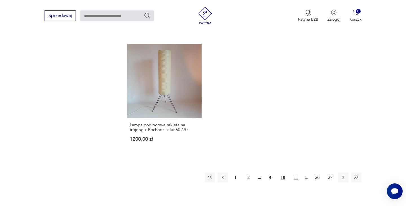
click at [295, 172] on button "11" at bounding box center [296, 177] width 10 height 10
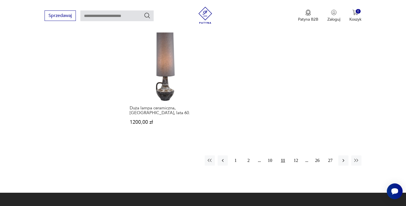
scroll to position [841, 0]
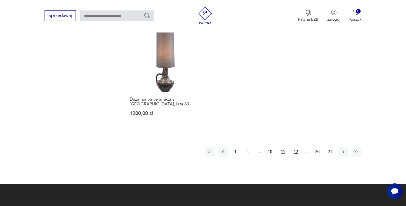
click at [298, 146] on button "12" at bounding box center [296, 151] width 10 height 10
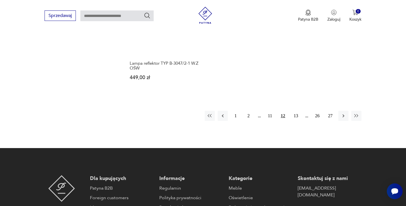
scroll to position [854, 0]
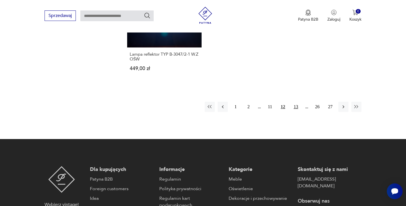
click at [296, 102] on button "13" at bounding box center [296, 107] width 10 height 10
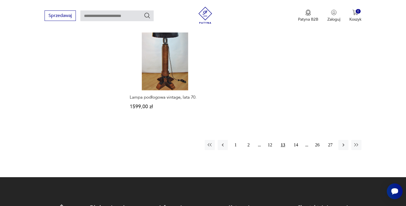
scroll to position [828, 0]
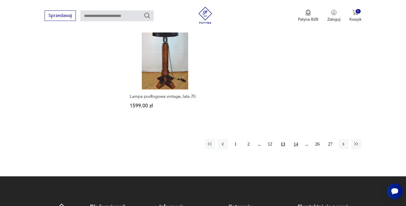
click at [298, 139] on button "14" at bounding box center [296, 144] width 10 height 10
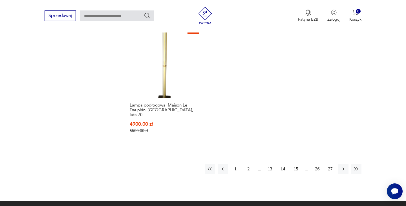
scroll to position [808, 0]
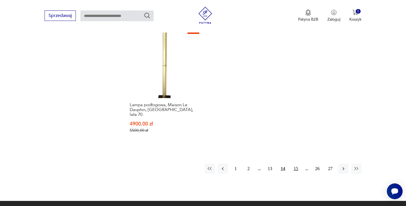
click at [298, 163] on button "15" at bounding box center [296, 168] width 10 height 10
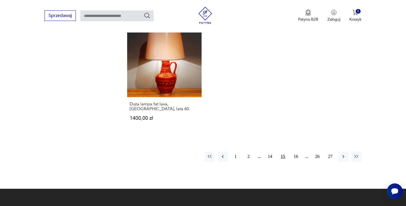
scroll to position [827, 0]
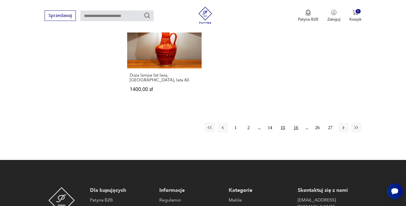
click at [296, 123] on button "16" at bounding box center [296, 127] width 10 height 10
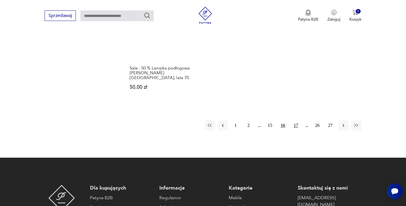
scroll to position [840, 0]
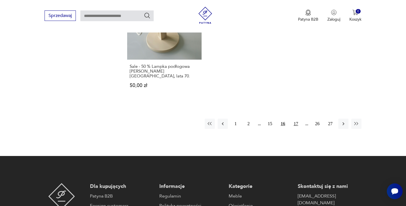
click at [298, 118] on button "17" at bounding box center [296, 123] width 10 height 10
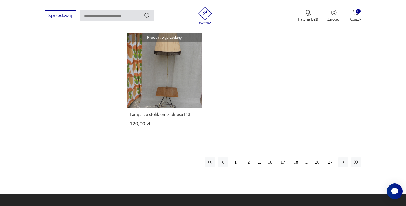
scroll to position [801, 0]
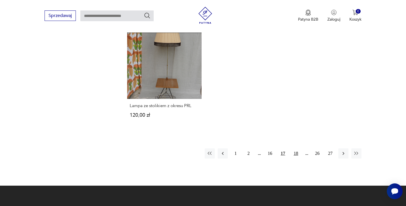
click at [296, 152] on button "18" at bounding box center [296, 153] width 10 height 10
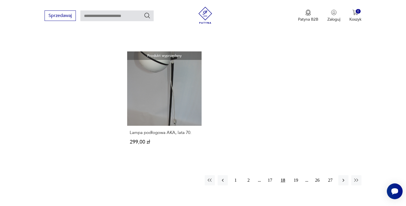
scroll to position [792, 0]
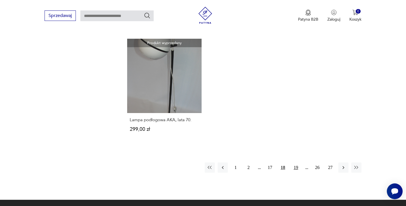
click at [297, 162] on button "19" at bounding box center [296, 167] width 10 height 10
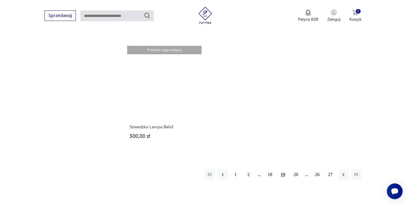
scroll to position [805, 0]
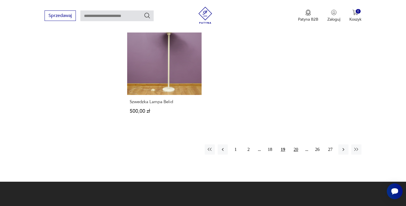
click at [298, 144] on button "20" at bounding box center [296, 149] width 10 height 10
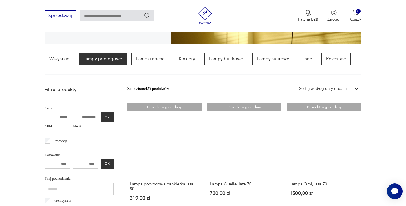
scroll to position [133, 0]
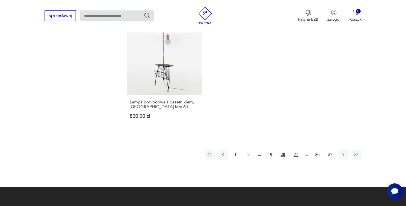
click at [296, 152] on button "21" at bounding box center [296, 154] width 10 height 10
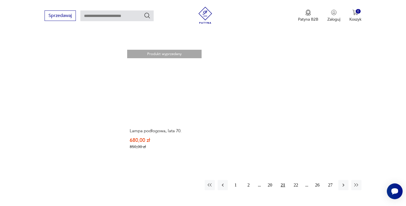
scroll to position [795, 0]
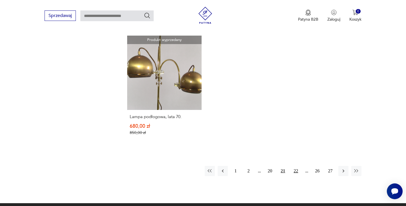
click at [296, 166] on button "22" at bounding box center [296, 171] width 10 height 10
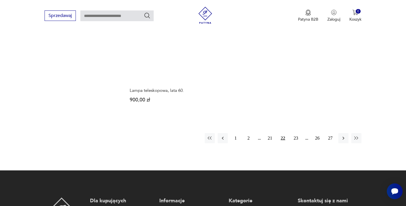
scroll to position [818, 0]
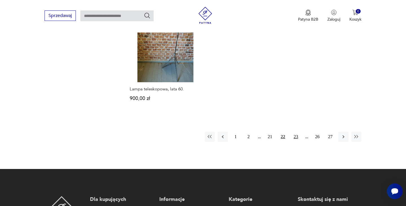
click at [296, 137] on button "23" at bounding box center [296, 136] width 10 height 10
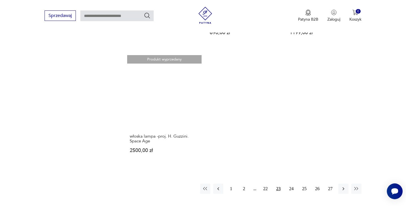
scroll to position [786, 0]
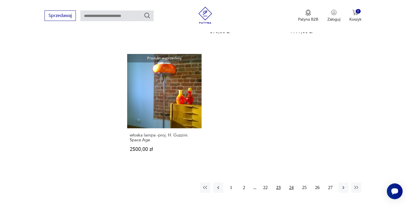
click at [292, 182] on button "24" at bounding box center [292, 187] width 10 height 10
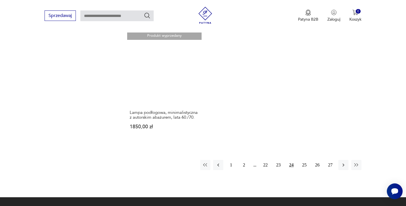
scroll to position [831, 0]
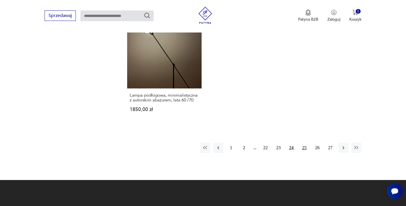
click at [303, 142] on button "25" at bounding box center [305, 147] width 10 height 10
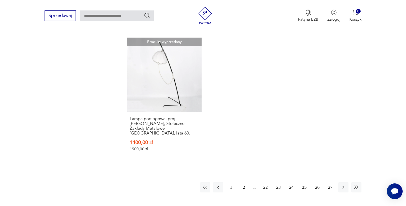
scroll to position [806, 0]
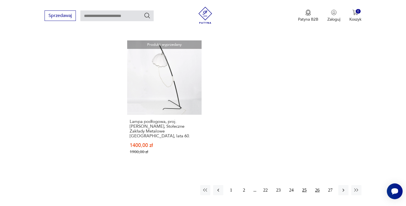
click at [317, 185] on button "26" at bounding box center [317, 190] width 10 height 10
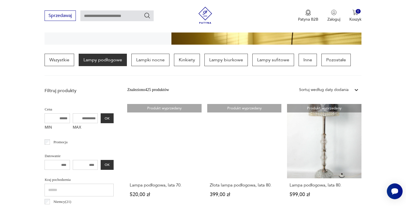
scroll to position [133, 0]
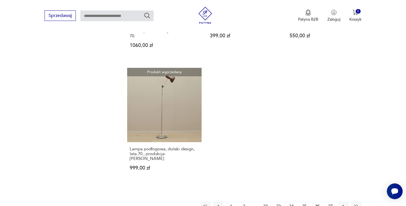
click at [330, 201] on button "27" at bounding box center [330, 206] width 10 height 10
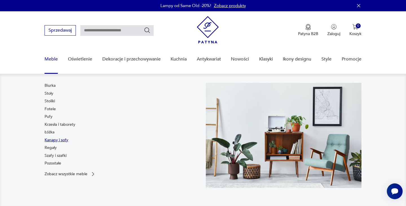
click at [53, 138] on link "Kanapy i sofy" at bounding box center [57, 140] width 24 height 6
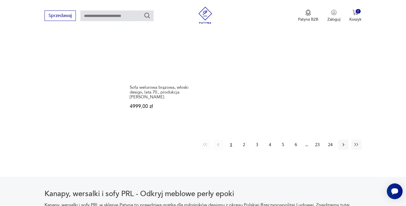
scroll to position [872, 0]
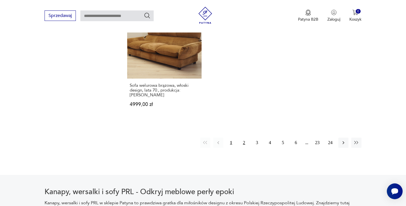
click at [244, 137] on button "2" at bounding box center [244, 142] width 10 height 10
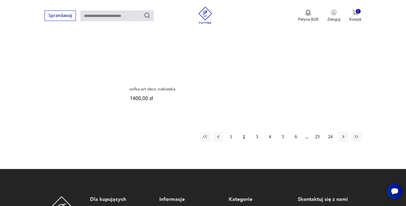
scroll to position [854, 0]
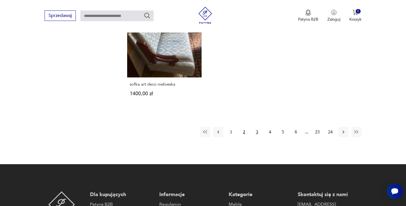
click at [257, 127] on button "3" at bounding box center [257, 132] width 10 height 10
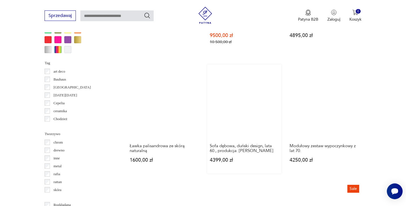
scroll to position [564, 0]
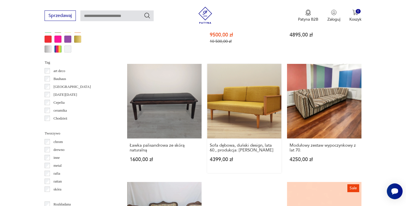
click at [251, 105] on link "Sofa dębowa, duński design, lata 60., produkcja: Dania 4399,00 zł" at bounding box center [244, 118] width 74 height 109
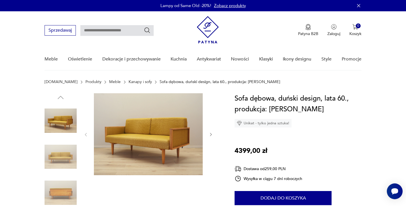
click at [209, 133] on icon "button" at bounding box center [211, 134] width 5 height 5
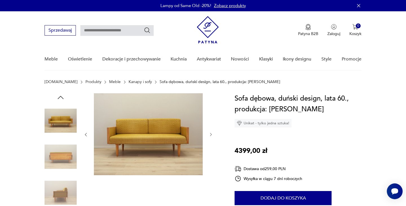
click at [209, 133] on icon "button" at bounding box center [211, 134] width 5 height 5
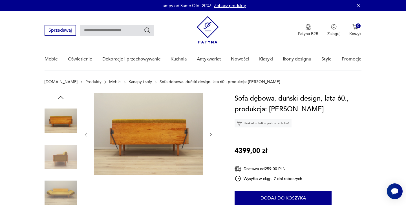
click at [209, 133] on icon "button" at bounding box center [211, 134] width 5 height 5
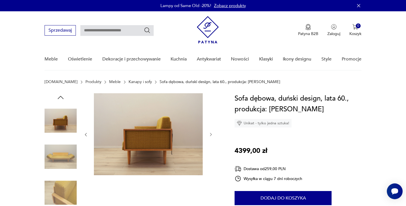
click at [209, 133] on icon "button" at bounding box center [211, 134] width 5 height 5
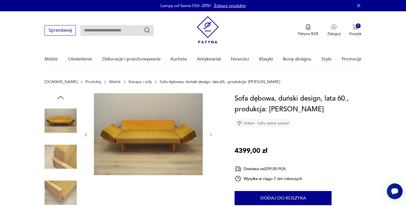
click at [209, 133] on icon "button" at bounding box center [211, 134] width 5 height 5
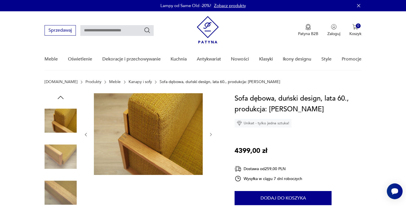
click at [210, 133] on icon "button" at bounding box center [211, 134] width 5 height 5
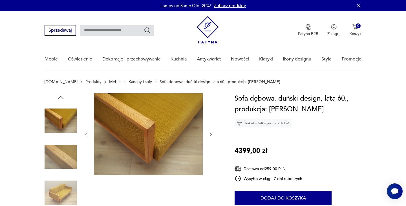
click at [210, 133] on icon "button" at bounding box center [211, 134] width 5 height 5
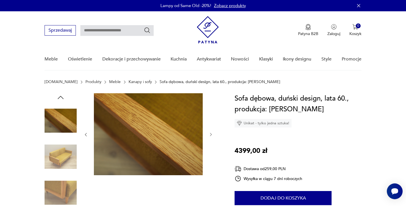
click at [210, 133] on icon "button" at bounding box center [211, 134] width 5 height 5
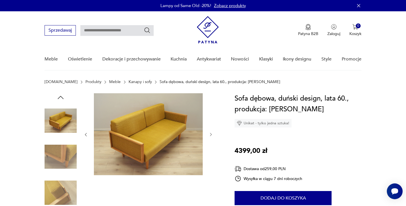
click at [210, 133] on icon "button" at bounding box center [211, 134] width 5 height 5
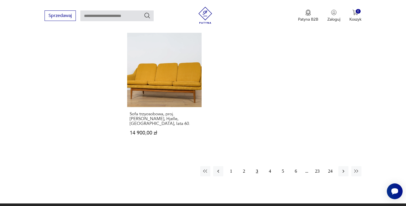
scroll to position [838, 0]
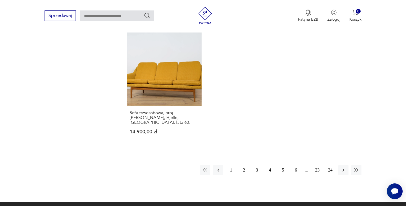
click at [270, 165] on button "4" at bounding box center [270, 170] width 10 height 10
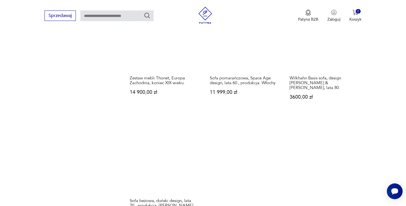
scroll to position [763, 0]
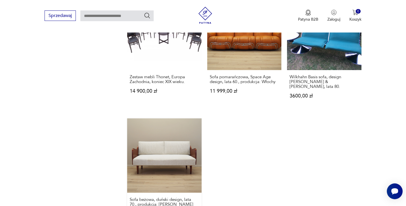
click at [182, 142] on link "Sofa beżowa, duński design, lata 70., produkcja: [PERSON_NAME] 3999,00 zł" at bounding box center [164, 172] width 74 height 109
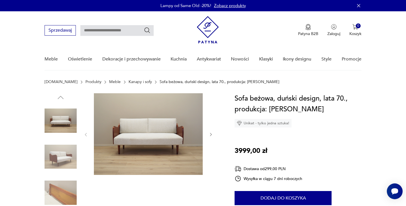
click at [210, 133] on icon "button" at bounding box center [211, 134] width 2 height 3
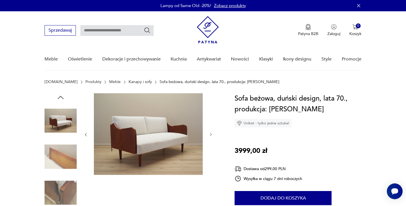
click at [210, 133] on icon "button" at bounding box center [211, 134] width 2 height 3
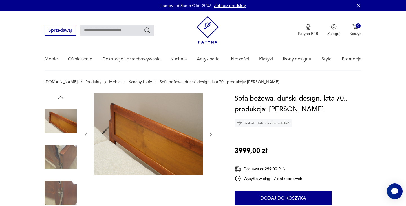
click at [210, 133] on icon "button" at bounding box center [211, 134] width 2 height 3
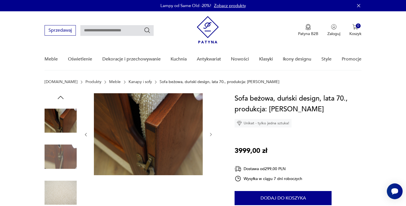
click at [210, 133] on icon "button" at bounding box center [211, 134] width 2 height 3
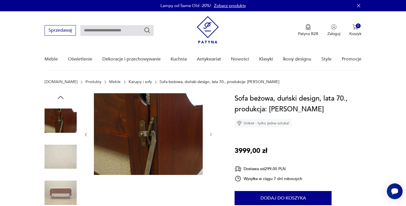
click at [210, 133] on icon "button" at bounding box center [211, 134] width 2 height 3
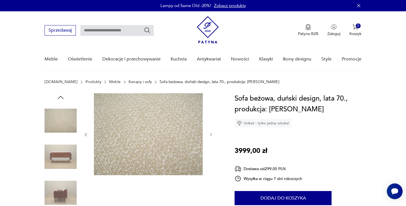
click at [210, 133] on icon "button" at bounding box center [211, 134] width 2 height 3
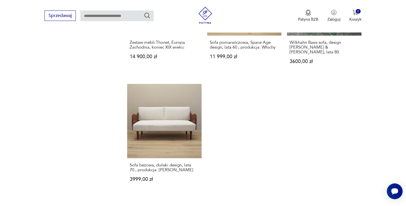
scroll to position [803, 0]
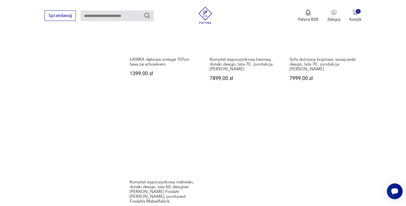
scroll to position [773, 0]
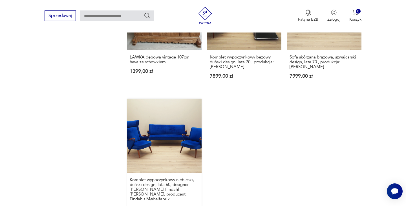
click at [183, 142] on link "Komplet wypoczynkowy niebieski, duński design, lata 60, designer: [PERSON_NAME]…" at bounding box center [164, 159] width 74 height 123
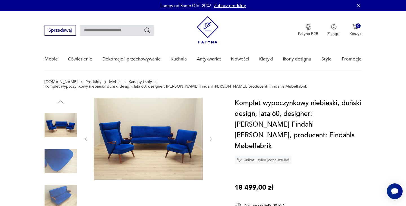
click at [210, 137] on icon "button" at bounding box center [211, 139] width 5 height 5
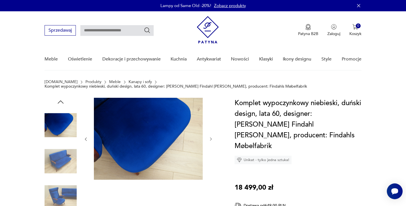
click at [210, 137] on icon "button" at bounding box center [211, 139] width 5 height 5
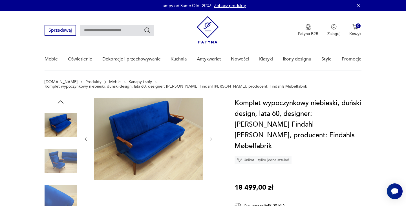
click at [210, 137] on icon "button" at bounding box center [211, 139] width 5 height 5
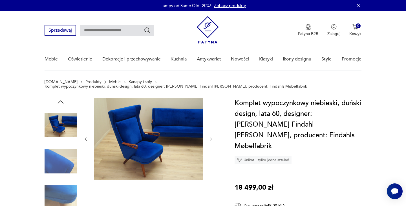
click at [211, 137] on icon "button" at bounding box center [211, 139] width 5 height 5
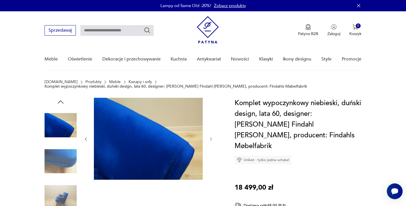
click at [211, 137] on icon "button" at bounding box center [211, 139] width 5 height 5
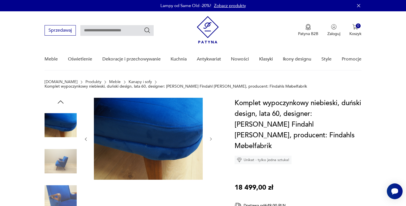
click at [211, 138] on icon "button" at bounding box center [211, 139] width 5 height 5
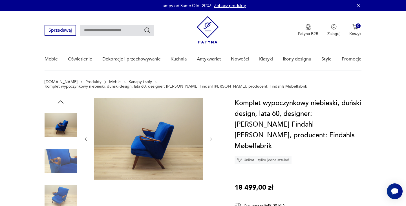
click at [211, 138] on icon "button" at bounding box center [211, 139] width 5 height 5
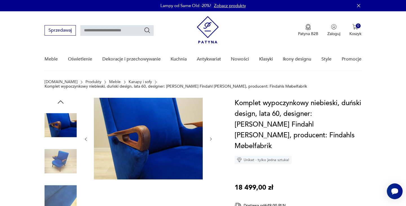
click at [212, 138] on icon "button" at bounding box center [211, 139] width 5 height 5
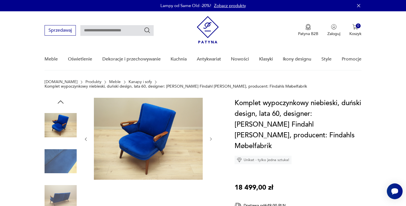
click at [210, 137] on icon "button" at bounding box center [211, 139] width 5 height 5
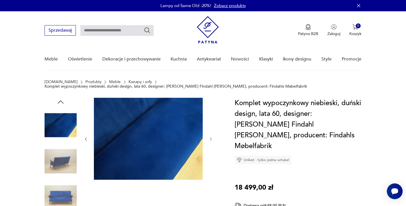
click at [210, 137] on icon "button" at bounding box center [211, 139] width 5 height 5
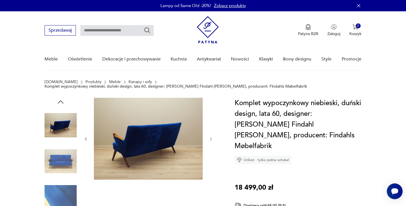
click at [210, 137] on icon "button" at bounding box center [211, 139] width 5 height 5
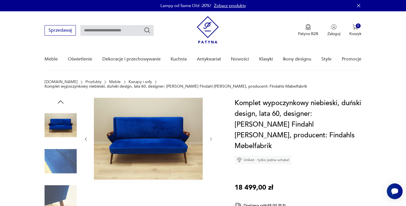
click at [210, 137] on icon "button" at bounding box center [211, 139] width 5 height 5
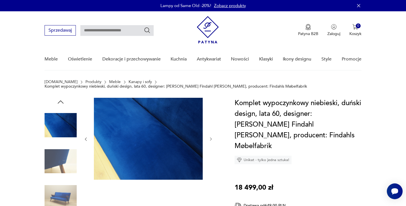
click at [210, 137] on icon "button" at bounding box center [211, 139] width 5 height 5
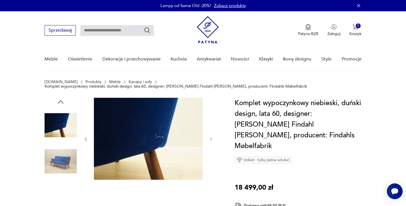
click at [146, 121] on img at bounding box center [148, 139] width 109 height 82
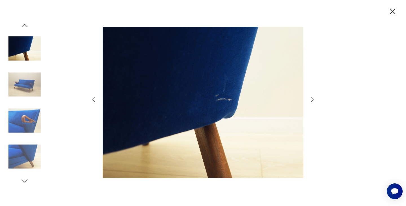
click at [228, 113] on img at bounding box center [203, 102] width 201 height 164
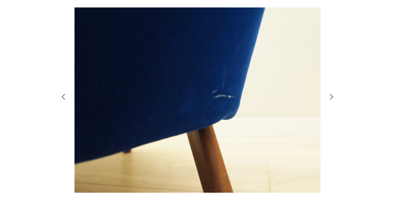
click at [310, 99] on icon "button" at bounding box center [312, 99] width 7 height 7
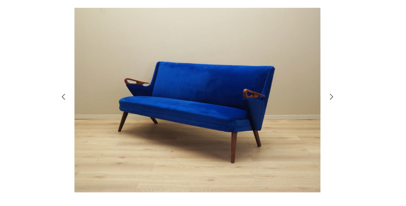
click at [310, 99] on icon "button" at bounding box center [312, 99] width 7 height 7
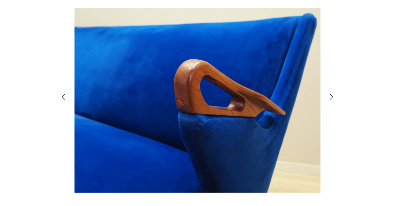
click at [310, 99] on icon "button" at bounding box center [312, 99] width 7 height 7
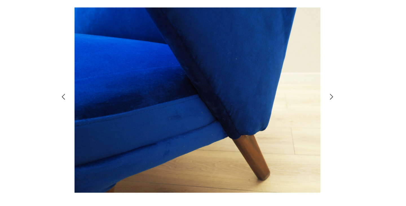
click at [310, 99] on icon "button" at bounding box center [312, 99] width 7 height 7
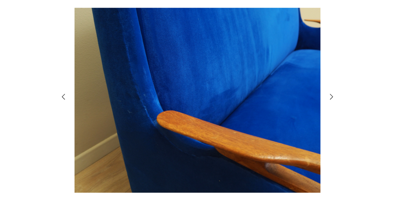
click at [310, 99] on icon "button" at bounding box center [312, 99] width 7 height 7
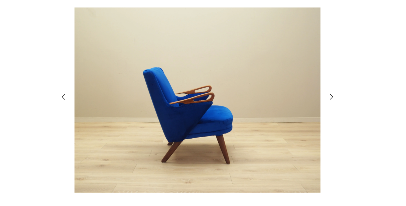
click at [310, 99] on icon "button" at bounding box center [312, 99] width 7 height 7
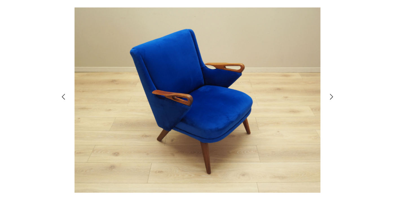
click at [310, 99] on icon "button" at bounding box center [312, 99] width 7 height 7
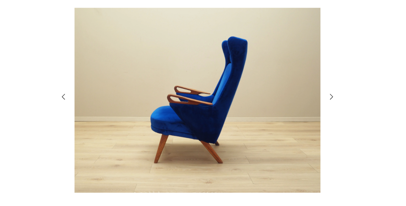
click at [310, 99] on icon "button" at bounding box center [312, 99] width 7 height 7
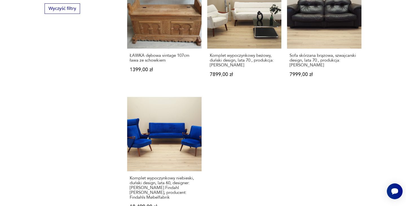
scroll to position [998, 0]
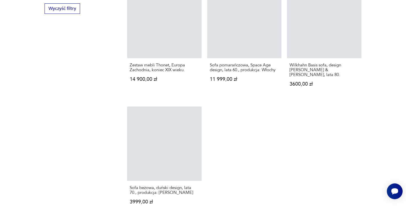
scroll to position [803, 0]
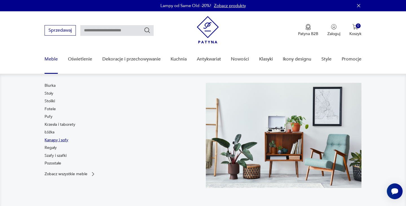
click at [52, 139] on link "Kanapy i sofy" at bounding box center [57, 140] width 24 height 6
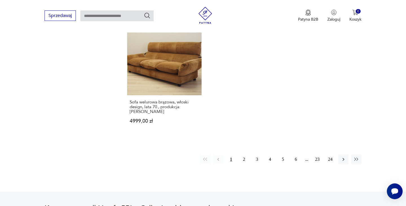
scroll to position [910, 0]
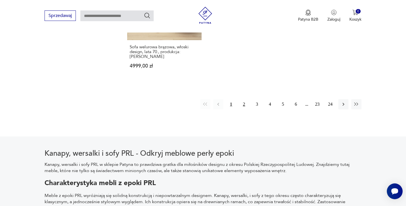
click at [244, 99] on button "2" at bounding box center [244, 104] width 10 height 10
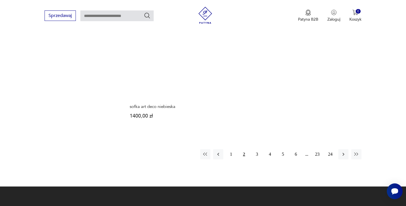
scroll to position [833, 0]
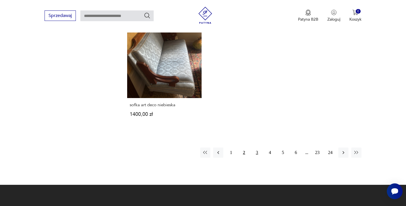
click at [258, 147] on button "3" at bounding box center [257, 152] width 10 height 10
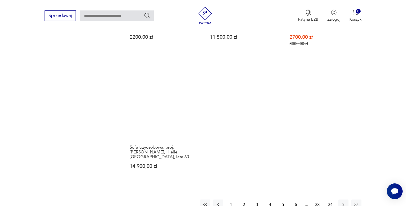
scroll to position [805, 0]
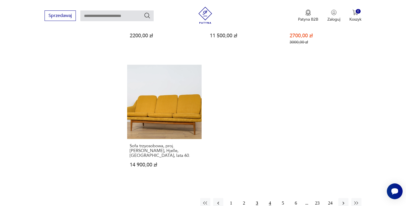
click at [271, 198] on button "4" at bounding box center [270, 203] width 10 height 10
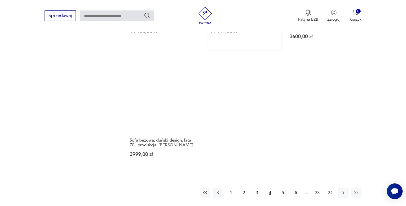
scroll to position [827, 0]
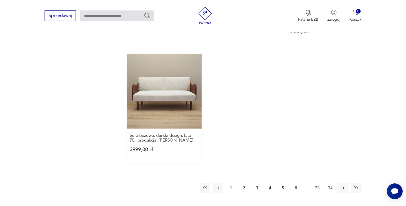
click at [177, 83] on link "Sofa beżowa, duński design, lata 70., produkcja: [PERSON_NAME] 3999,00 zł" at bounding box center [164, 108] width 74 height 109
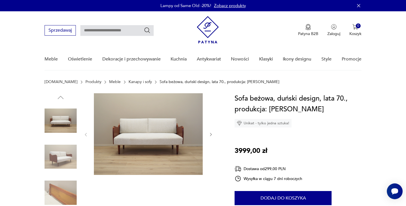
click at [209, 134] on icon "button" at bounding box center [211, 134] width 5 height 5
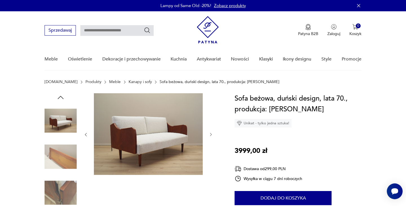
click at [209, 134] on icon "button" at bounding box center [211, 134] width 5 height 5
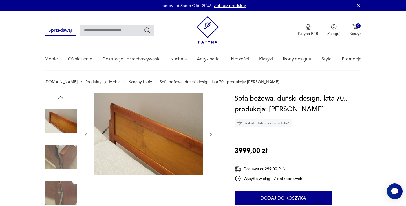
click at [209, 134] on icon "button" at bounding box center [211, 134] width 5 height 5
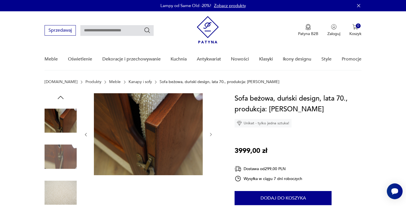
click at [209, 134] on icon "button" at bounding box center [211, 134] width 5 height 5
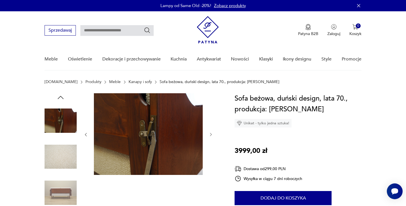
click at [209, 134] on icon "button" at bounding box center [211, 134] width 5 height 5
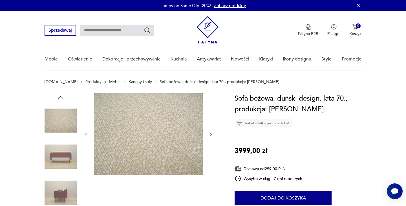
click at [209, 134] on icon "button" at bounding box center [211, 134] width 5 height 5
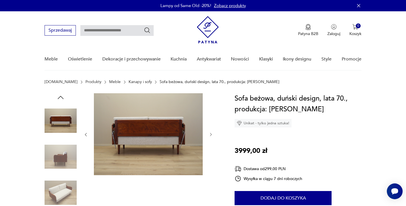
click at [210, 134] on icon "button" at bounding box center [211, 134] width 5 height 5
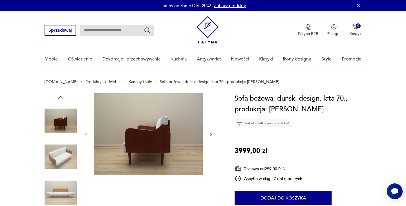
click at [210, 134] on icon "button" at bounding box center [211, 134] width 5 height 5
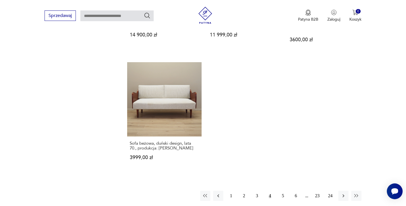
scroll to position [828, 0]
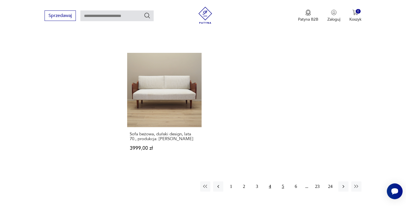
click at [283, 181] on button "5" at bounding box center [283, 186] width 10 height 10
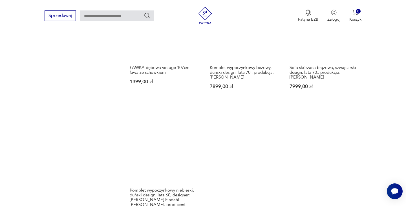
scroll to position [763, 0]
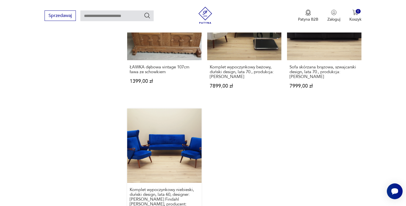
click at [179, 155] on link "Komplet wypoczynkowy niebieski, duński design, lata 60, designer: [PERSON_NAME]…" at bounding box center [164, 169] width 74 height 123
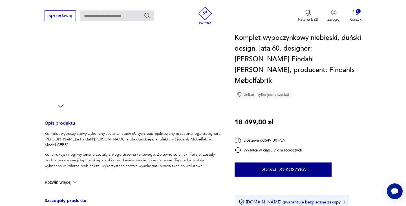
scroll to position [167, 0]
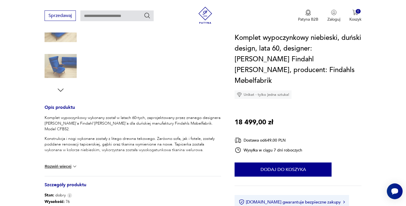
click at [66, 166] on button "Rozwiń więcej" at bounding box center [61, 166] width 33 height 6
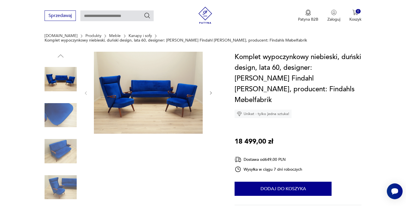
scroll to position [26, 0]
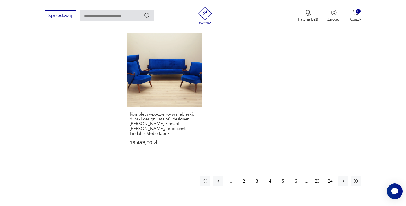
scroll to position [885, 0]
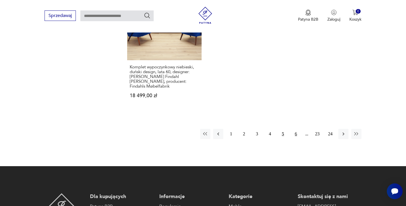
click at [296, 129] on button "6" at bounding box center [296, 134] width 10 height 10
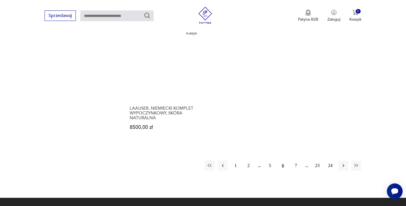
scroll to position [840, 0]
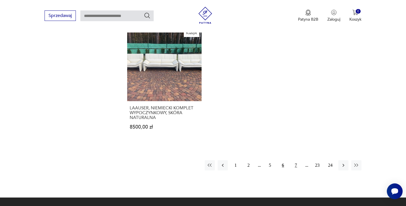
click at [296, 160] on button "7" at bounding box center [296, 165] width 10 height 10
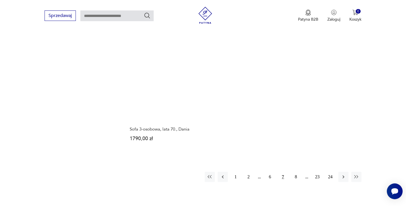
scroll to position [847, 0]
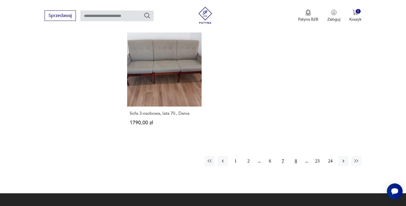
click at [296, 156] on button "8" at bounding box center [296, 161] width 10 height 10
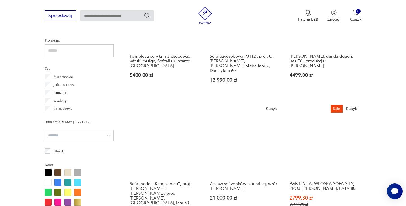
scroll to position [404, 0]
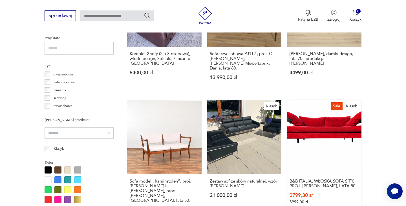
click at [318, 125] on link "Sale Klasyk B&B ITALIA, WŁOSKA SOFA SITY, PROJ. [PERSON_NAME], LATA 80. 2799,30…" at bounding box center [324, 161] width 74 height 123
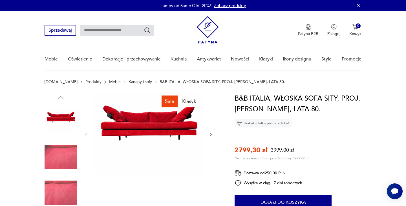
click at [209, 134] on icon "button" at bounding box center [211, 134] width 5 height 5
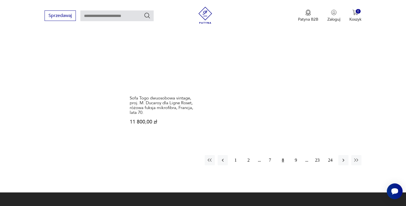
scroll to position [875, 0]
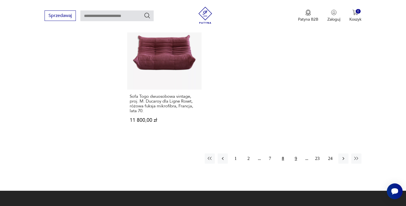
click at [298, 153] on button "9" at bounding box center [296, 158] width 10 height 10
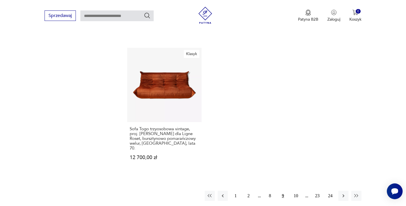
scroll to position [877, 0]
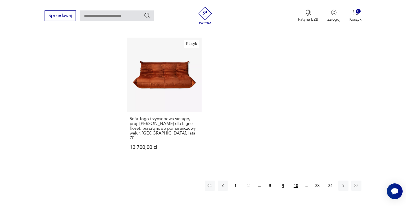
click at [296, 180] on button "10" at bounding box center [296, 185] width 10 height 10
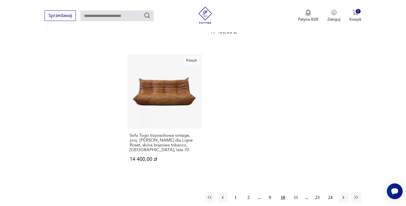
scroll to position [873, 0]
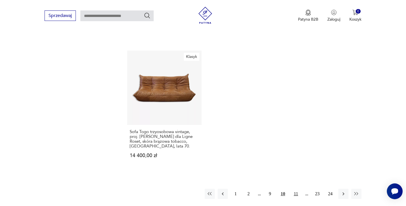
click at [297, 188] on button "11" at bounding box center [296, 193] width 10 height 10
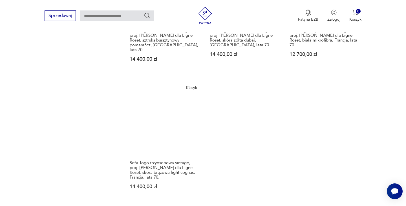
scroll to position [850, 0]
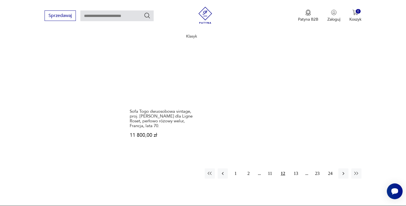
scroll to position [893, 0]
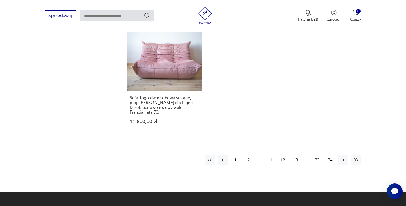
click at [298, 155] on button "13" at bounding box center [296, 160] width 10 height 10
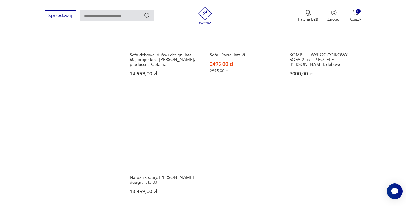
scroll to position [821, 0]
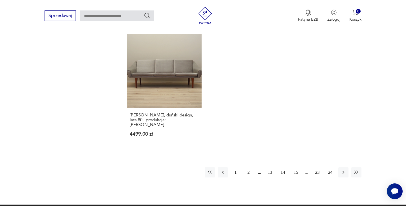
scroll to position [833, 0]
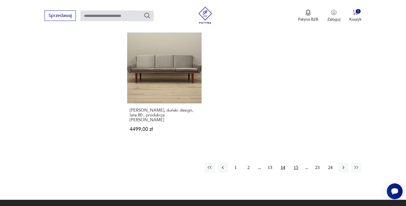
click at [298, 162] on button "15" at bounding box center [296, 167] width 10 height 10
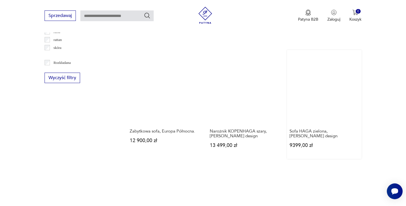
scroll to position [706, 0]
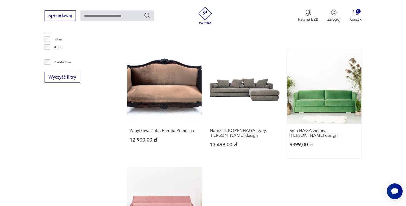
click at [309, 100] on link "Sofa HAGA zielona, [PERSON_NAME] design 9399,00 zł" at bounding box center [324, 103] width 74 height 109
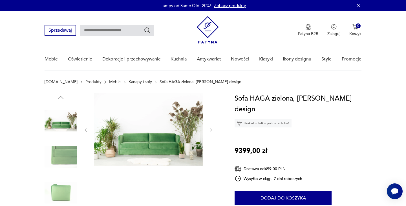
click at [210, 129] on icon "button" at bounding box center [211, 129] width 5 height 5
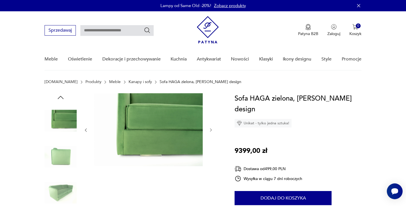
click at [210, 129] on icon "button" at bounding box center [211, 129] width 5 height 5
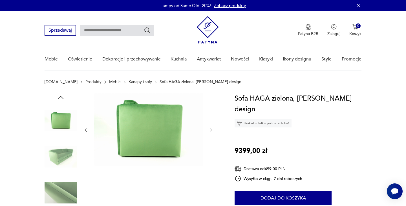
click at [210, 129] on icon "button" at bounding box center [211, 129] width 5 height 5
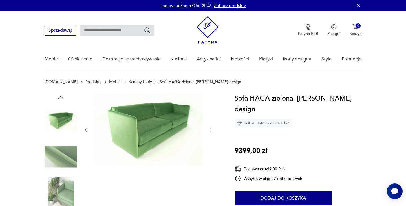
click at [210, 129] on icon "button" at bounding box center [211, 129] width 5 height 5
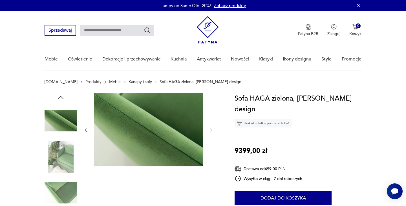
click at [210, 129] on icon "button" at bounding box center [211, 129] width 5 height 5
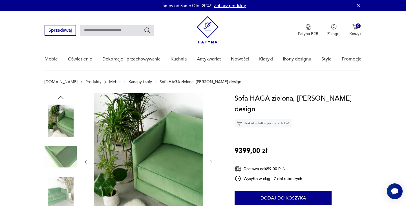
click at [210, 129] on div at bounding box center [148, 161] width 130 height 137
click at [210, 161] on icon "button" at bounding box center [211, 161] width 5 height 5
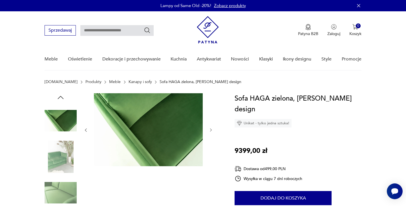
click at [211, 132] on icon "button" at bounding box center [211, 129] width 5 height 5
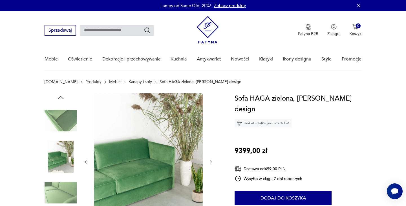
click at [211, 160] on icon "button" at bounding box center [211, 161] width 5 height 5
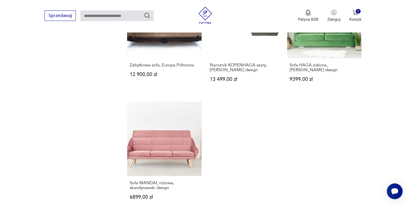
scroll to position [773, 0]
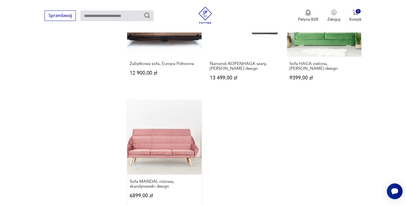
click at [166, 133] on link "Sofa MANDAL różowa, [PERSON_NAME] design 6899,00 zł" at bounding box center [164, 154] width 74 height 109
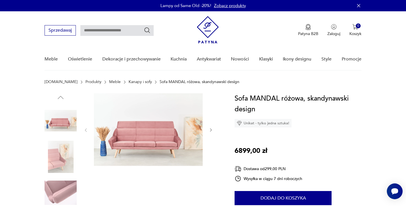
click at [210, 130] on icon "button" at bounding box center [211, 129] width 5 height 5
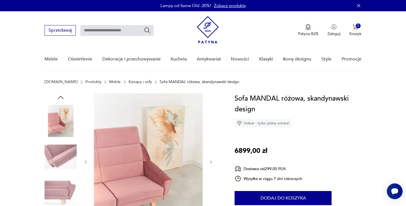
click at [209, 162] on icon "button" at bounding box center [211, 161] width 5 height 5
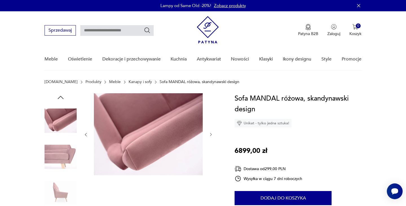
click at [211, 135] on icon "button" at bounding box center [211, 134] width 5 height 5
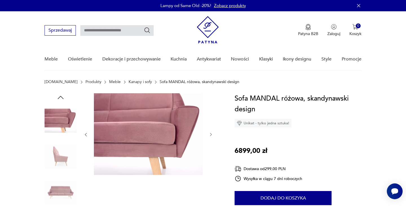
click at [211, 135] on icon "button" at bounding box center [211, 134] width 5 height 5
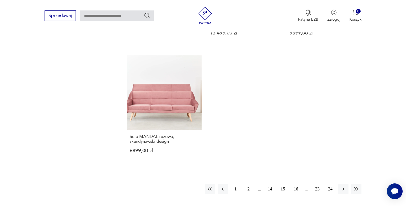
scroll to position [823, 0]
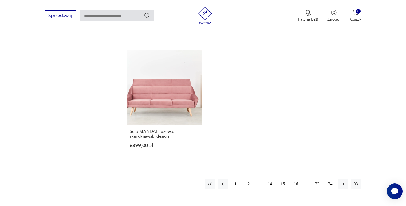
click at [298, 179] on button "16" at bounding box center [296, 184] width 10 height 10
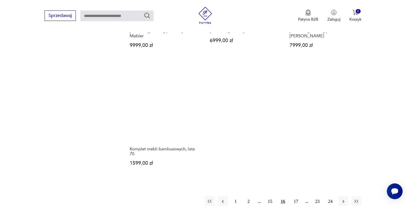
scroll to position [810, 0]
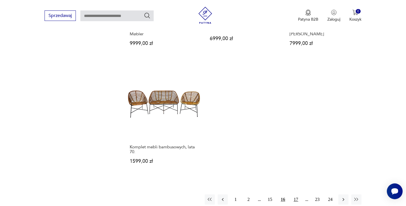
click at [298, 194] on button "17" at bounding box center [296, 199] width 10 height 10
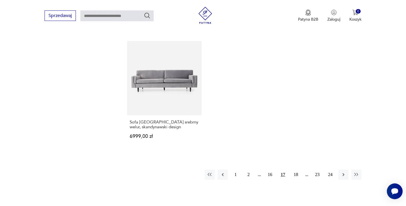
scroll to position [811, 0]
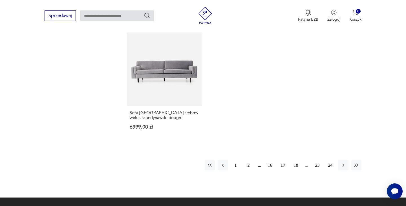
click at [297, 165] on button "18" at bounding box center [296, 165] width 10 height 10
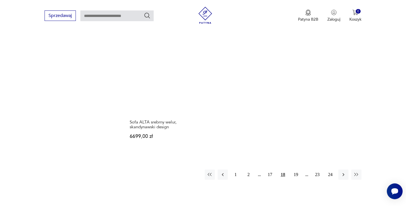
scroll to position [811, 0]
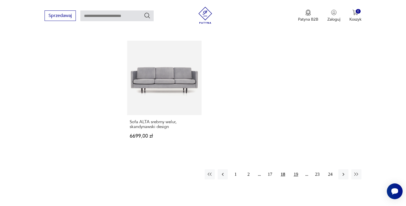
click at [296, 172] on button "19" at bounding box center [296, 174] width 10 height 10
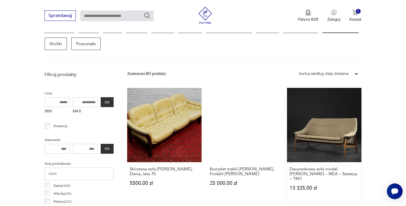
scroll to position [167, 0]
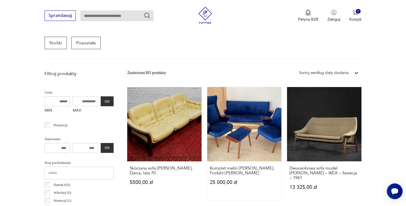
click at [255, 139] on link "Komplet mebli Chresten, Findahl Brodersen 25 000,00 zł" at bounding box center [244, 143] width 74 height 113
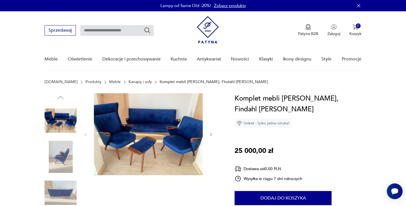
click at [210, 133] on icon "button" at bounding box center [211, 134] width 5 height 5
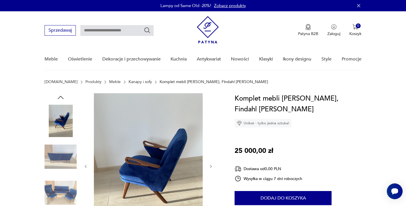
click at [210, 133] on div at bounding box center [148, 166] width 130 height 146
click at [212, 165] on icon "button" at bounding box center [211, 166] width 5 height 5
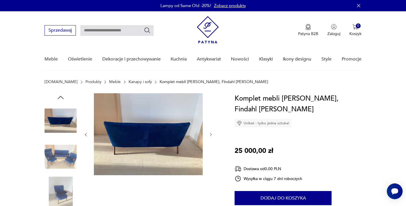
click at [212, 165] on div at bounding box center [148, 134] width 130 height 83
click at [209, 133] on icon "button" at bounding box center [211, 134] width 5 height 5
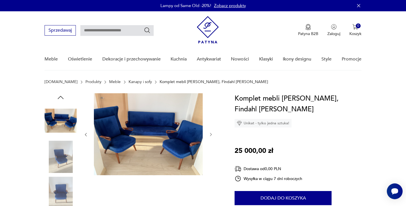
click at [210, 135] on icon "button" at bounding box center [211, 134] width 5 height 5
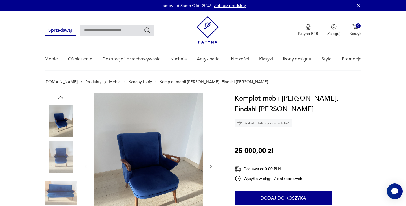
click at [211, 165] on icon "button" at bounding box center [211, 166] width 5 height 5
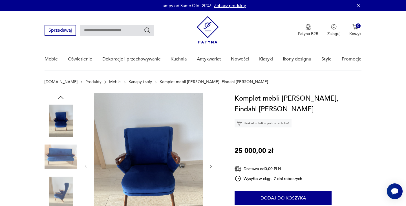
click at [211, 165] on icon "button" at bounding box center [211, 166] width 5 height 5
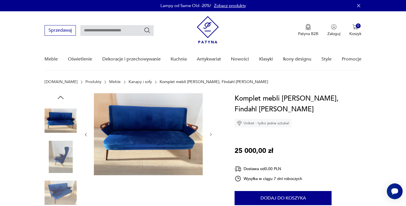
click at [210, 135] on icon "button" at bounding box center [211, 134] width 5 height 5
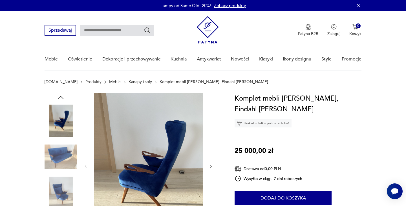
click at [212, 164] on icon "button" at bounding box center [211, 166] width 5 height 5
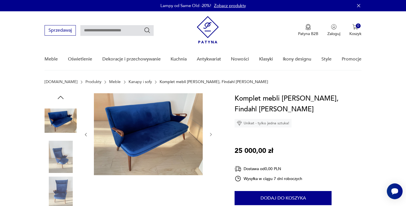
click at [212, 164] on div at bounding box center [148, 134] width 130 height 83
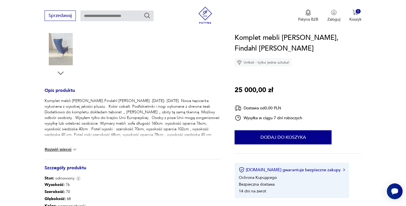
scroll to position [186, 0]
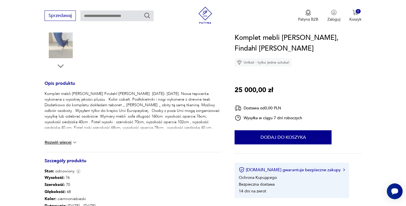
click at [69, 141] on button "Rozwiń więcej" at bounding box center [61, 142] width 33 height 6
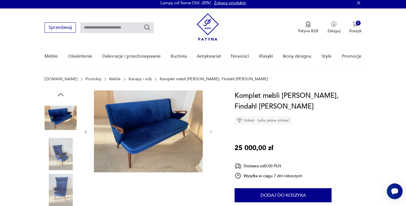
scroll to position [0, 0]
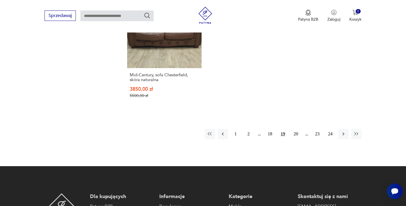
scroll to position [876, 0]
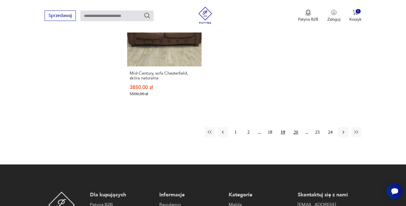
click at [299, 128] on button "20" at bounding box center [296, 132] width 10 height 10
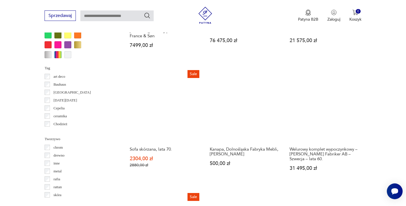
scroll to position [559, 0]
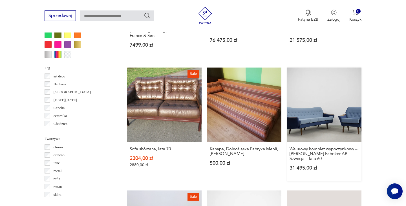
click at [313, 104] on link "Welurowy komplet wypoczynkowy – Holm Fabriker AB – Szwecja – lata 60. 31 495,00…" at bounding box center [324, 123] width 74 height 113
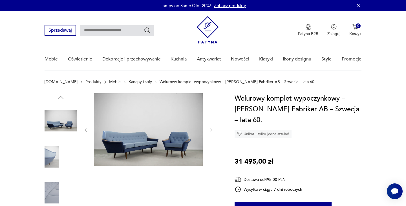
click at [209, 128] on icon "button" at bounding box center [211, 129] width 5 height 5
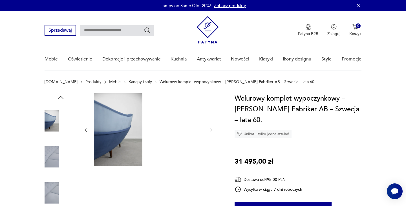
click at [209, 128] on icon "button" at bounding box center [211, 129] width 5 height 5
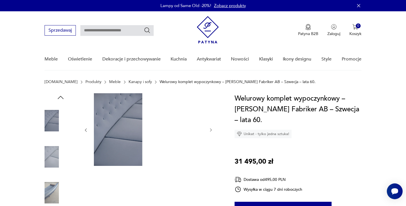
click at [209, 128] on icon "button" at bounding box center [211, 129] width 5 height 5
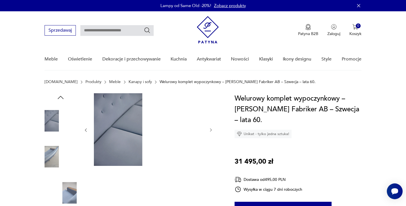
click at [210, 128] on icon "button" at bounding box center [211, 129] width 5 height 5
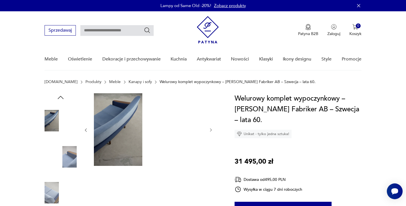
click at [210, 129] on icon "button" at bounding box center [211, 129] width 5 height 5
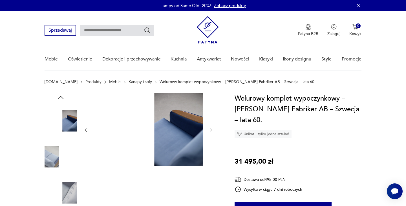
click at [210, 129] on icon "button" at bounding box center [211, 129] width 5 height 5
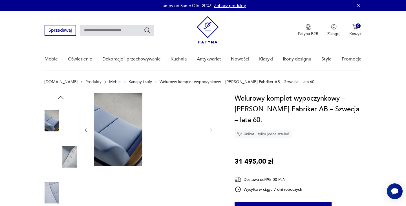
click at [211, 129] on icon "button" at bounding box center [211, 129] width 5 height 5
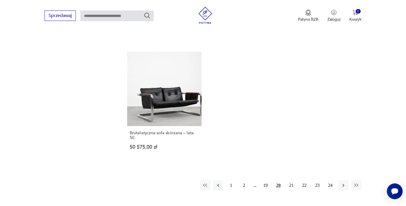
scroll to position [837, 0]
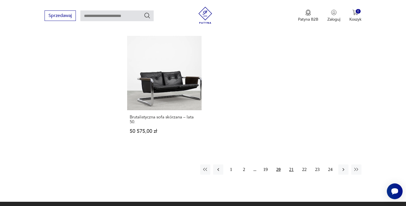
click at [290, 164] on button "21" at bounding box center [292, 169] width 10 height 10
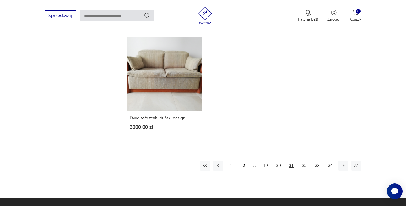
scroll to position [858, 0]
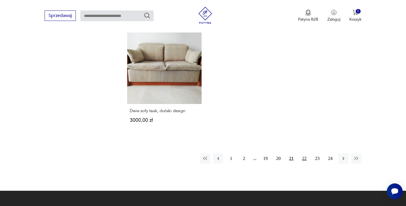
click at [303, 153] on button "22" at bounding box center [305, 158] width 10 height 10
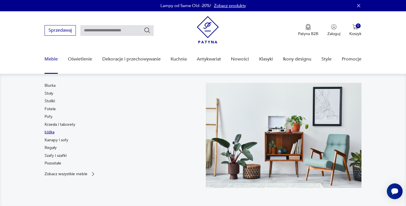
click at [52, 131] on link "Łóżka" at bounding box center [50, 132] width 10 height 6
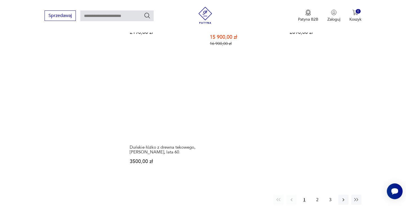
scroll to position [822, 0]
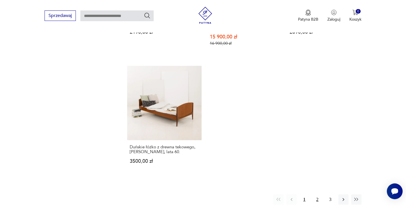
click at [317, 194] on button "2" at bounding box center [317, 199] width 10 height 10
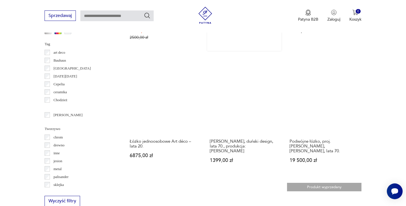
scroll to position [575, 0]
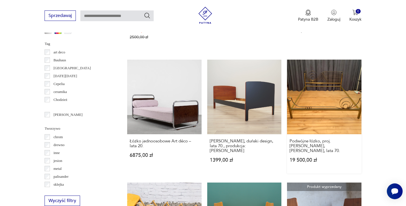
click at [323, 111] on link "Podwójne łóżko, proj. Luciano Frigerio, Frigerio Desio, lata 70. 19 500,00 zł" at bounding box center [324, 116] width 74 height 113
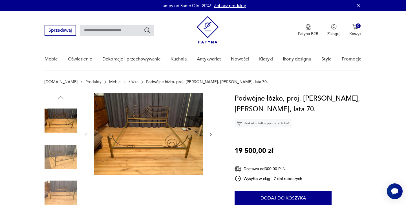
click at [207, 131] on div at bounding box center [148, 134] width 130 height 83
click at [210, 133] on icon "button" at bounding box center [211, 134] width 5 height 5
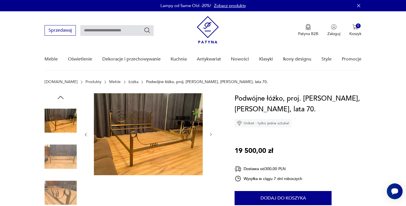
click at [210, 133] on icon "button" at bounding box center [211, 134] width 5 height 5
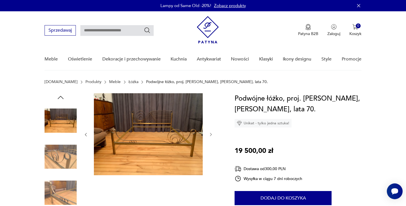
click at [210, 133] on icon "button" at bounding box center [211, 134] width 5 height 5
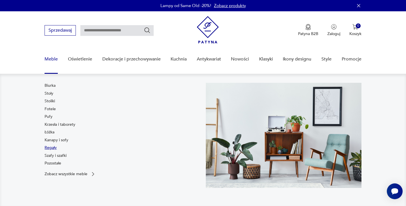
click at [52, 147] on link "Regały" at bounding box center [51, 148] width 12 height 6
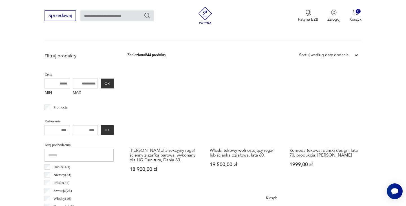
scroll to position [186, 0]
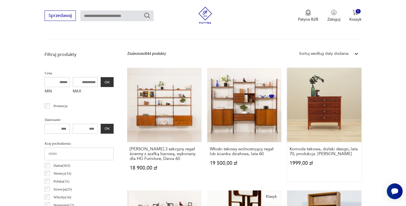
click at [317, 126] on link "Komoda tekowa, duński design, lata 70, produkcja: Dania 1999,00 zł" at bounding box center [324, 124] width 74 height 113
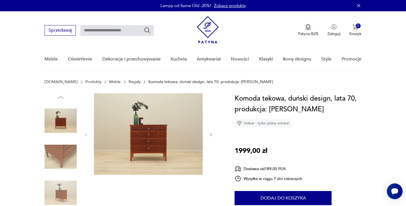
click at [212, 133] on icon "button" at bounding box center [211, 134] width 5 height 5
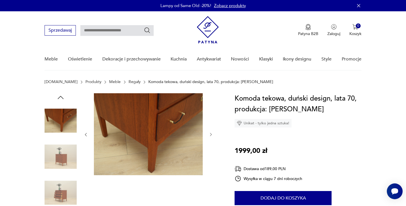
click at [212, 133] on icon "button" at bounding box center [211, 134] width 5 height 5
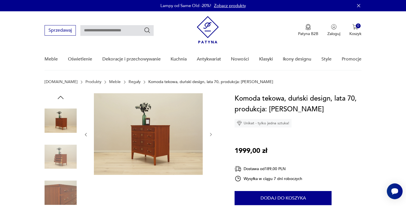
click at [212, 133] on icon "button" at bounding box center [211, 134] width 5 height 5
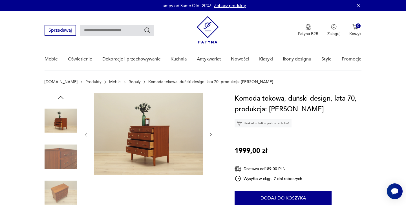
click at [212, 133] on icon "button" at bounding box center [211, 134] width 5 height 5
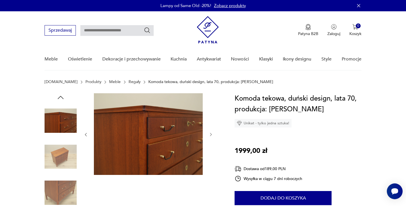
click at [212, 133] on icon "button" at bounding box center [211, 134] width 5 height 5
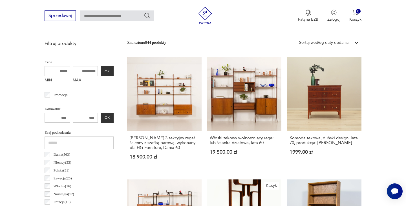
scroll to position [205, 0]
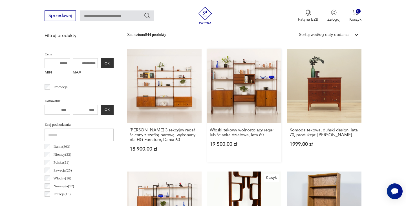
click at [227, 80] on link "Włoski tekowy wolnostojący regał lub ścianka działowa, lata 60. 19 500,00 zł" at bounding box center [244, 105] width 74 height 113
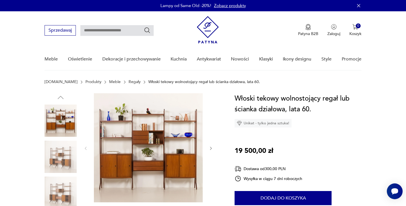
click at [210, 149] on icon "button" at bounding box center [211, 148] width 5 height 5
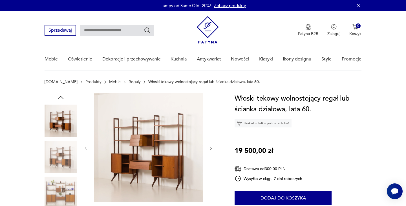
click at [210, 149] on icon "button" at bounding box center [211, 148] width 5 height 5
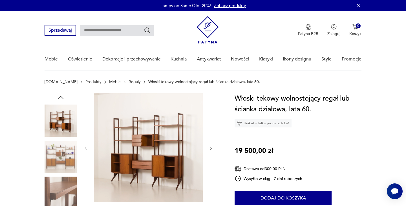
click at [210, 149] on icon "button" at bounding box center [211, 148] width 5 height 5
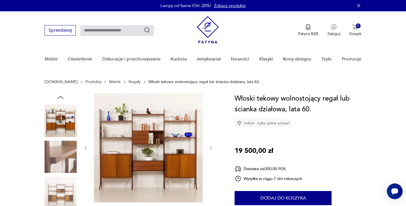
click at [210, 149] on icon "button" at bounding box center [211, 147] width 2 height 3
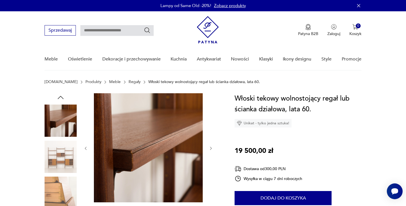
click at [210, 149] on icon "button" at bounding box center [211, 147] width 2 height 3
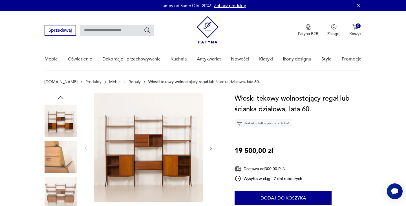
click at [210, 149] on icon "button" at bounding box center [211, 148] width 5 height 5
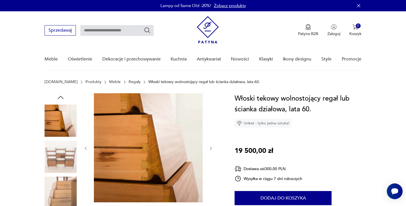
click at [211, 149] on icon "button" at bounding box center [211, 148] width 5 height 5
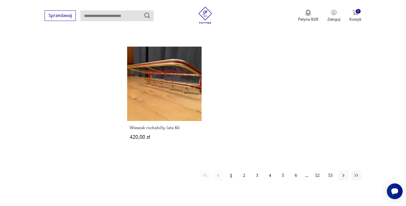
scroll to position [835, 0]
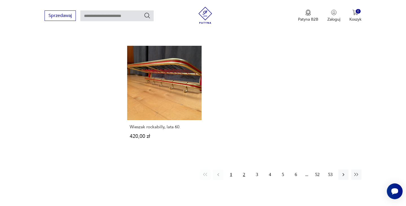
click at [245, 169] on button "2" at bounding box center [244, 174] width 10 height 10
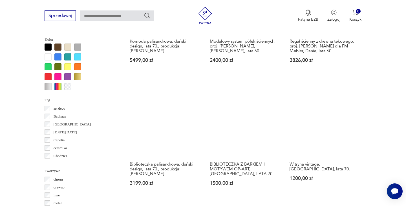
scroll to position [544, 0]
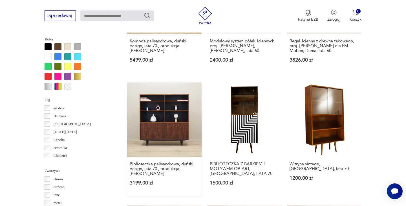
click at [167, 124] on link "Biblioteczka palisandrowa, duński design, lata 70., produkcja: Hundevad 3199,00…" at bounding box center [164, 138] width 74 height 113
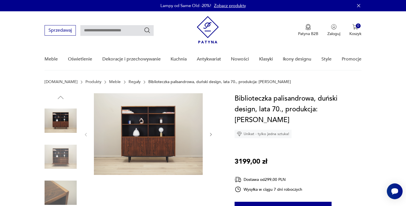
click at [211, 133] on icon "button" at bounding box center [211, 134] width 2 height 3
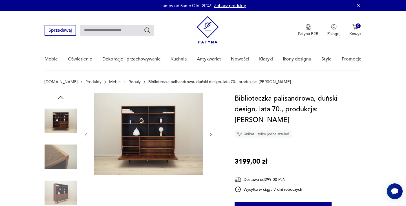
click at [211, 134] on icon "button" at bounding box center [211, 134] width 5 height 5
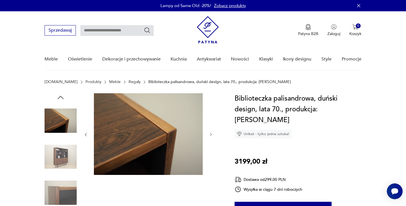
click at [211, 134] on icon "button" at bounding box center [211, 134] width 5 height 5
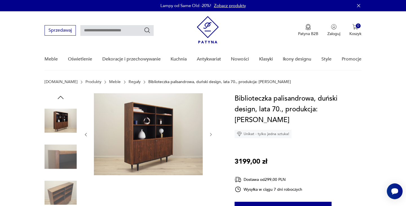
click at [211, 134] on icon "button" at bounding box center [211, 134] width 2 height 3
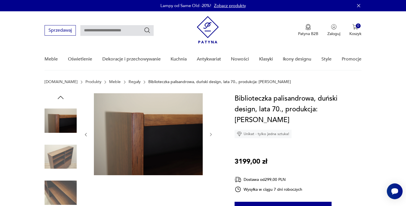
click at [211, 134] on icon "button" at bounding box center [211, 134] width 5 height 5
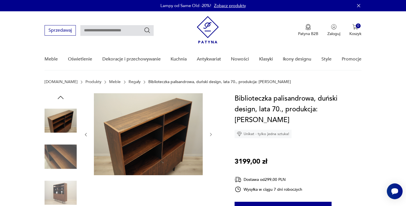
click at [211, 134] on icon "button" at bounding box center [211, 134] width 5 height 5
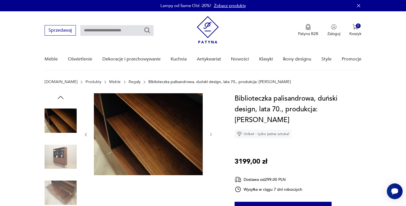
click at [211, 134] on icon "button" at bounding box center [211, 134] width 5 height 5
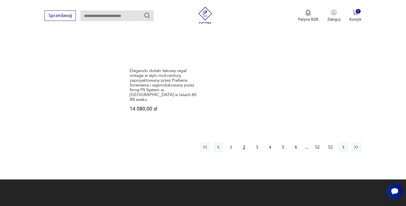
scroll to position [898, 0]
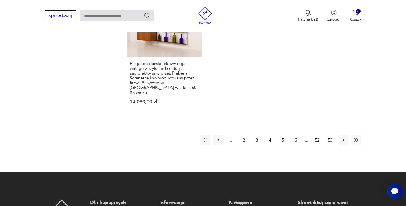
click at [257, 135] on button "3" at bounding box center [257, 140] width 10 height 10
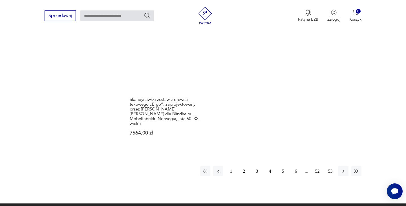
scroll to position [880, 0]
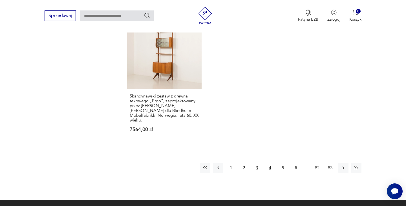
click at [272, 162] on button "4" at bounding box center [270, 167] width 10 height 10
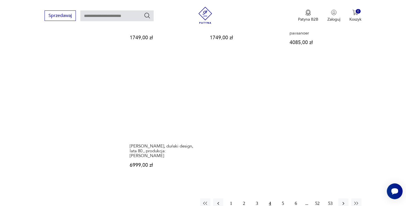
scroll to position [847, 0]
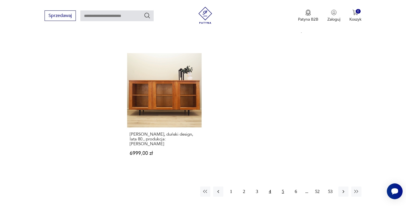
click at [283, 186] on button "5" at bounding box center [283, 191] width 10 height 10
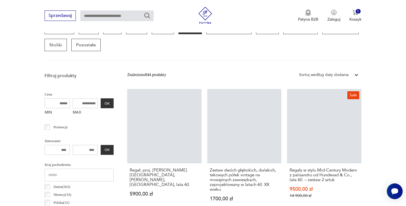
scroll to position [150, 0]
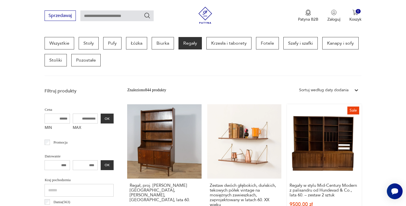
click at [319, 156] on link "Sale Regały w stylu Mid-Century Modern z palisandru od Hundevad & Co., lata 60.…" at bounding box center [324, 165] width 74 height 123
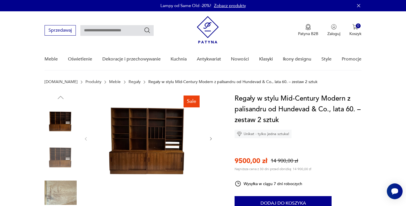
click at [210, 139] on icon "button" at bounding box center [211, 138] width 5 height 5
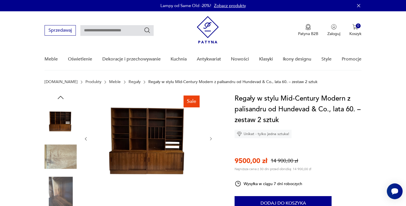
click at [210, 139] on icon "button" at bounding box center [211, 138] width 5 height 5
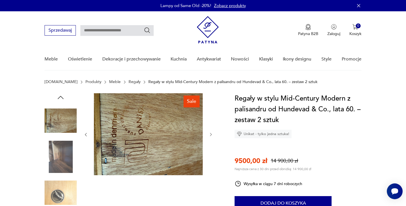
click at [210, 139] on div at bounding box center [148, 134] width 130 height 83
click at [210, 133] on icon "button" at bounding box center [211, 134] width 5 height 5
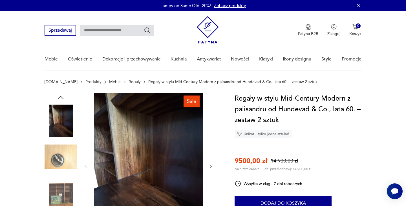
click at [210, 133] on div at bounding box center [148, 166] width 130 height 146
click at [209, 164] on icon "button" at bounding box center [211, 166] width 5 height 5
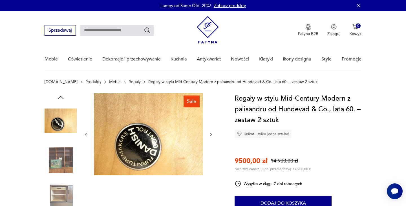
click at [209, 134] on icon "button" at bounding box center [211, 134] width 5 height 5
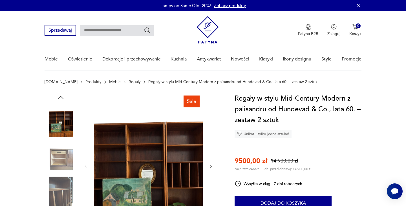
click at [140, 142] on img at bounding box center [148, 165] width 109 height 145
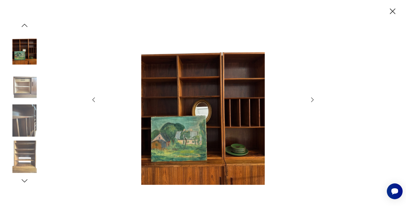
click at [311, 98] on icon "button" at bounding box center [312, 99] width 7 height 7
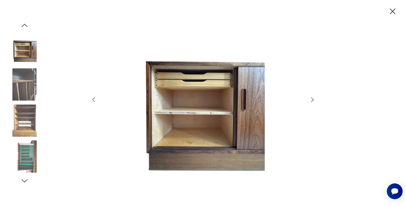
click at [311, 98] on icon "button" at bounding box center [312, 99] width 7 height 7
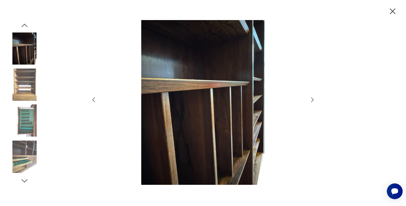
click at [312, 99] on icon "button" at bounding box center [312, 99] width 7 height 7
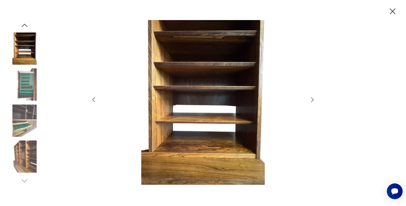
click at [312, 99] on icon "button" at bounding box center [312, 99] width 7 height 7
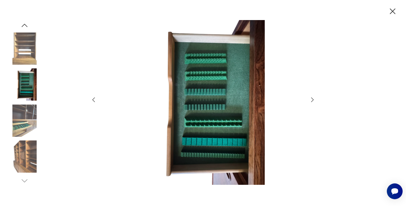
click at [312, 99] on icon "button" at bounding box center [312, 99] width 7 height 7
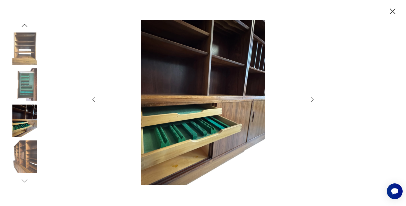
click at [313, 99] on icon "button" at bounding box center [312, 99] width 3 height 5
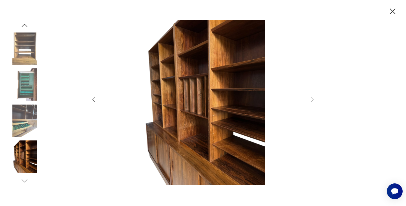
scroll to position [150, 0]
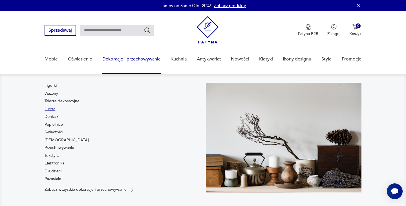
click at [53, 108] on link "Lustra" at bounding box center [50, 109] width 11 height 6
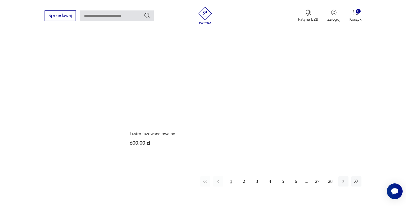
scroll to position [814, 0]
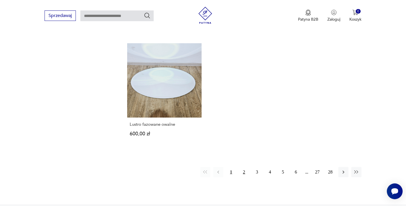
click at [244, 167] on button "2" at bounding box center [244, 172] width 10 height 10
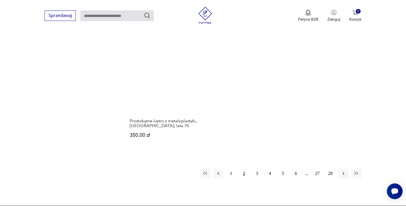
scroll to position [812, 0]
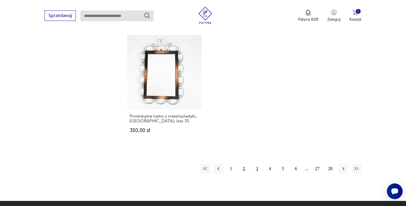
click at [258, 163] on button "3" at bounding box center [257, 168] width 10 height 10
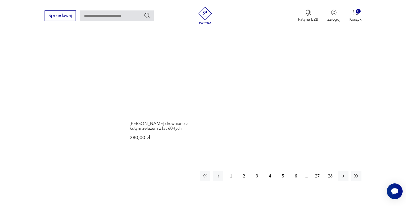
scroll to position [833, 0]
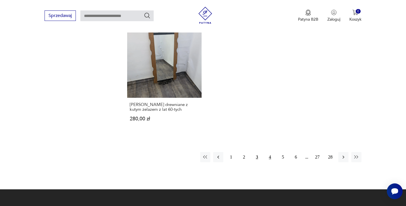
click at [270, 152] on button "4" at bounding box center [270, 157] width 10 height 10
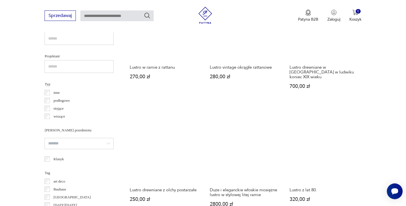
scroll to position [415, 0]
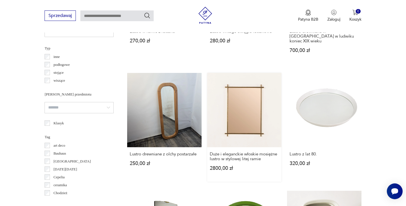
click at [230, 122] on link "Duże i eleganckie włoskie mosiężne lustro w stylowej litej ramie 2800,00 zł" at bounding box center [244, 127] width 74 height 109
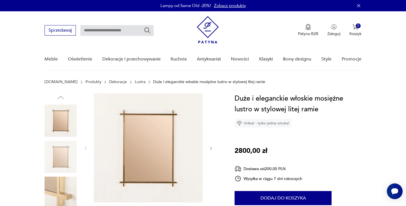
click at [212, 148] on icon "button" at bounding box center [211, 148] width 5 height 5
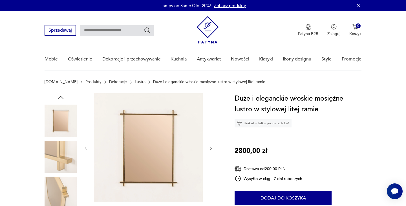
click at [212, 148] on icon "button" at bounding box center [211, 148] width 5 height 5
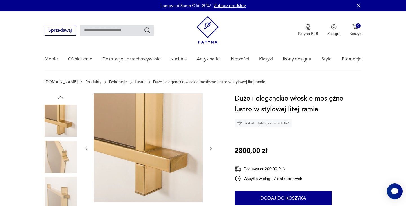
click at [212, 148] on icon "button" at bounding box center [211, 148] width 5 height 5
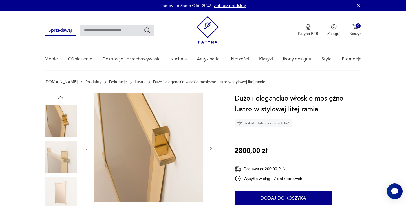
click at [212, 148] on icon "button" at bounding box center [211, 148] width 5 height 5
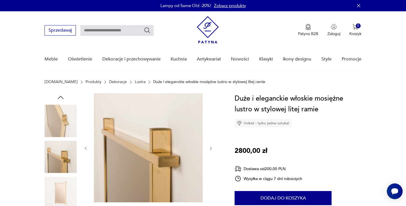
click at [212, 148] on icon "button" at bounding box center [211, 148] width 5 height 5
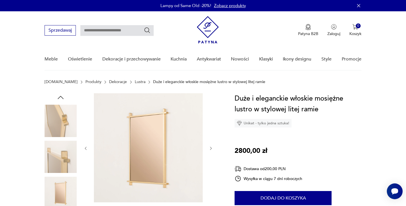
click at [212, 148] on icon "button" at bounding box center [211, 148] width 5 height 5
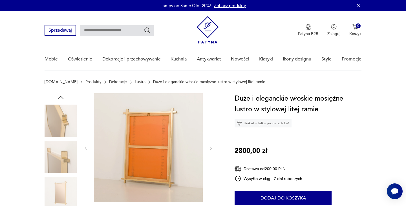
click at [67, 156] on img at bounding box center [61, 156] width 32 height 32
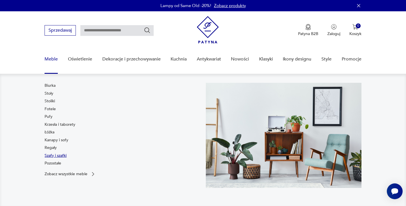
click at [53, 156] on link "Szafy i szafki" at bounding box center [56, 156] width 22 height 6
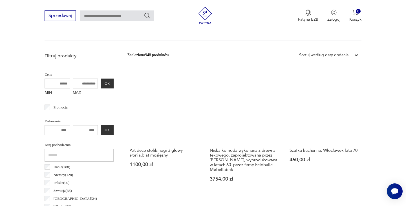
scroll to position [186, 0]
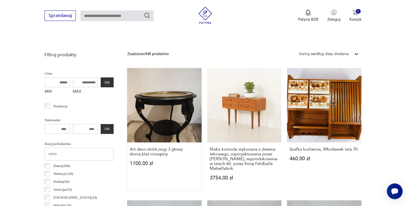
click at [149, 128] on link "Art deco stolik,nogi 3 głowy słonia,blat mosiężny 1100,00 zł" at bounding box center [164, 129] width 74 height 123
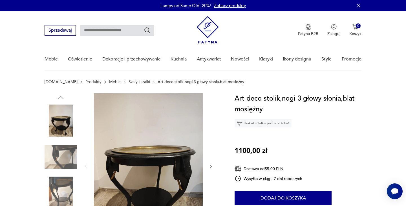
click at [210, 165] on icon "button" at bounding box center [211, 166] width 5 height 5
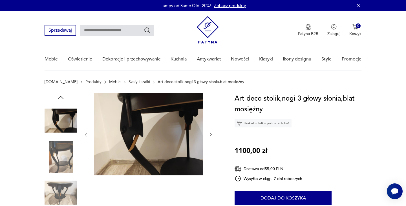
click at [210, 165] on div at bounding box center [148, 134] width 130 height 83
click at [211, 133] on icon "button" at bounding box center [211, 134] width 5 height 5
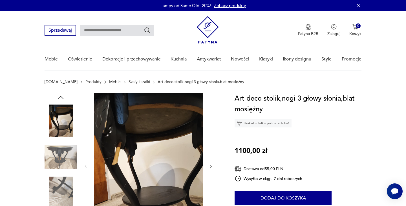
click at [211, 133] on div at bounding box center [148, 166] width 130 height 146
click at [212, 165] on icon "button" at bounding box center [211, 166] width 5 height 5
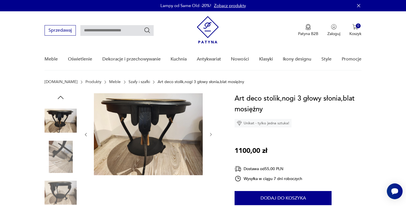
click at [211, 165] on div at bounding box center [148, 134] width 130 height 83
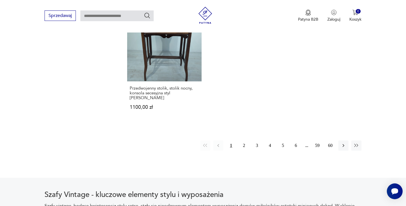
scroll to position [878, 0]
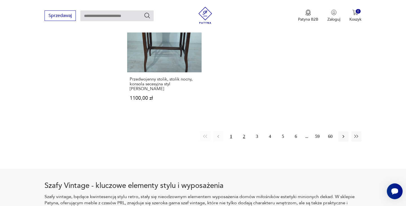
click at [243, 131] on button "2" at bounding box center [244, 136] width 10 height 10
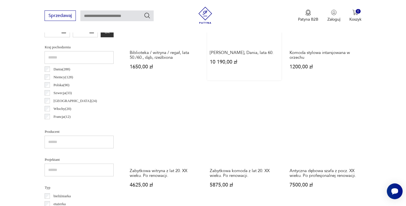
scroll to position [284, 0]
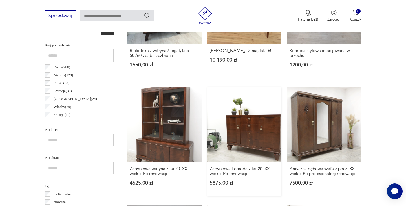
click at [247, 133] on link "Zabytkowa komoda z lat 20. XX wieku. Po renowacji. 5875,00 zł" at bounding box center [244, 141] width 74 height 109
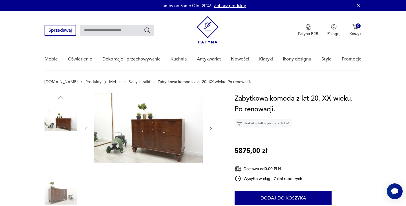
click at [182, 142] on img at bounding box center [148, 128] width 109 height 70
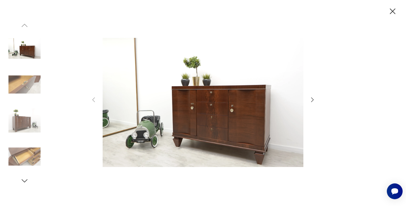
click at [311, 99] on icon "button" at bounding box center [312, 99] width 7 height 7
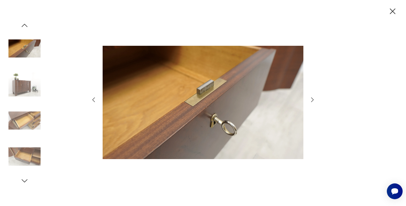
click at [311, 99] on icon "button" at bounding box center [312, 99] width 7 height 7
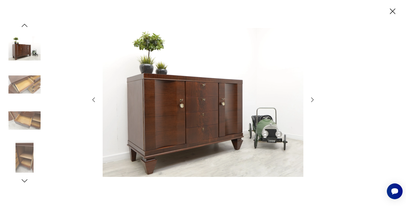
click at [311, 99] on icon "button" at bounding box center [312, 99] width 7 height 7
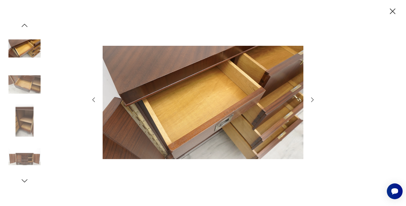
click at [312, 99] on icon "button" at bounding box center [312, 99] width 7 height 7
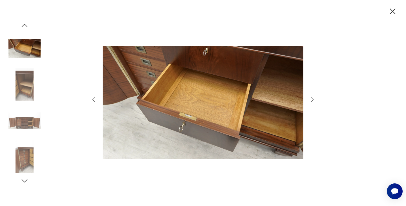
click at [312, 99] on icon "button" at bounding box center [312, 99] width 7 height 7
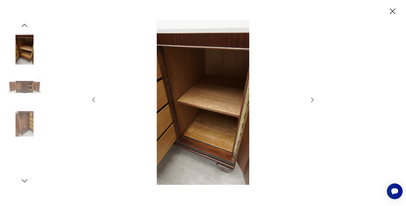
click at [312, 99] on icon "button" at bounding box center [312, 99] width 7 height 7
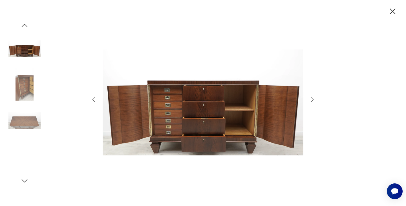
click at [312, 99] on icon "button" at bounding box center [312, 99] width 7 height 7
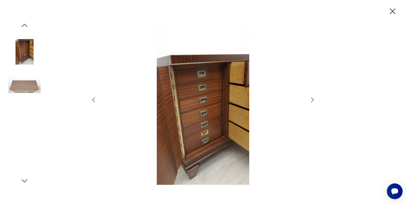
click at [312, 99] on icon "button" at bounding box center [312, 99] width 7 height 7
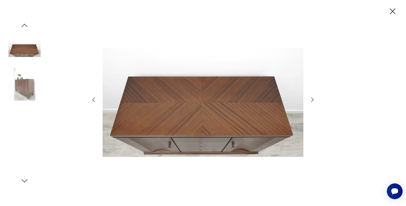
click at [312, 99] on icon "button" at bounding box center [312, 99] width 7 height 7
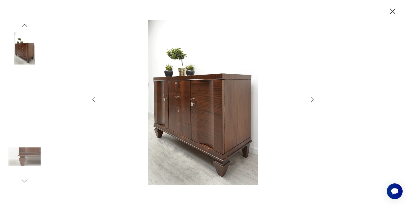
click at [312, 99] on icon "button" at bounding box center [312, 99] width 7 height 7
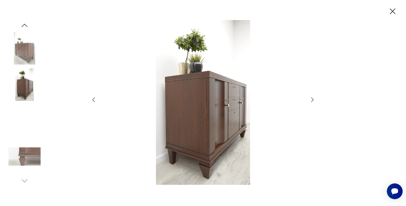
click at [312, 99] on icon "button" at bounding box center [312, 99] width 7 height 7
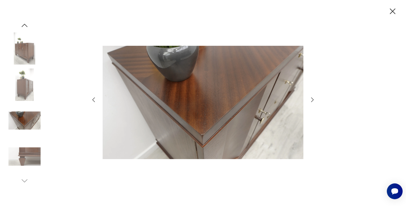
click at [312, 100] on icon "button" at bounding box center [312, 99] width 7 height 7
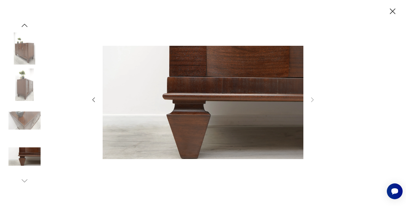
click at [393, 10] on icon "button" at bounding box center [393, 11] width 6 height 6
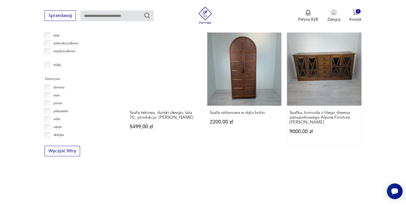
scroll to position [695, 0]
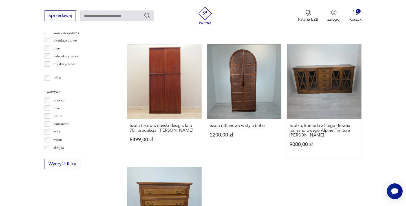
click at [312, 90] on link "Szafka, komoda z litego drewna palisandrowego Alpine Firniture [PERSON_NAME] 90…" at bounding box center [324, 100] width 74 height 113
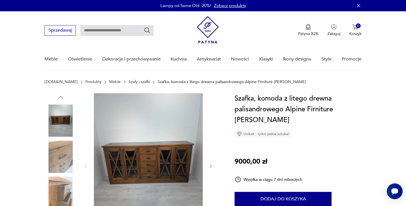
click at [208, 167] on div at bounding box center [148, 166] width 130 height 146
click at [211, 165] on icon "button" at bounding box center [211, 165] width 2 height 3
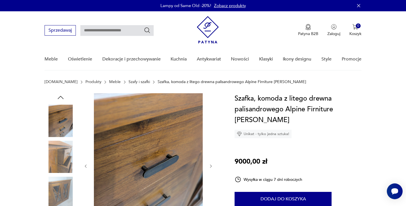
click at [211, 165] on icon "button" at bounding box center [211, 165] width 2 height 3
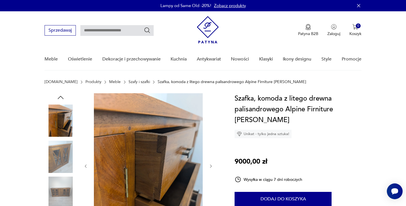
click at [211, 165] on icon "button" at bounding box center [211, 165] width 2 height 3
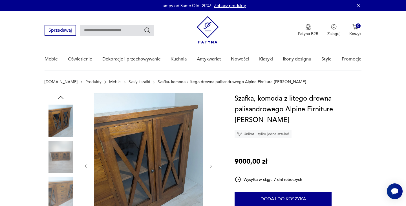
click at [212, 165] on icon "button" at bounding box center [211, 166] width 5 height 5
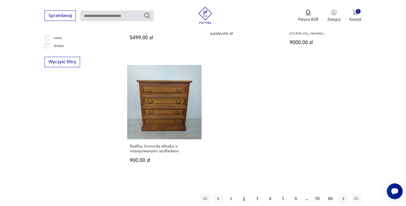
scroll to position [816, 0]
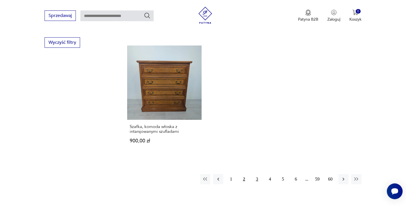
click at [257, 174] on button "3" at bounding box center [257, 179] width 10 height 10
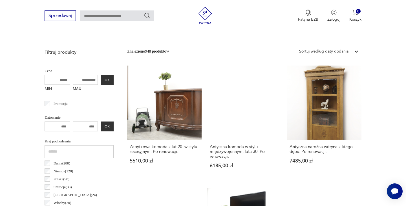
scroll to position [190, 0]
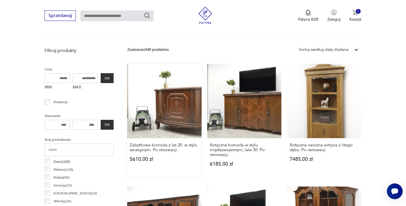
click at [182, 112] on link "Zabytkowa komoda z lat 20. w stylu secesyjnym. Po renowacji. 5610,00 zł" at bounding box center [164, 120] width 74 height 113
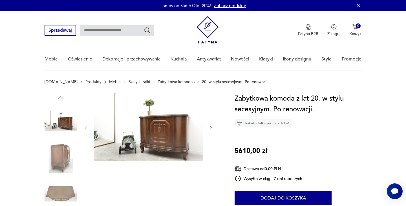
click at [212, 127] on icon "button" at bounding box center [211, 127] width 5 height 5
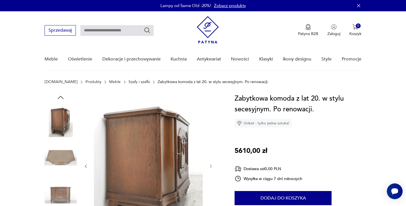
click at [212, 127] on div at bounding box center [148, 166] width 130 height 146
click at [210, 164] on icon "button" at bounding box center [211, 166] width 5 height 5
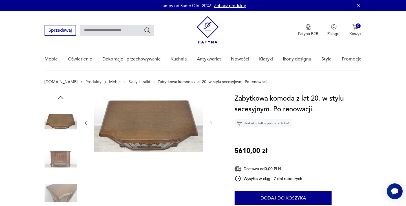
click at [210, 164] on div at bounding box center [148, 175] width 130 height 164
click at [211, 122] on icon "button" at bounding box center [211, 122] width 5 height 5
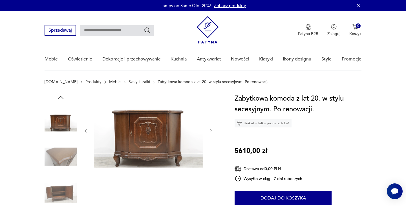
click at [211, 123] on div at bounding box center [148, 130] width 130 height 75
click at [210, 134] on div at bounding box center [148, 130] width 130 height 75
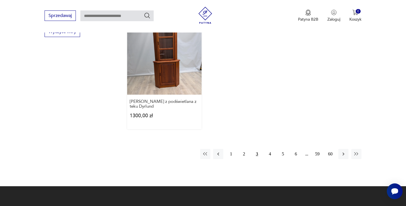
scroll to position [835, 0]
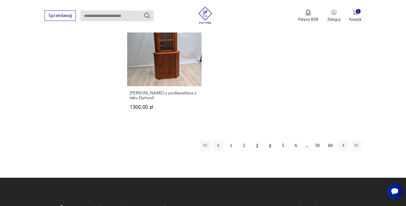
click at [270, 146] on button "4" at bounding box center [270, 145] width 10 height 10
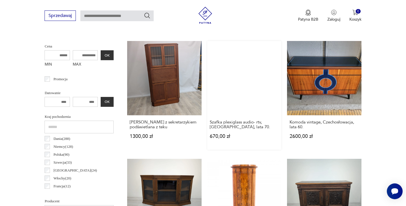
scroll to position [214, 0]
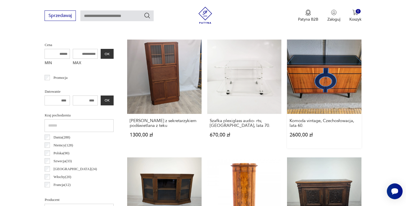
click at [315, 85] on link "Komoda vintage, Czechosłowacja, lata 60. 2600,00 zł" at bounding box center [324, 93] width 74 height 109
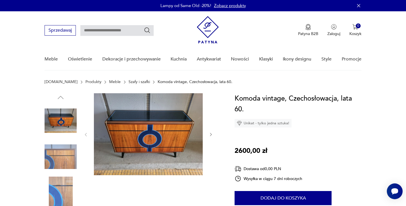
click at [208, 133] on div at bounding box center [148, 134] width 130 height 83
click at [211, 133] on icon "button" at bounding box center [211, 134] width 5 height 5
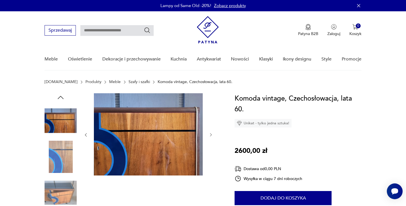
click at [211, 133] on icon "button" at bounding box center [211, 134] width 5 height 5
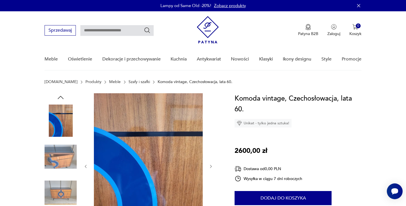
click at [211, 133] on div at bounding box center [148, 166] width 130 height 146
click at [212, 165] on icon "button" at bounding box center [211, 166] width 5 height 5
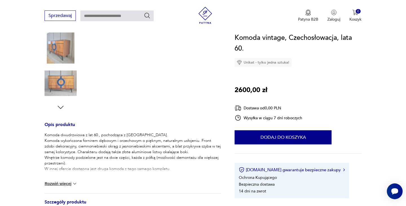
scroll to position [146, 0]
click at [60, 183] on button "Rozwiń więcej" at bounding box center [61, 183] width 33 height 6
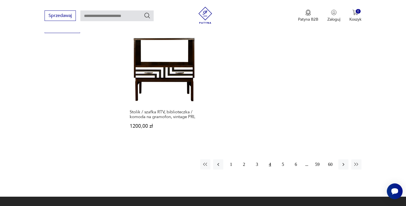
scroll to position [842, 0]
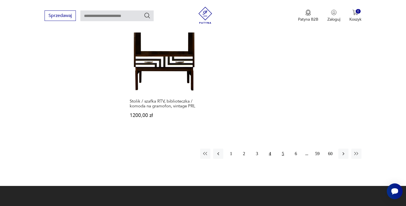
click at [283, 148] on button "5" at bounding box center [283, 153] width 10 height 10
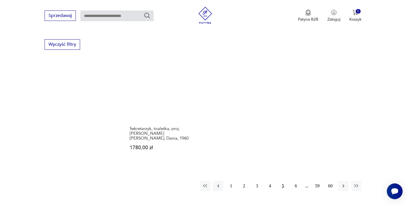
scroll to position [829, 0]
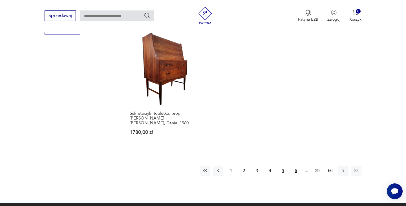
click at [296, 165] on button "6" at bounding box center [296, 170] width 10 height 10
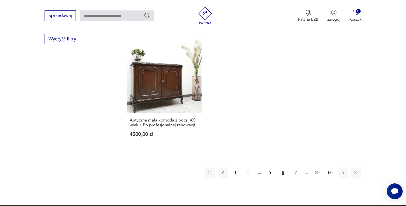
scroll to position [821, 0]
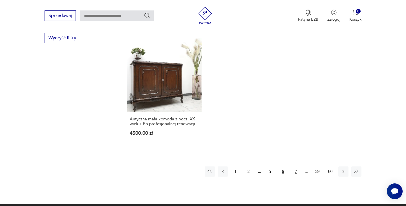
click at [295, 166] on button "7" at bounding box center [296, 171] width 10 height 10
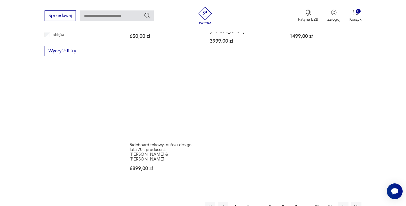
scroll to position [809, 0]
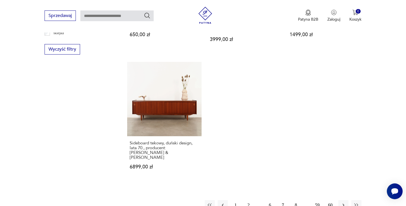
click at [298, 200] on button "8" at bounding box center [296, 205] width 10 height 10
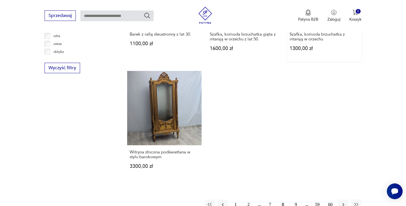
scroll to position [813, 0]
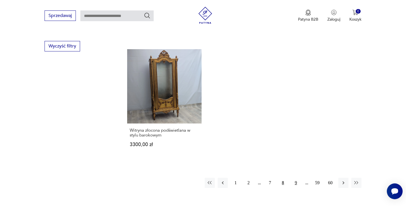
click at [294, 177] on button "9" at bounding box center [296, 182] width 10 height 10
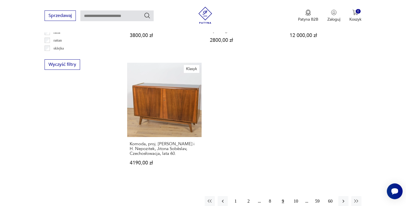
scroll to position [795, 0]
click at [299, 195] on button "10" at bounding box center [296, 200] width 10 height 10
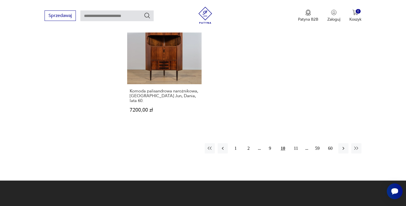
scroll to position [901, 0]
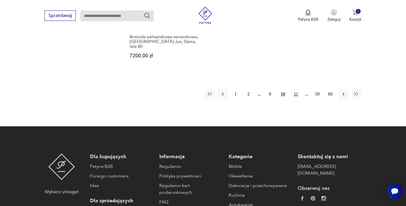
click at [296, 89] on button "11" at bounding box center [296, 94] width 10 height 10
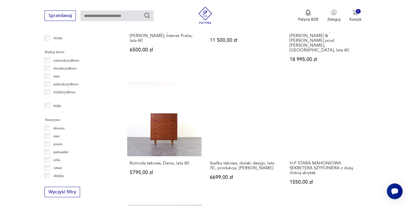
scroll to position [671, 0]
